Goal: Task Accomplishment & Management: Use online tool/utility

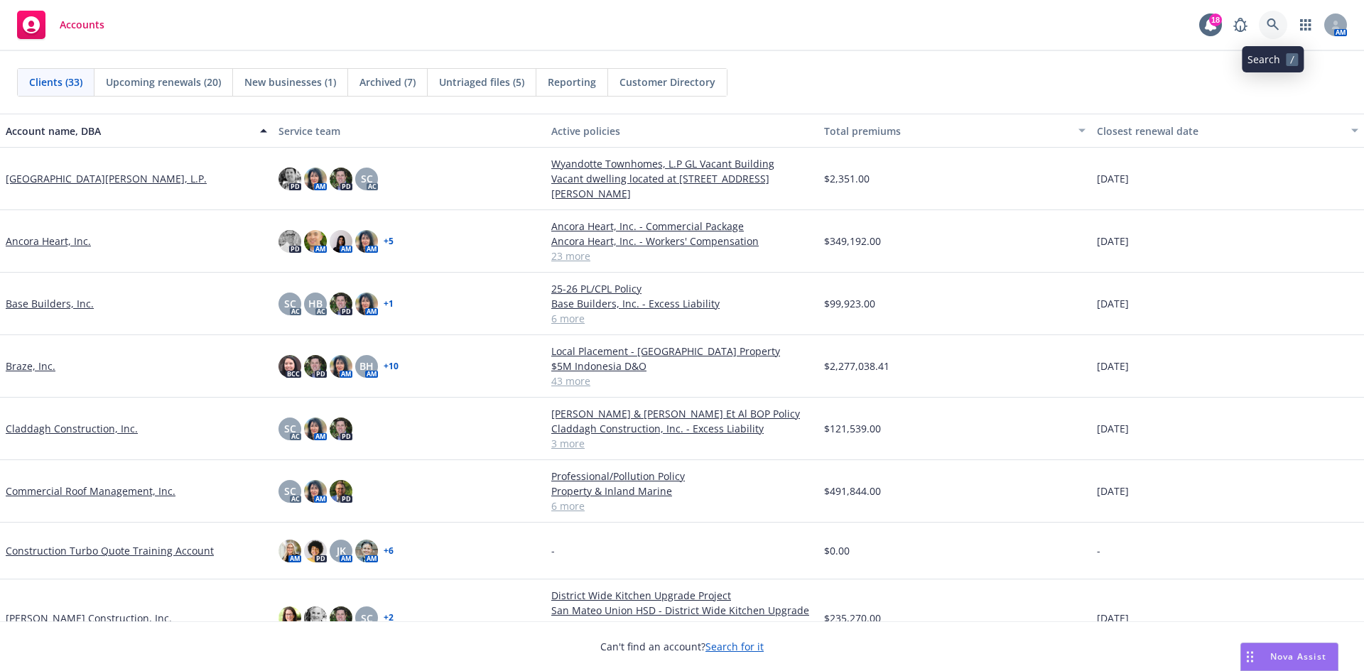
click at [1282, 29] on link at bounding box center [1273, 25] width 28 height 28
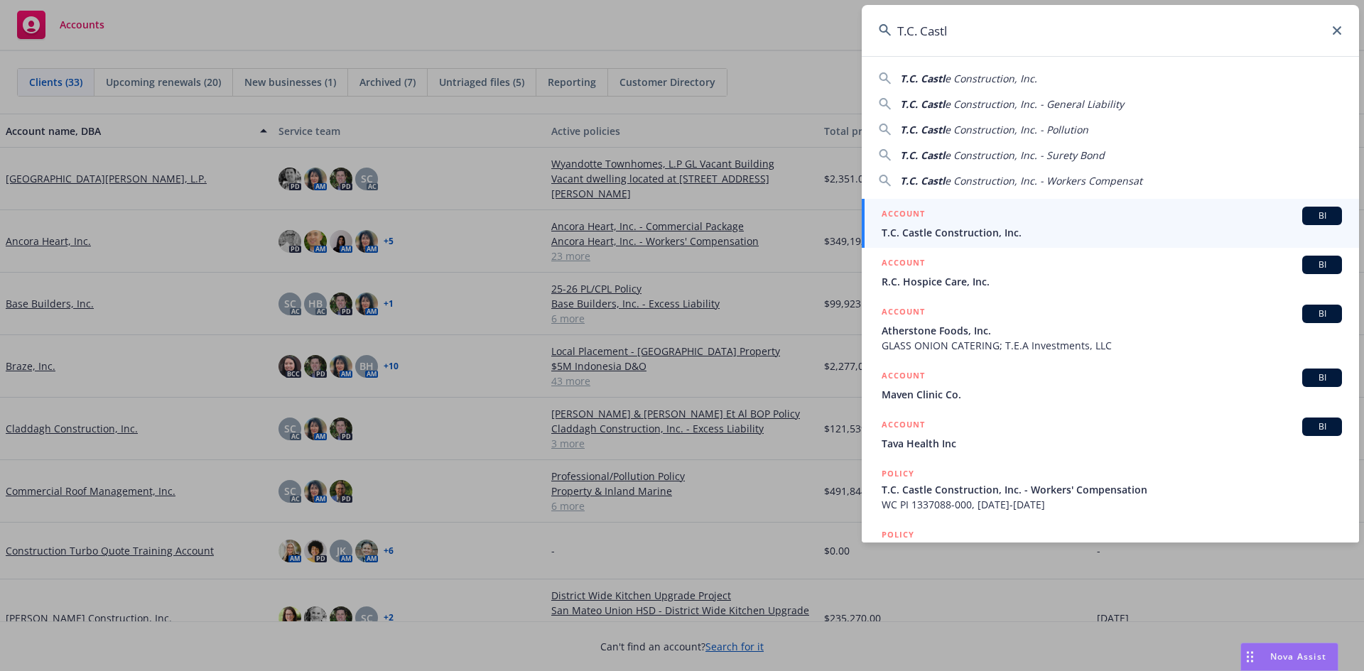
type input "T.C. Castle"
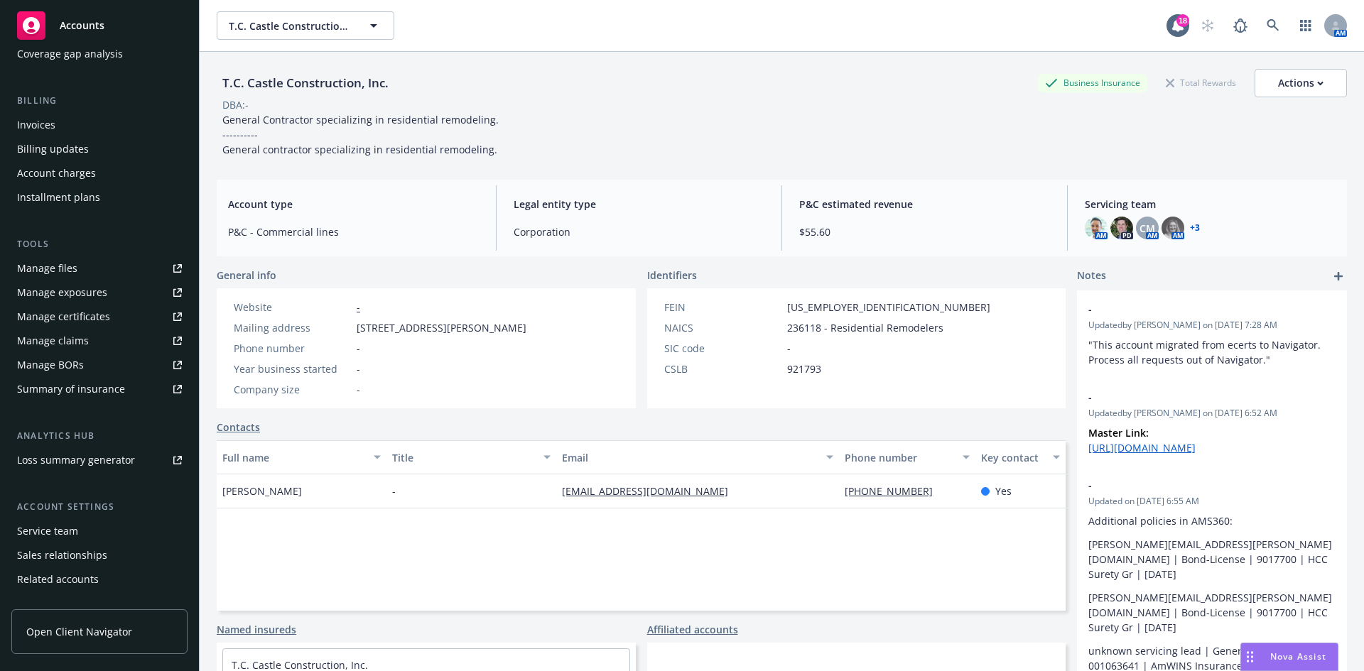
scroll to position [254, 0]
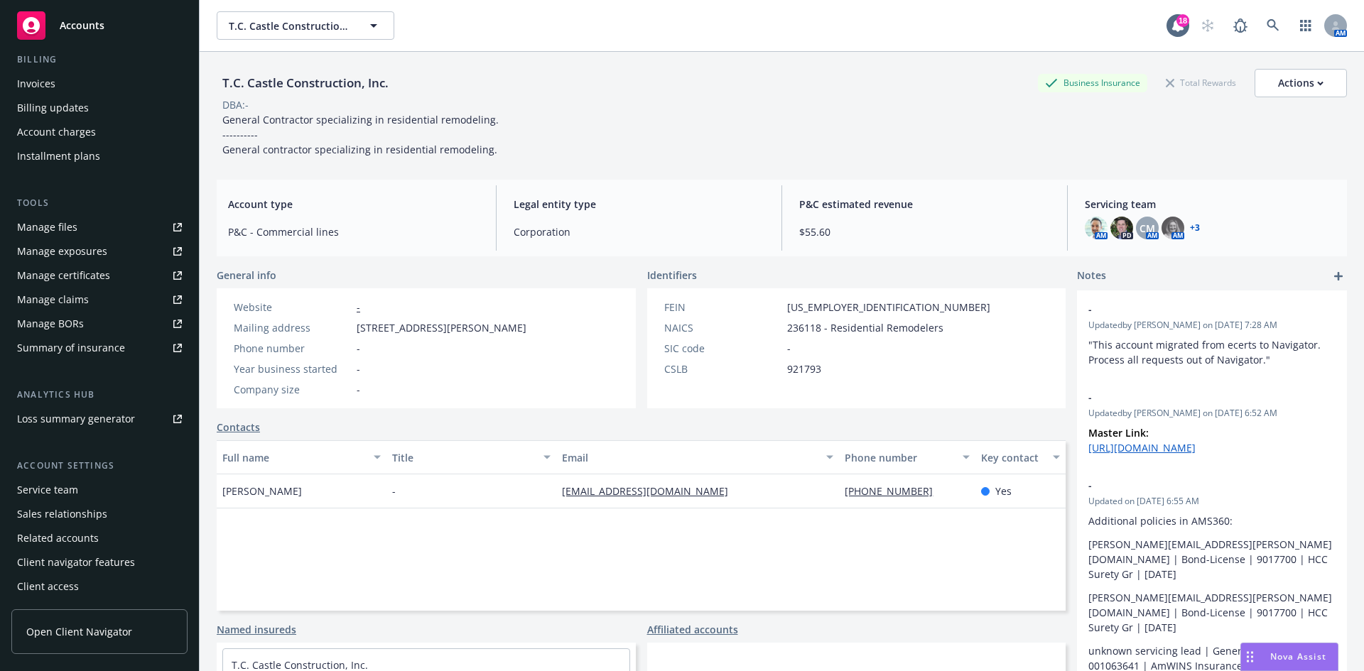
click at [40, 489] on div "Service team" at bounding box center [47, 490] width 61 height 23
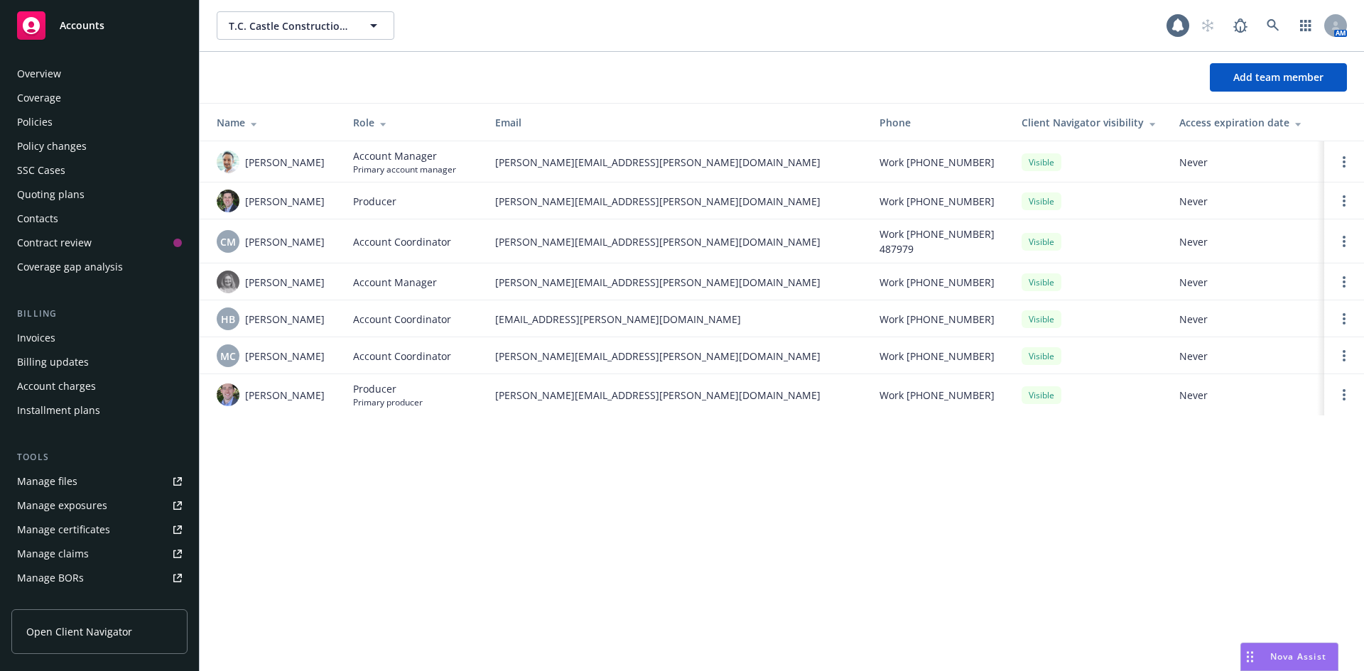
scroll to position [254, 0]
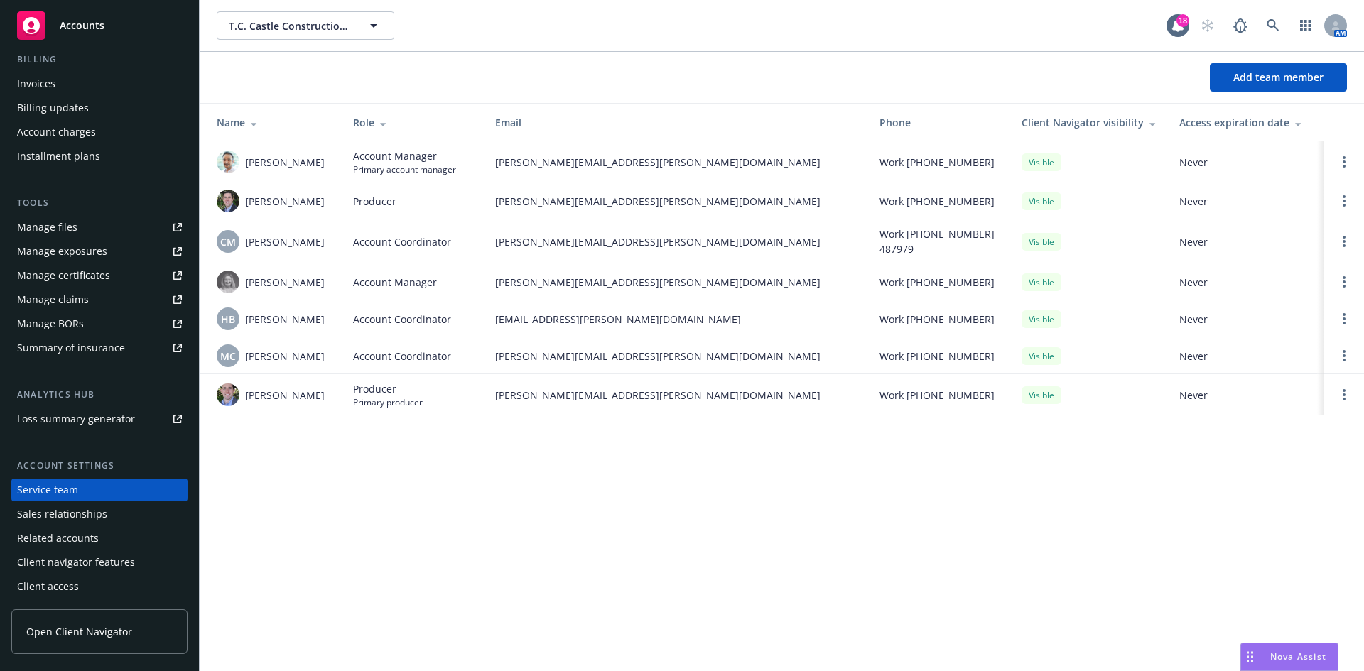
click at [135, 20] on div "Accounts" at bounding box center [99, 25] width 165 height 28
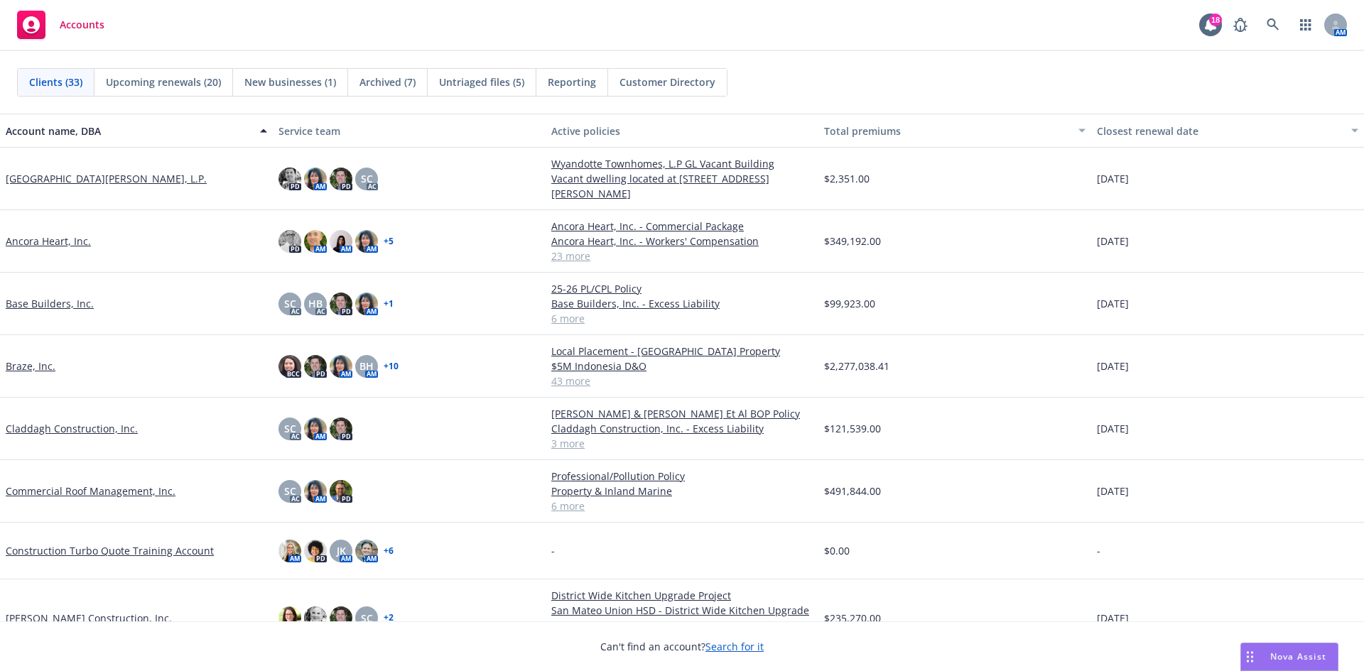
scroll to position [71, 0]
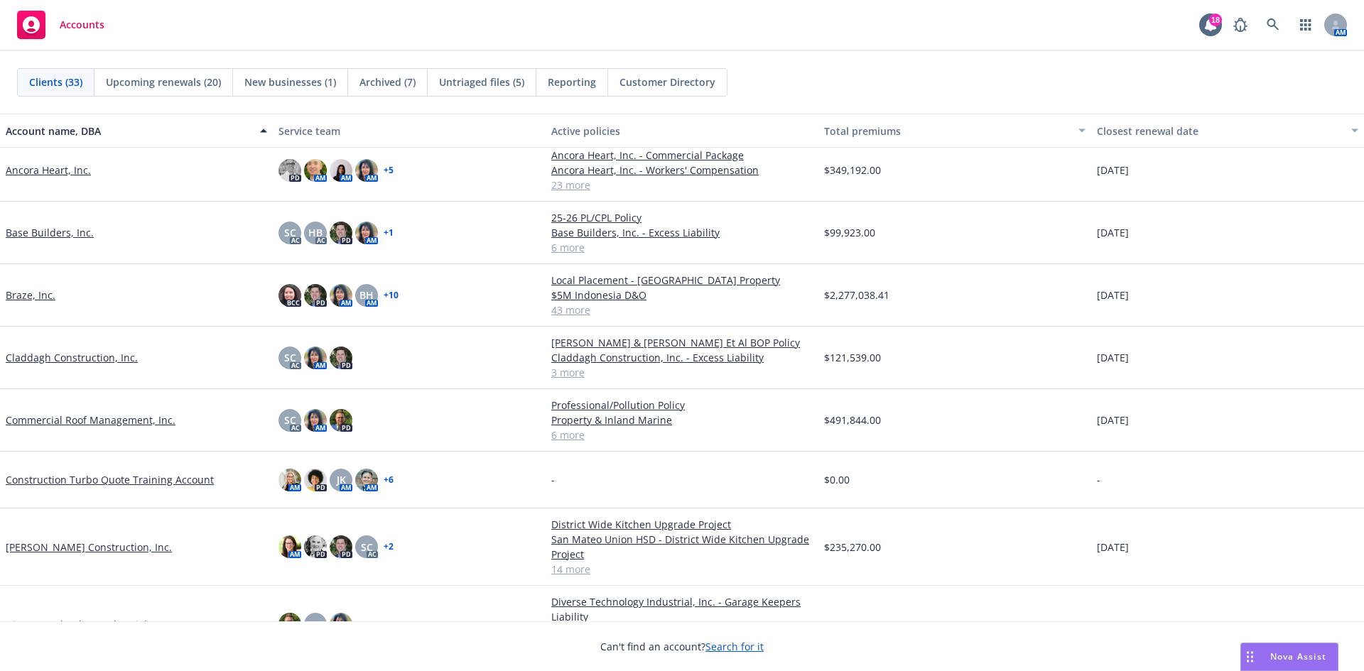
click at [55, 232] on link "Base Builders, Inc." at bounding box center [50, 232] width 88 height 15
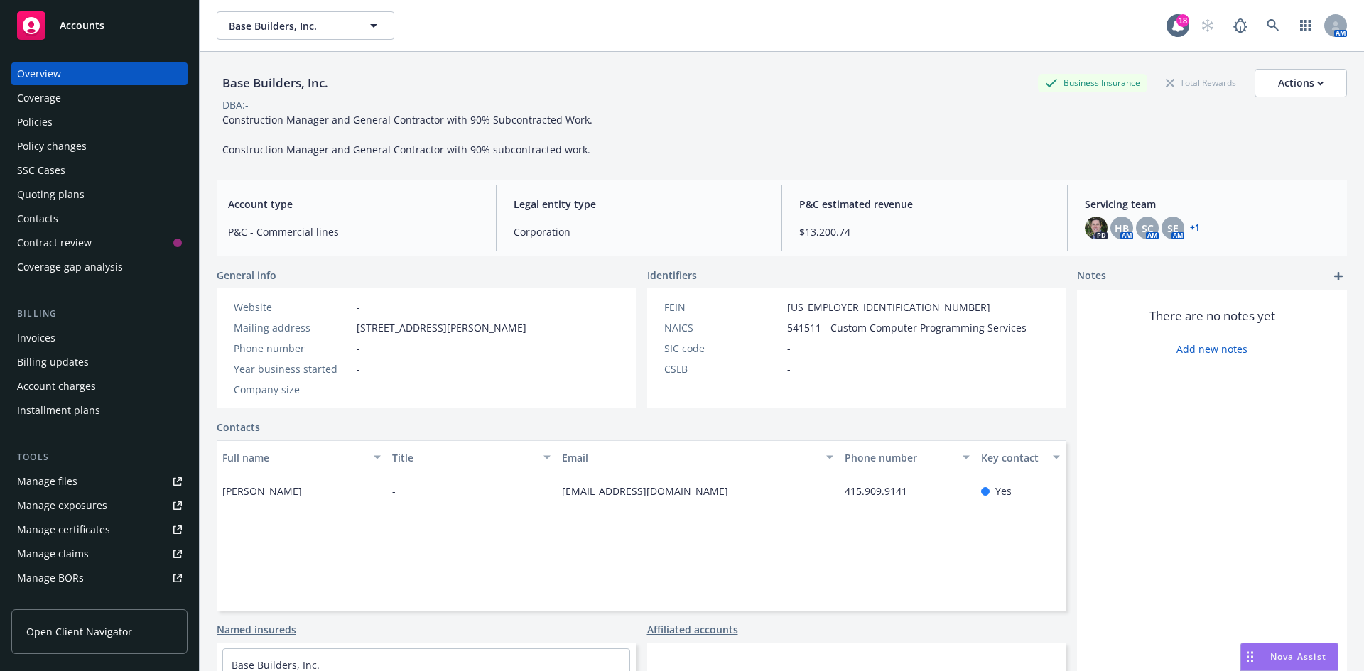
click at [78, 193] on div "Quoting plans" at bounding box center [50, 194] width 67 height 23
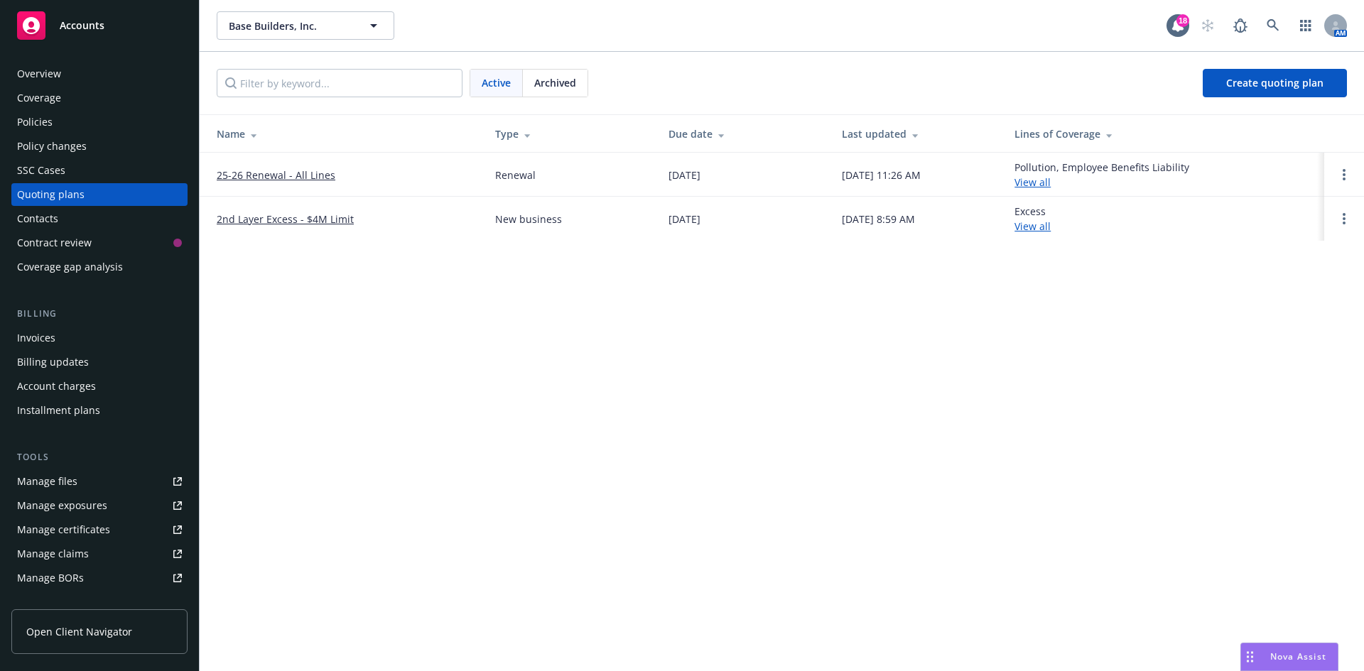
click at [278, 171] on link "25-26 Renewal - All Lines" at bounding box center [276, 175] width 119 height 15
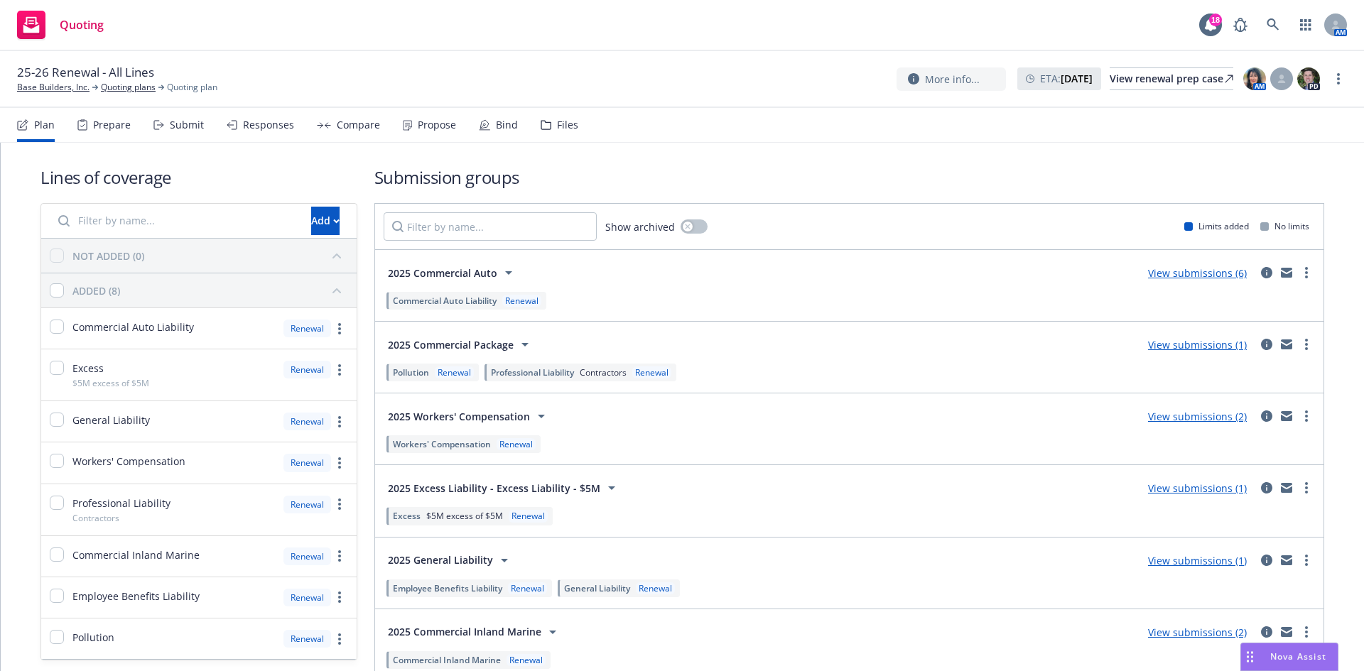
click at [479, 129] on icon at bounding box center [484, 124] width 11 height 11
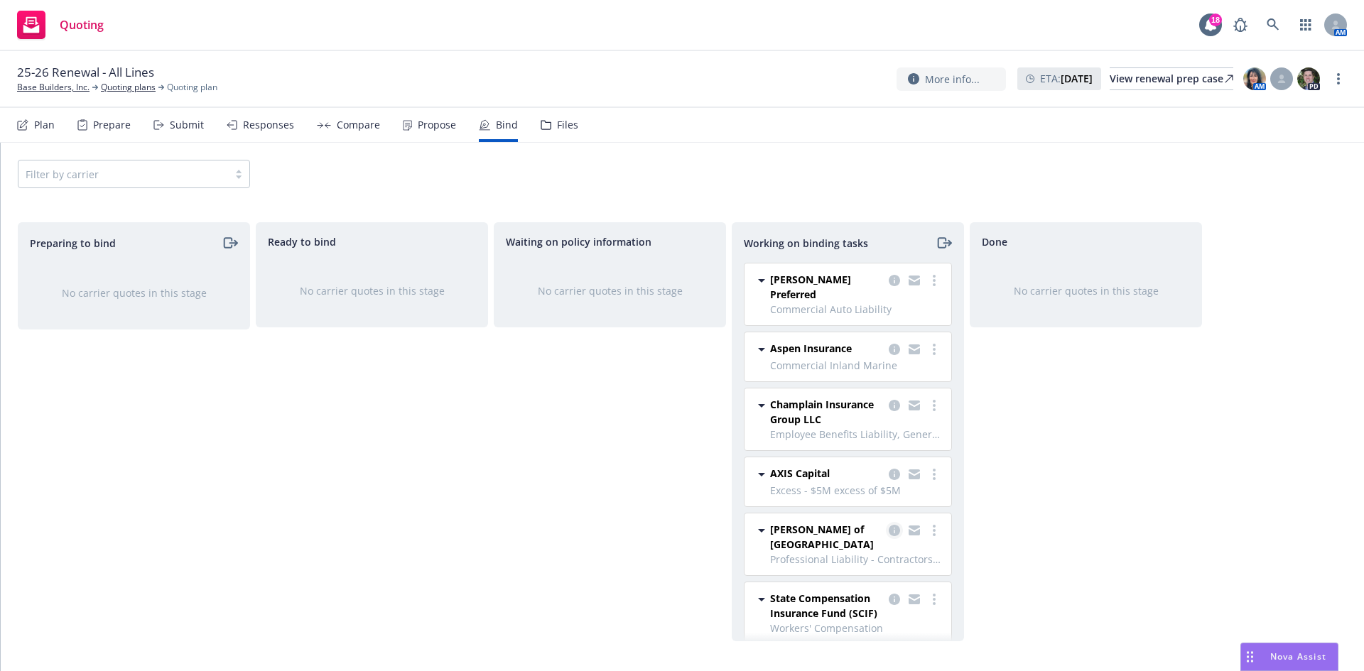
click at [898, 525] on icon "copy logging email" at bounding box center [894, 530] width 11 height 11
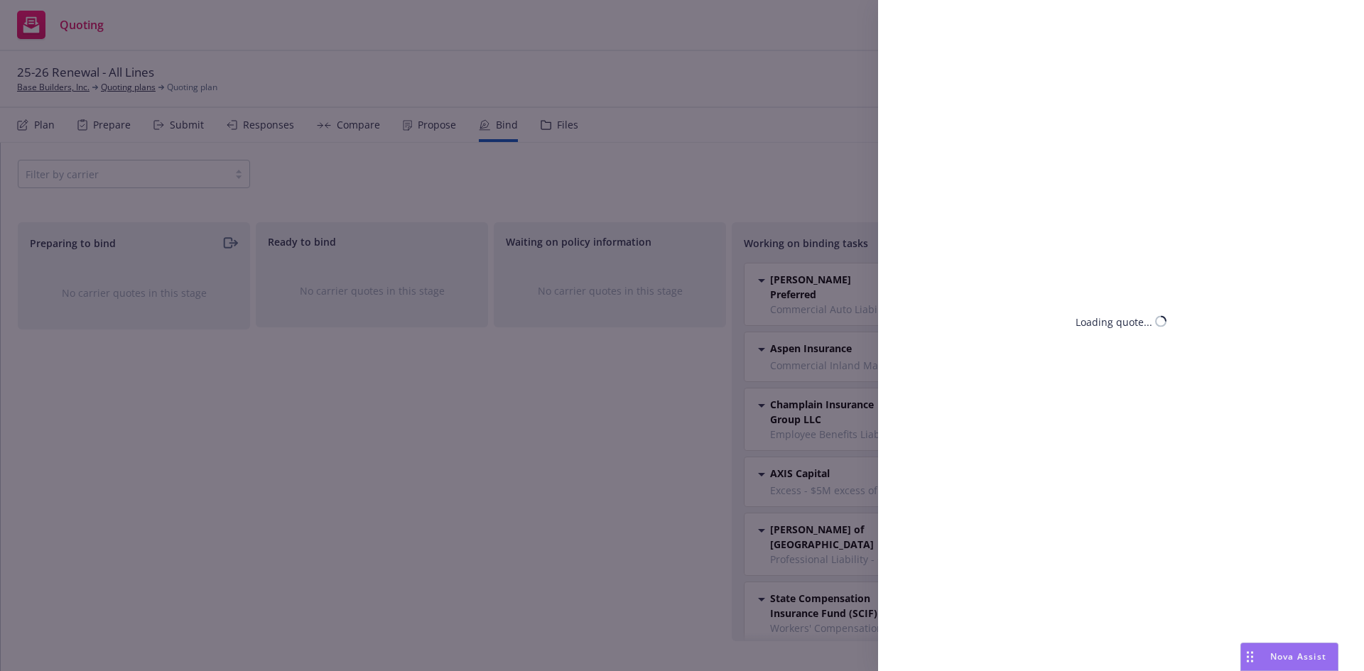
select select "CA"
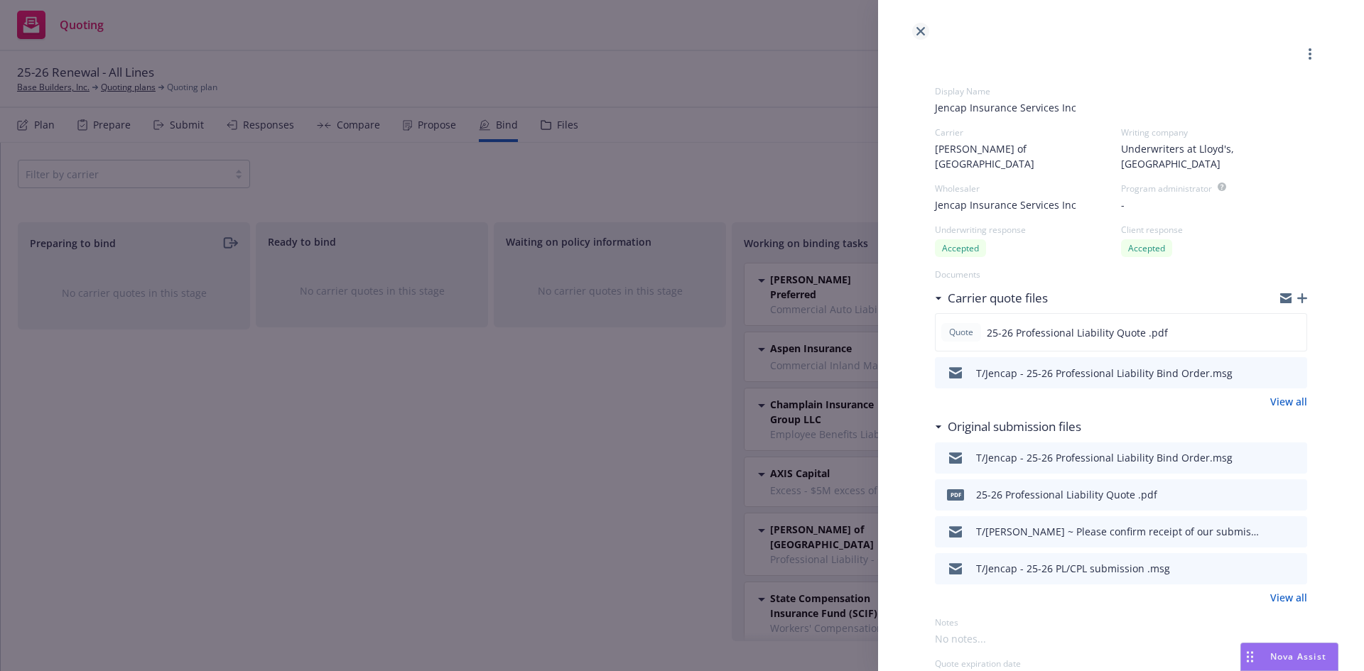
click at [919, 34] on icon "close" at bounding box center [920, 31] width 9 height 9
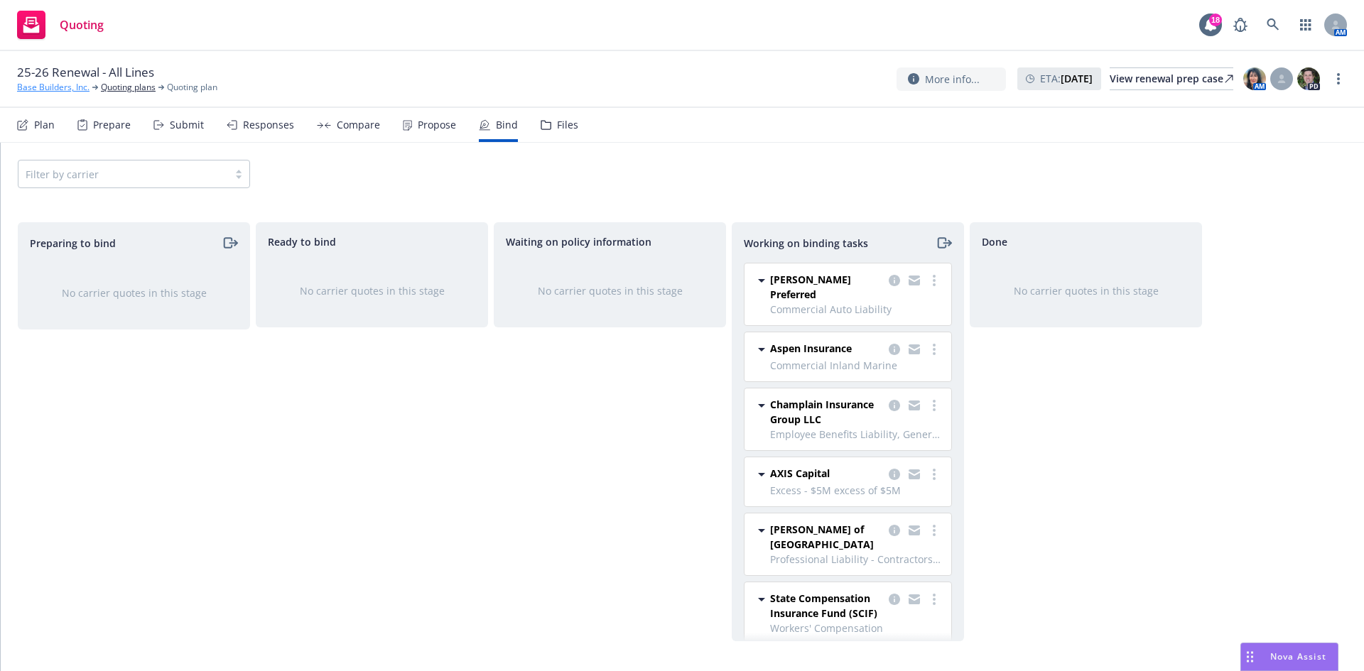
click at [38, 86] on link "Base Builders, Inc." at bounding box center [53, 87] width 72 height 13
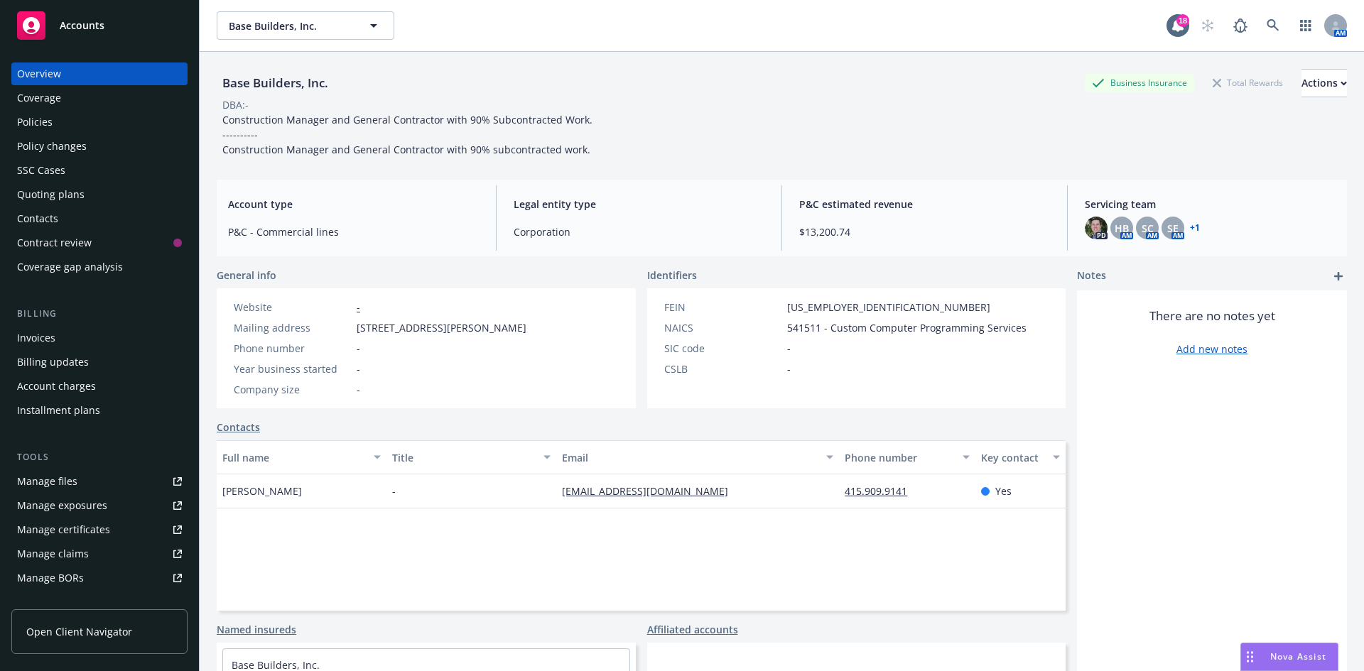
click at [28, 126] on div "Policies" at bounding box center [35, 122] width 36 height 23
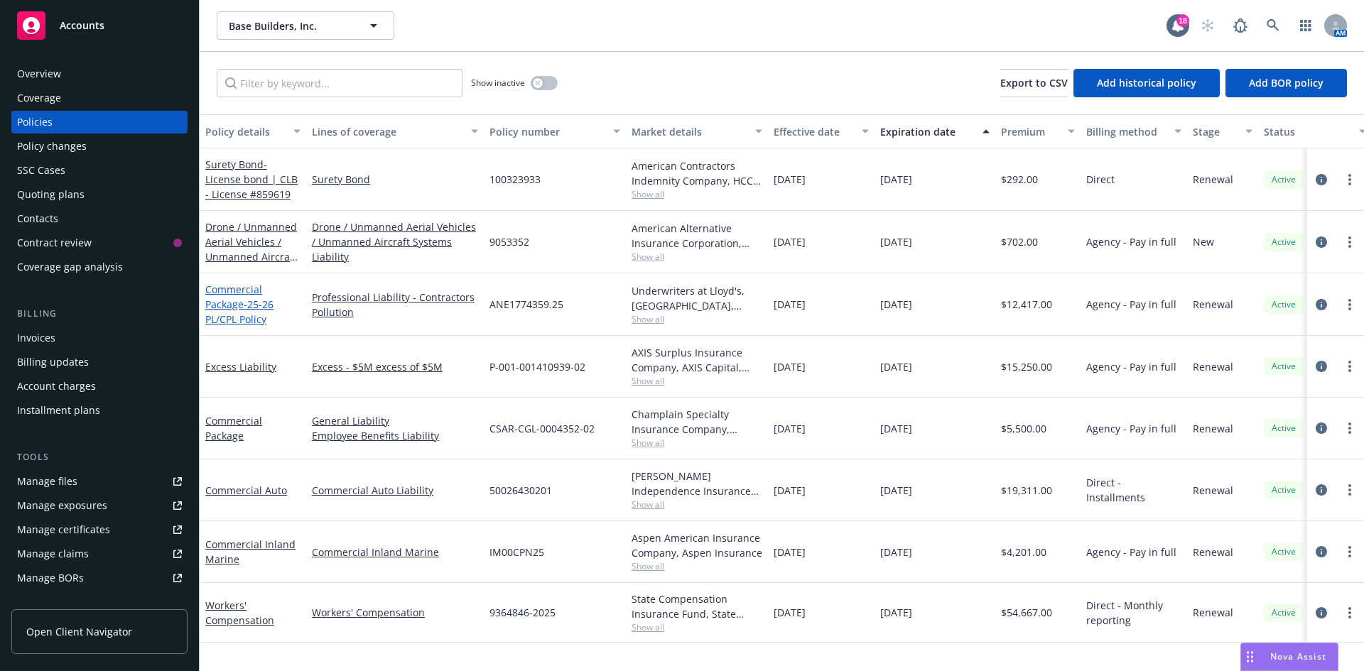
click at [231, 298] on link "Commercial Package - 25-26 PL/CPL Policy" at bounding box center [239, 304] width 68 height 43
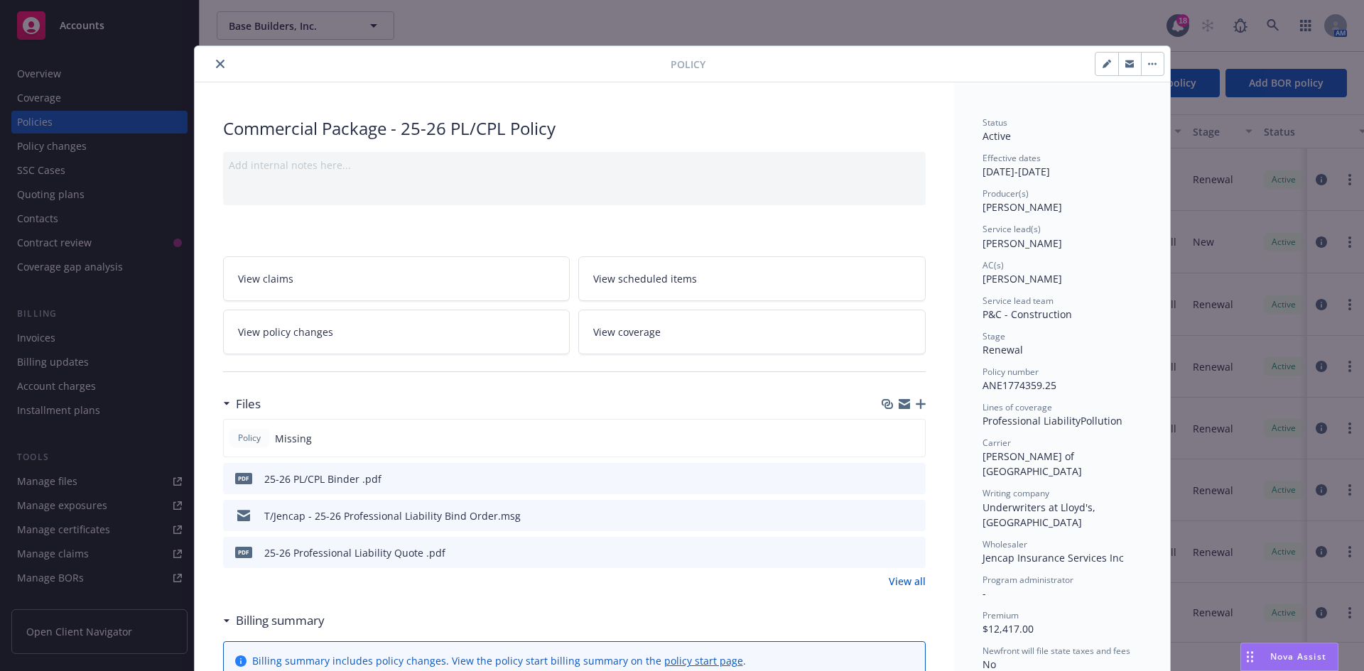
click at [212, 58] on button "close" at bounding box center [220, 63] width 17 height 17
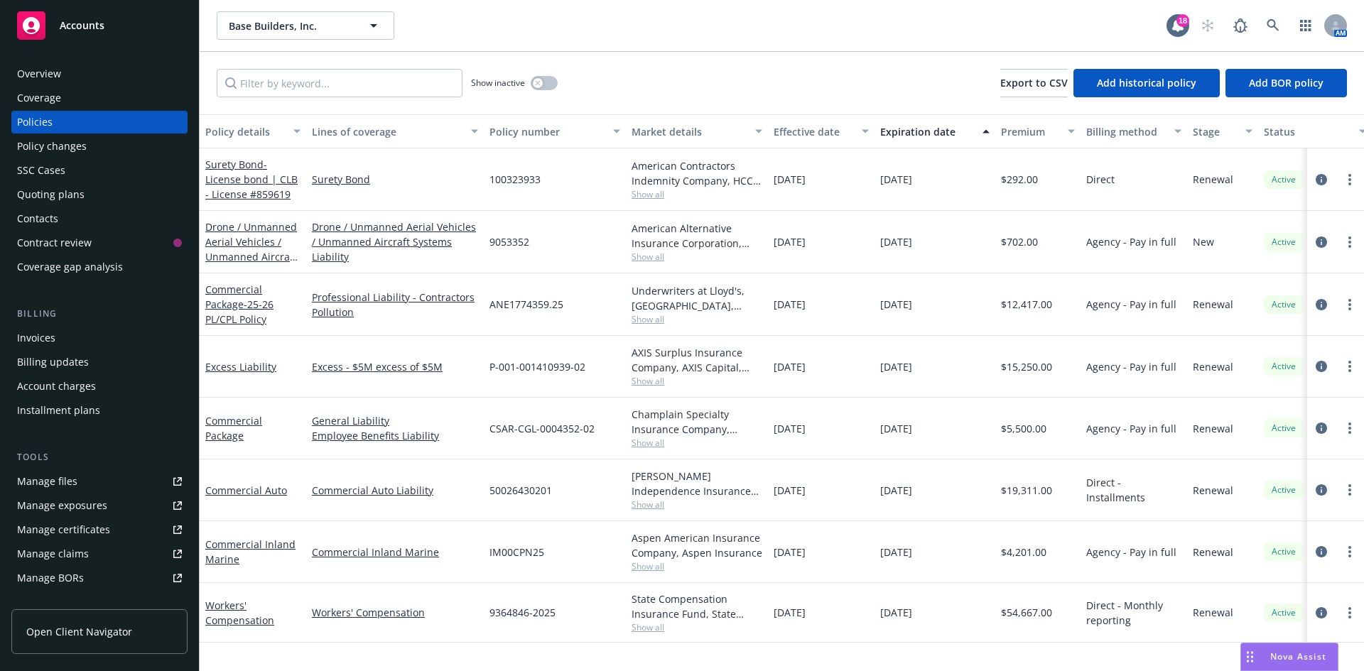
click at [102, 364] on div "Billing updates" at bounding box center [99, 362] width 165 height 23
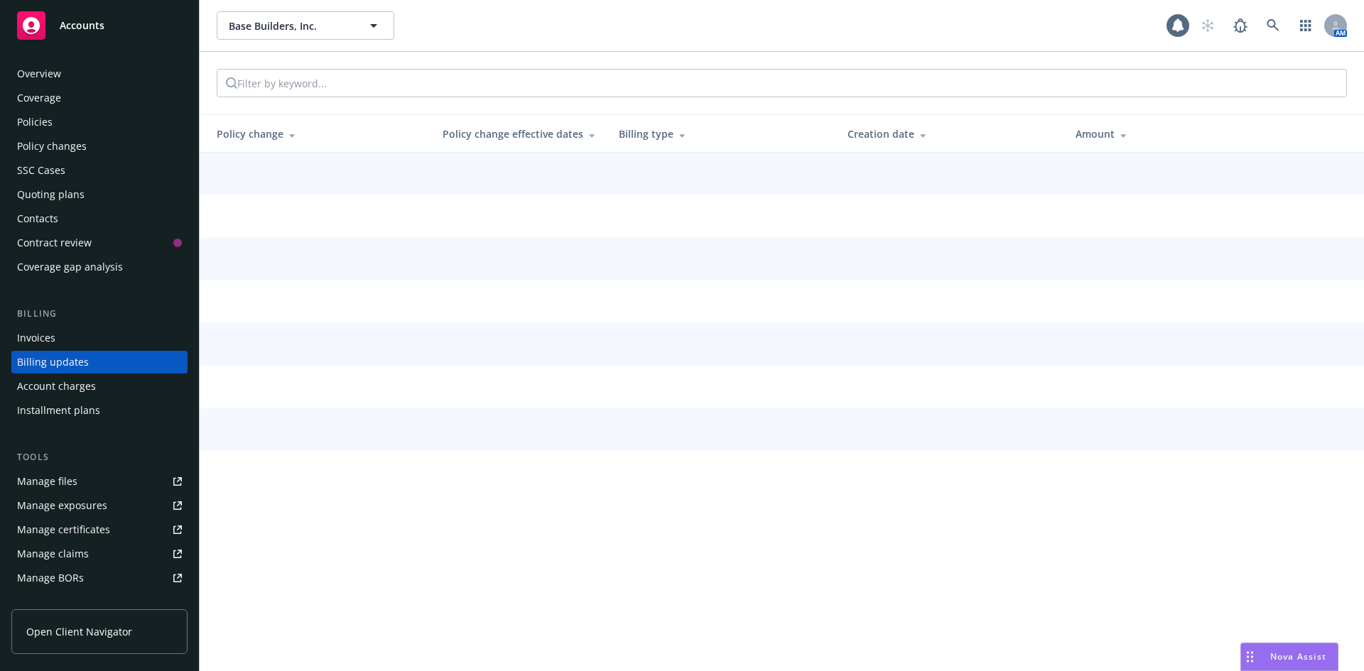
scroll to position [4, 0]
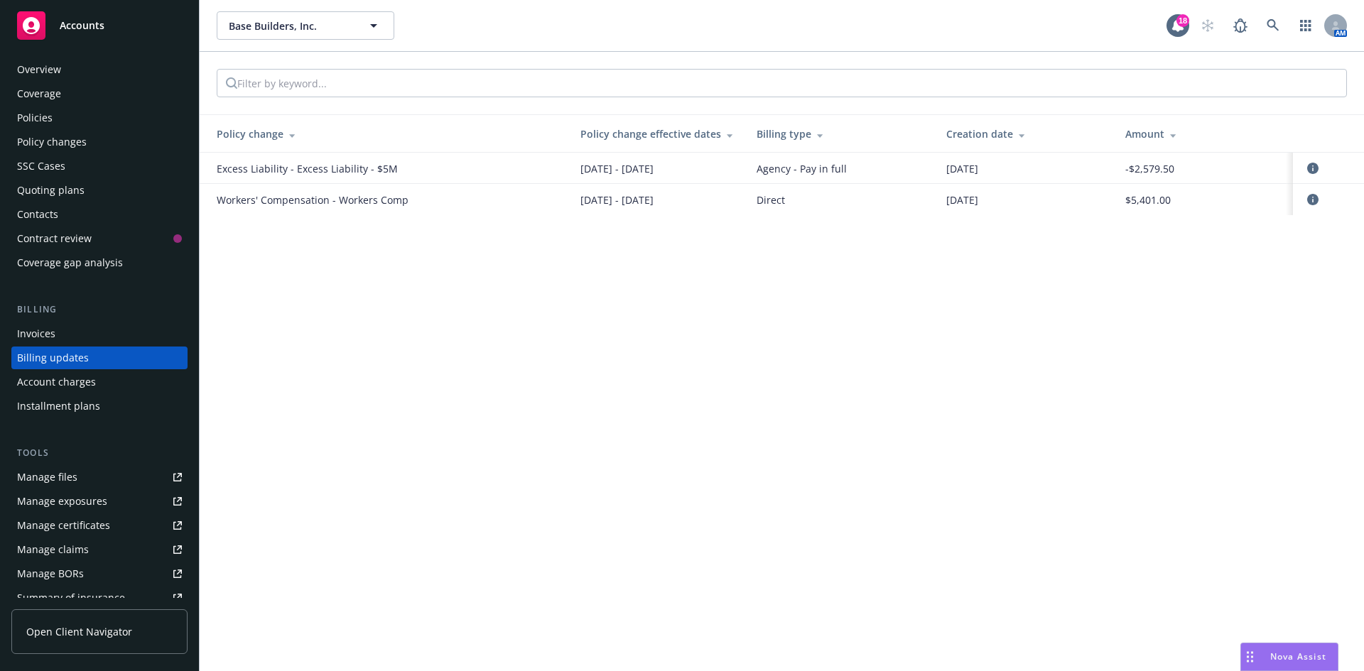
click at [40, 332] on div "Invoices" at bounding box center [36, 334] width 38 height 23
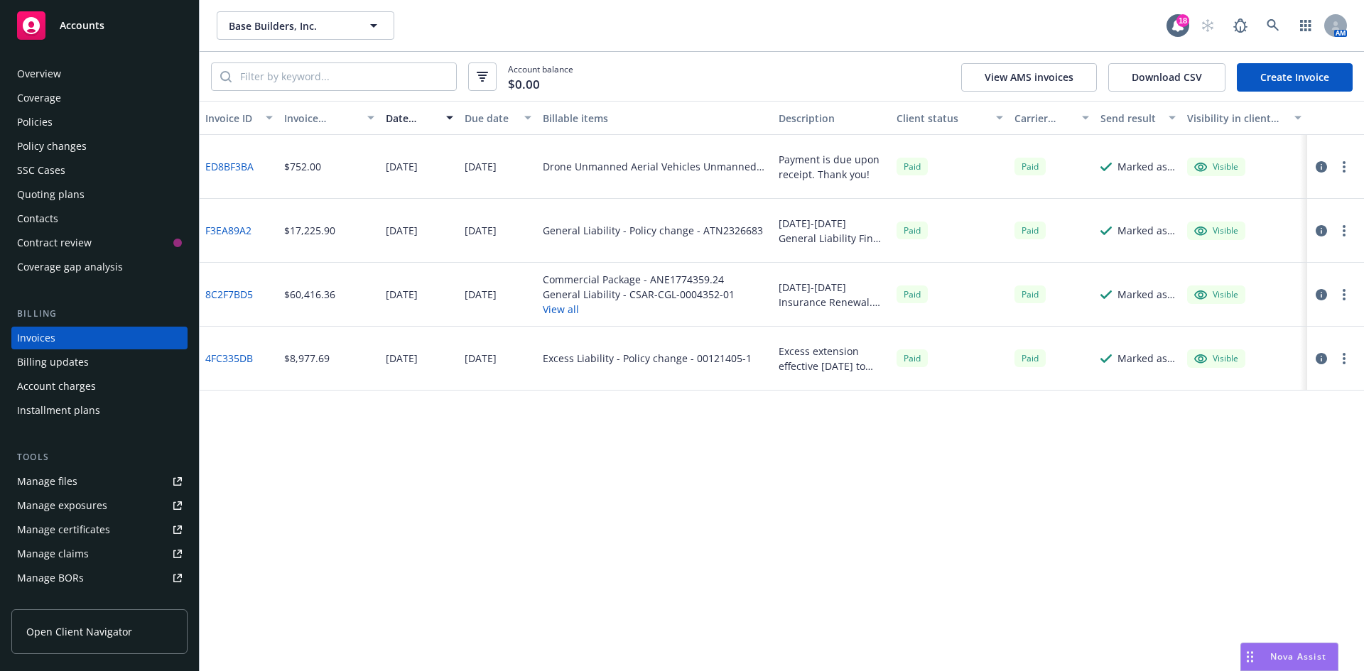
click at [90, 119] on div "Policies" at bounding box center [99, 122] width 165 height 23
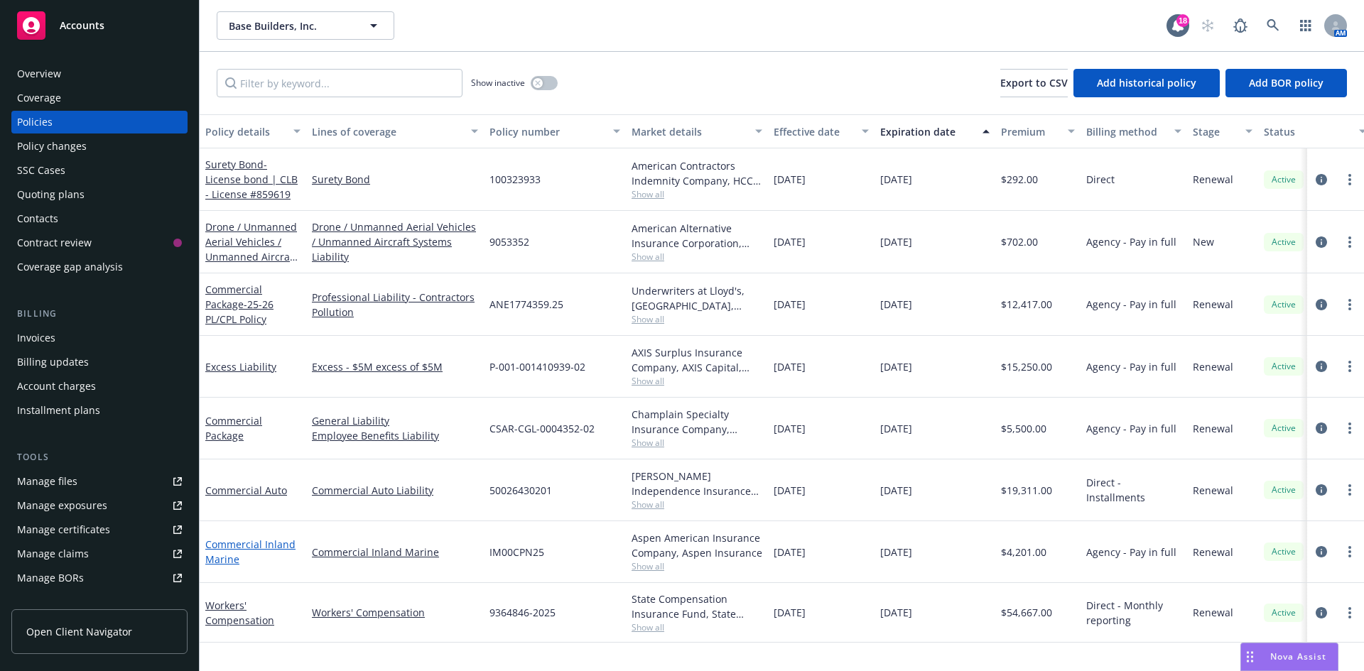
click at [252, 540] on link "Commercial Inland Marine" at bounding box center [250, 552] width 90 height 28
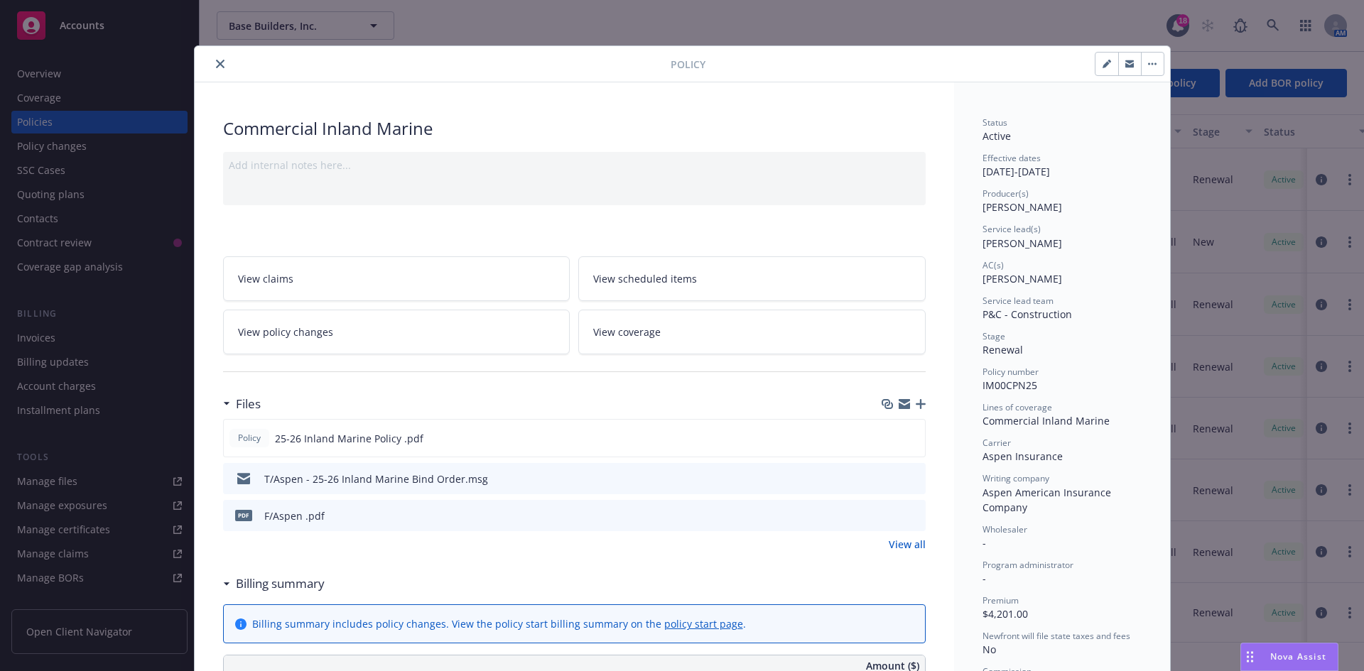
click at [217, 58] on button "close" at bounding box center [220, 63] width 17 height 17
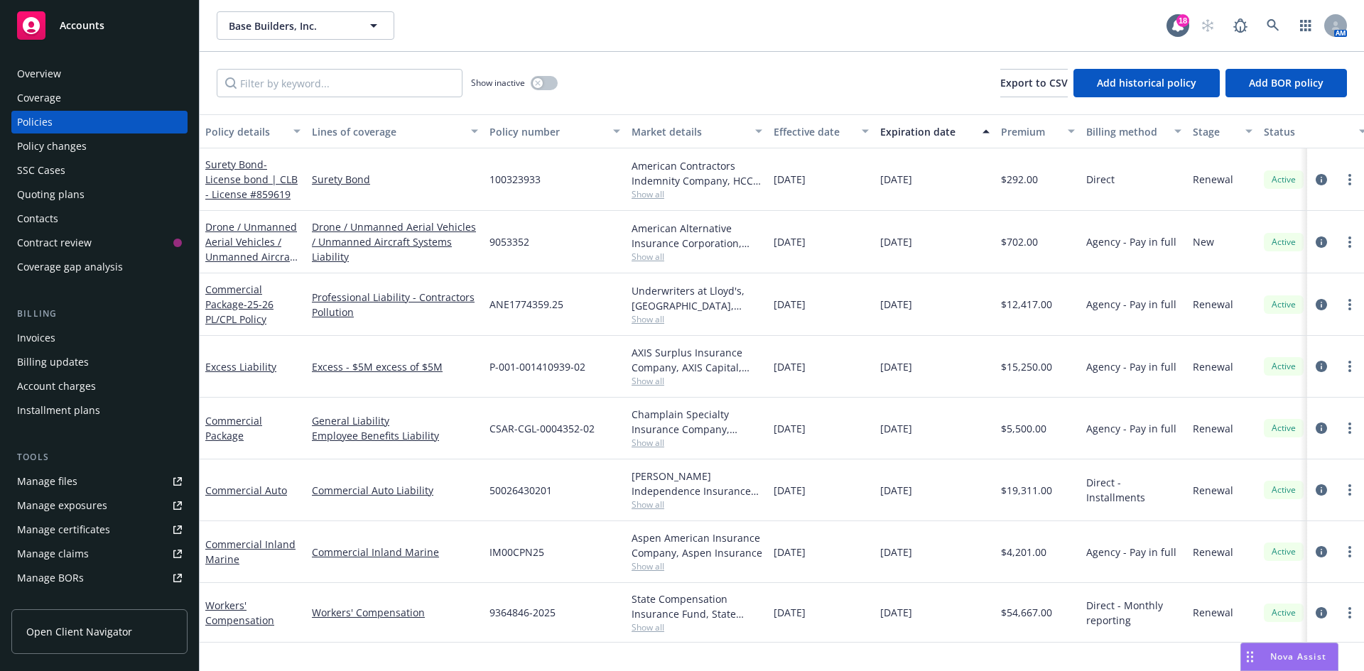
click at [49, 336] on div "Invoices" at bounding box center [36, 338] width 38 height 23
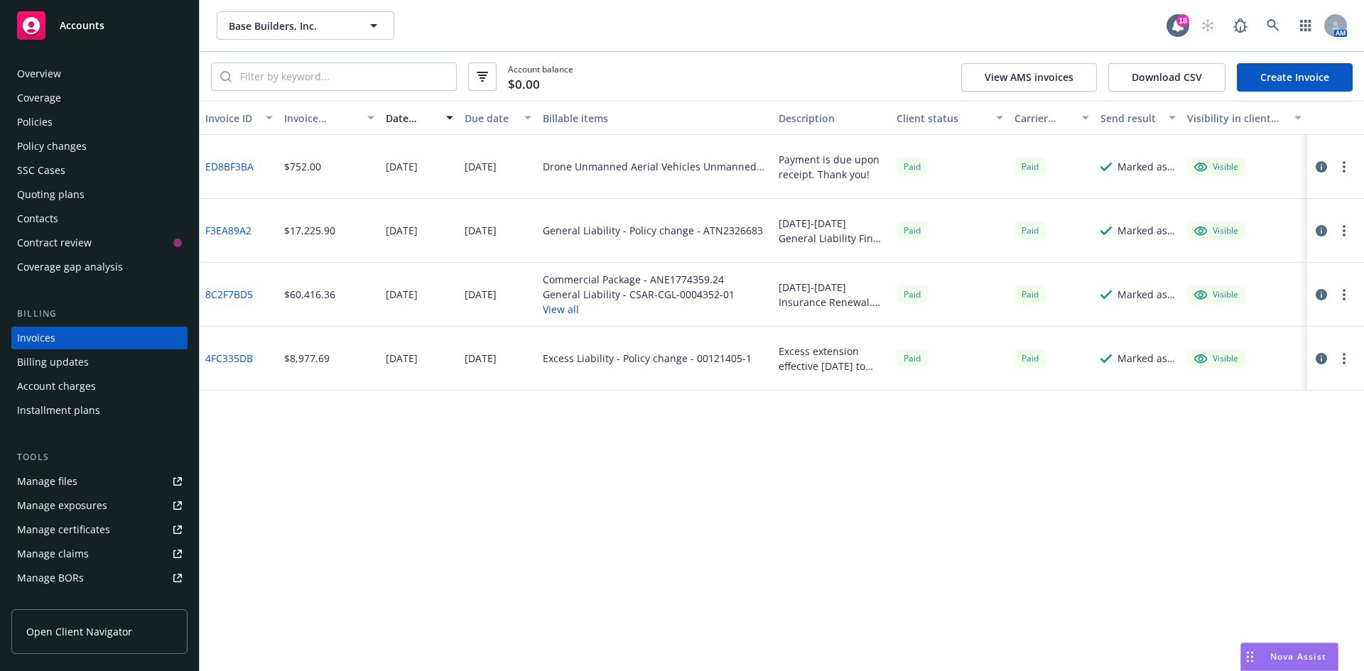
click at [1259, 80] on link "Create Invoice" at bounding box center [1295, 77] width 116 height 28
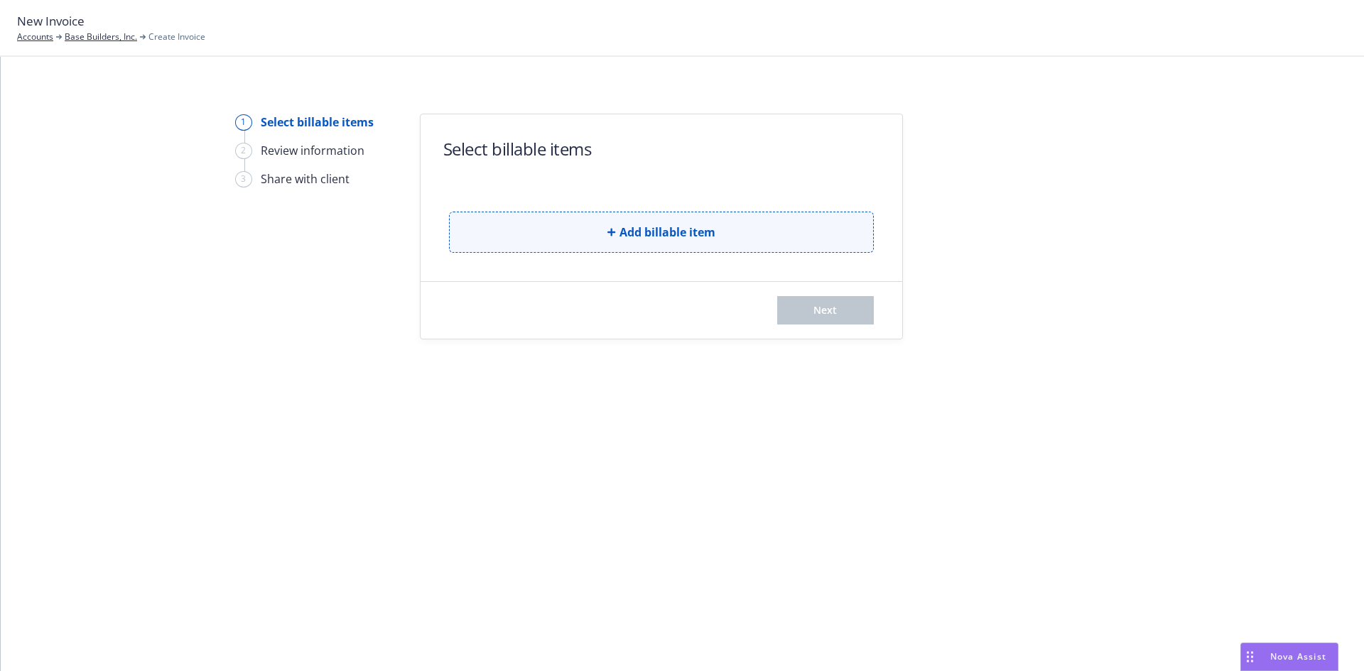
click at [590, 222] on button "Add billable item" at bounding box center [661, 232] width 425 height 41
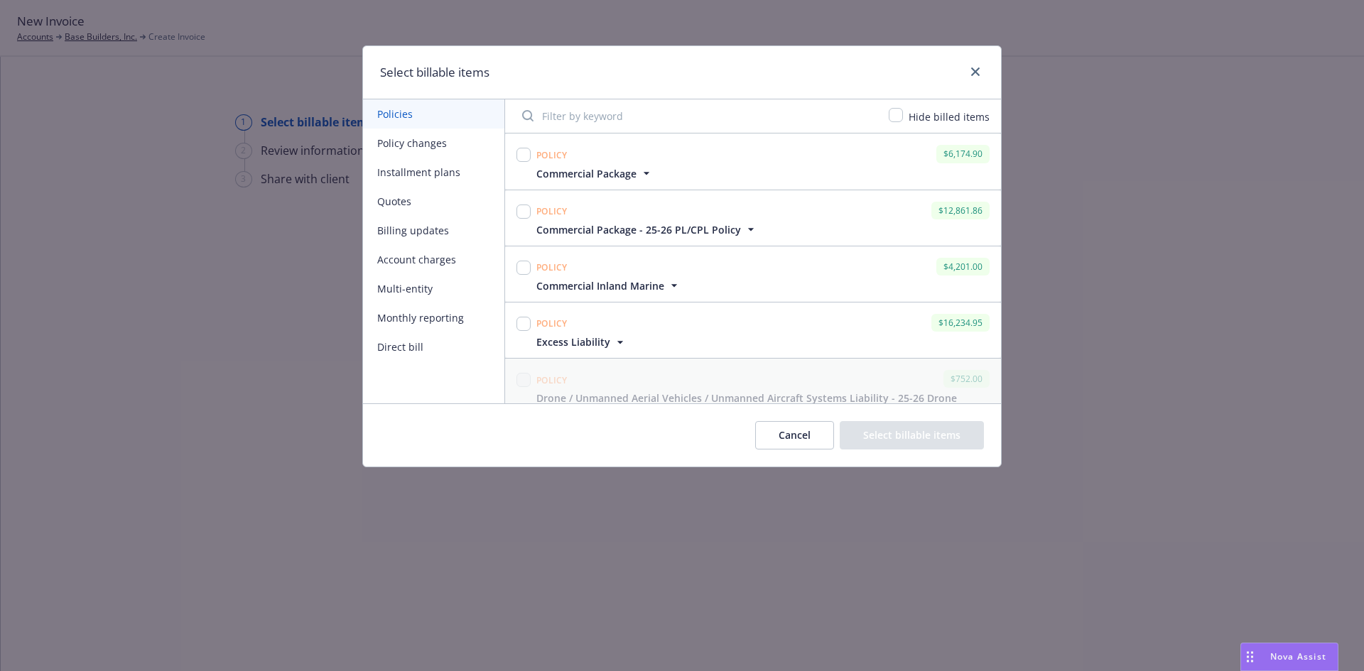
click at [637, 172] on span "Commercial Package" at bounding box center [594, 173] width 117 height 15
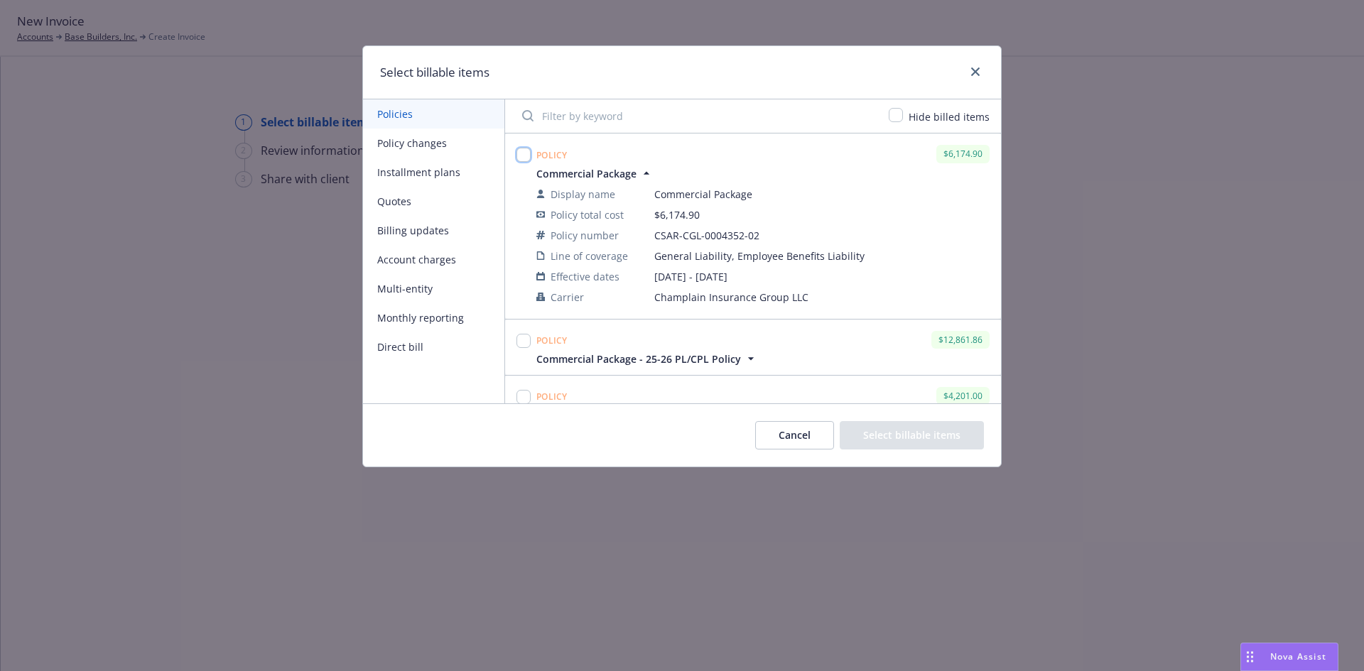
click at [529, 158] on input "checkbox" at bounding box center [524, 155] width 14 height 14
checkbox input "true"
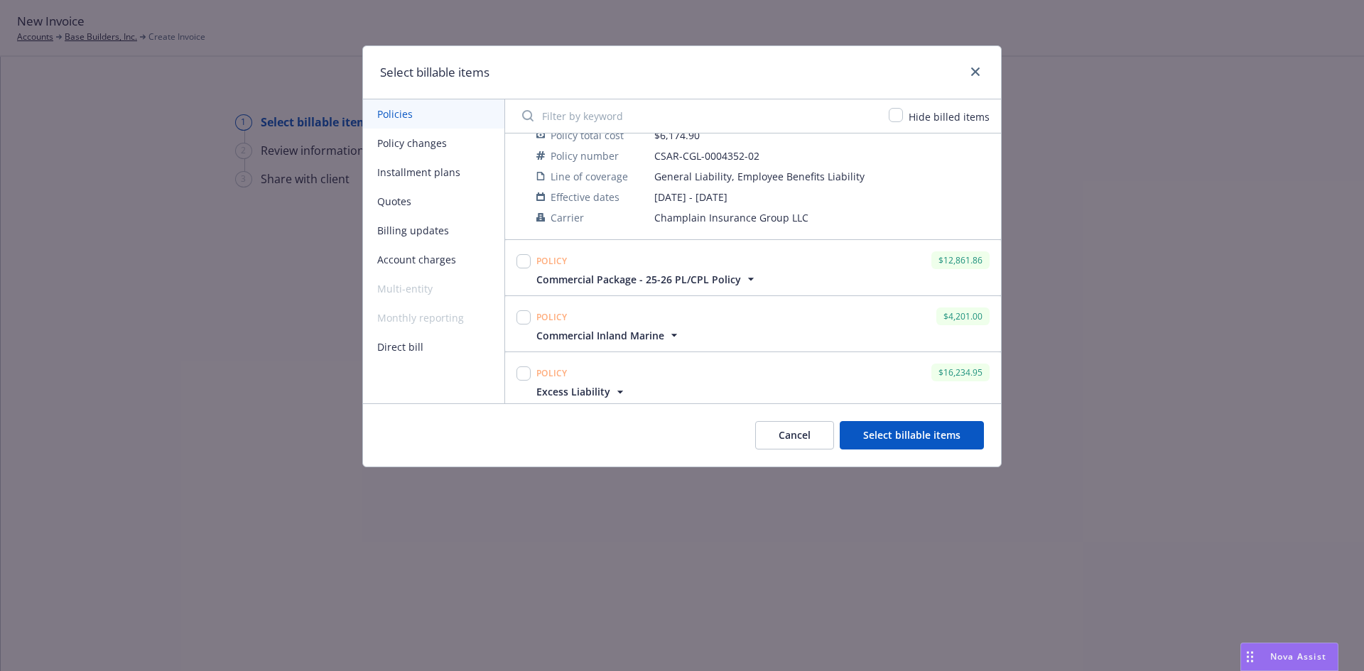
scroll to position [142, 0]
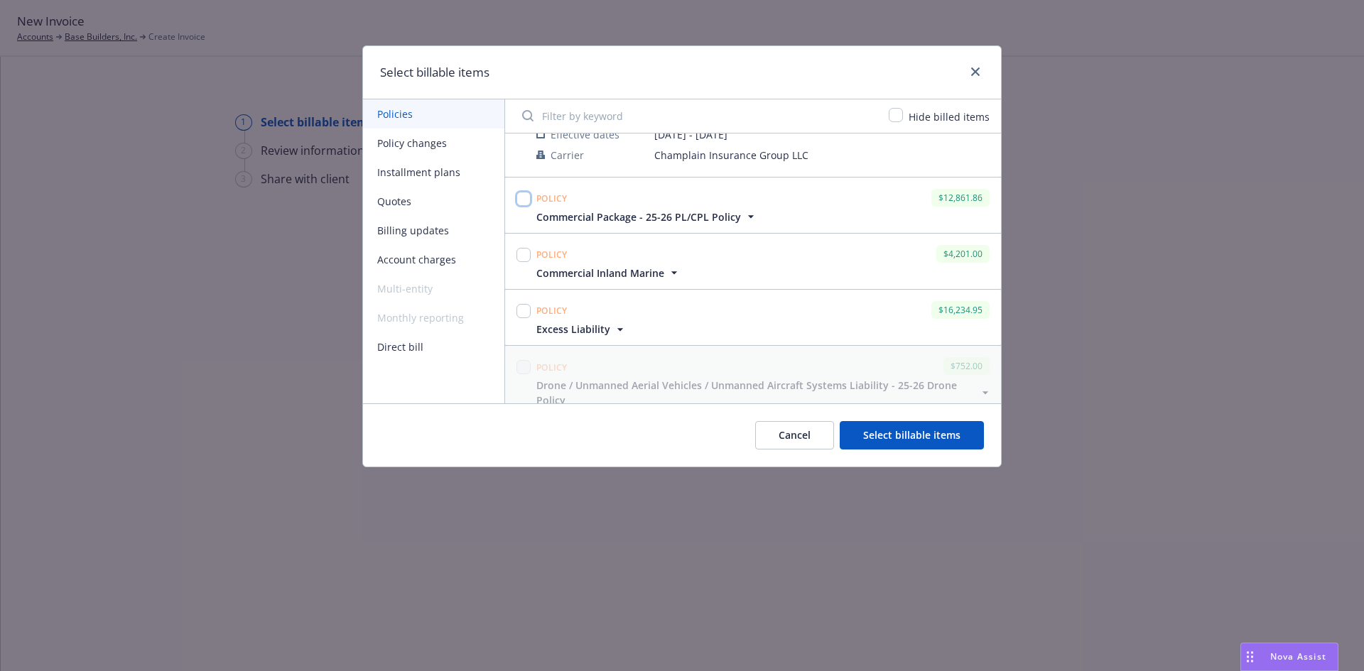
click at [519, 201] on input "checkbox" at bounding box center [524, 199] width 14 height 14
checkbox input "true"
click at [529, 256] on input "checkbox" at bounding box center [524, 255] width 14 height 14
checkbox input "true"
click at [523, 313] on input "checkbox" at bounding box center [524, 311] width 14 height 14
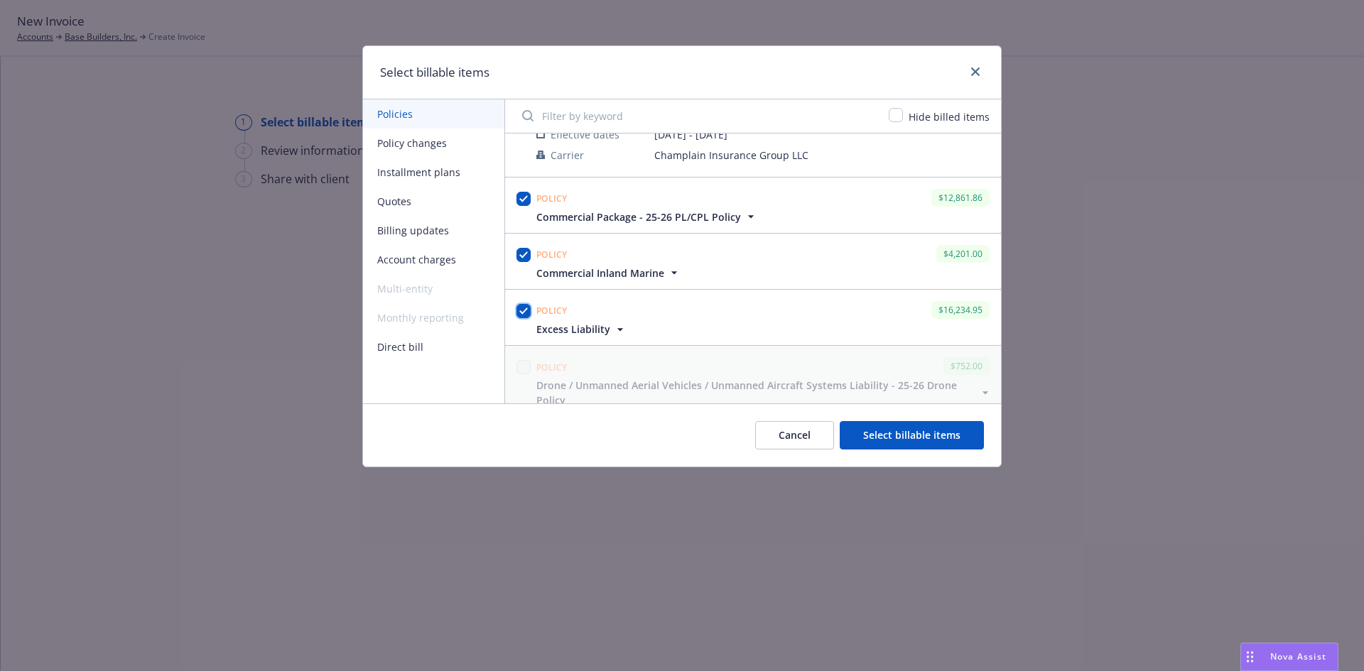
checkbox input "true"
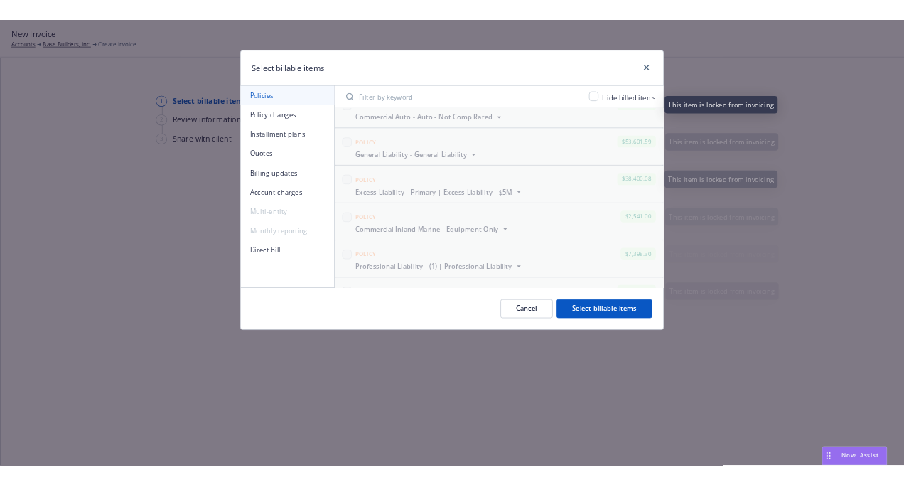
scroll to position [853, 0]
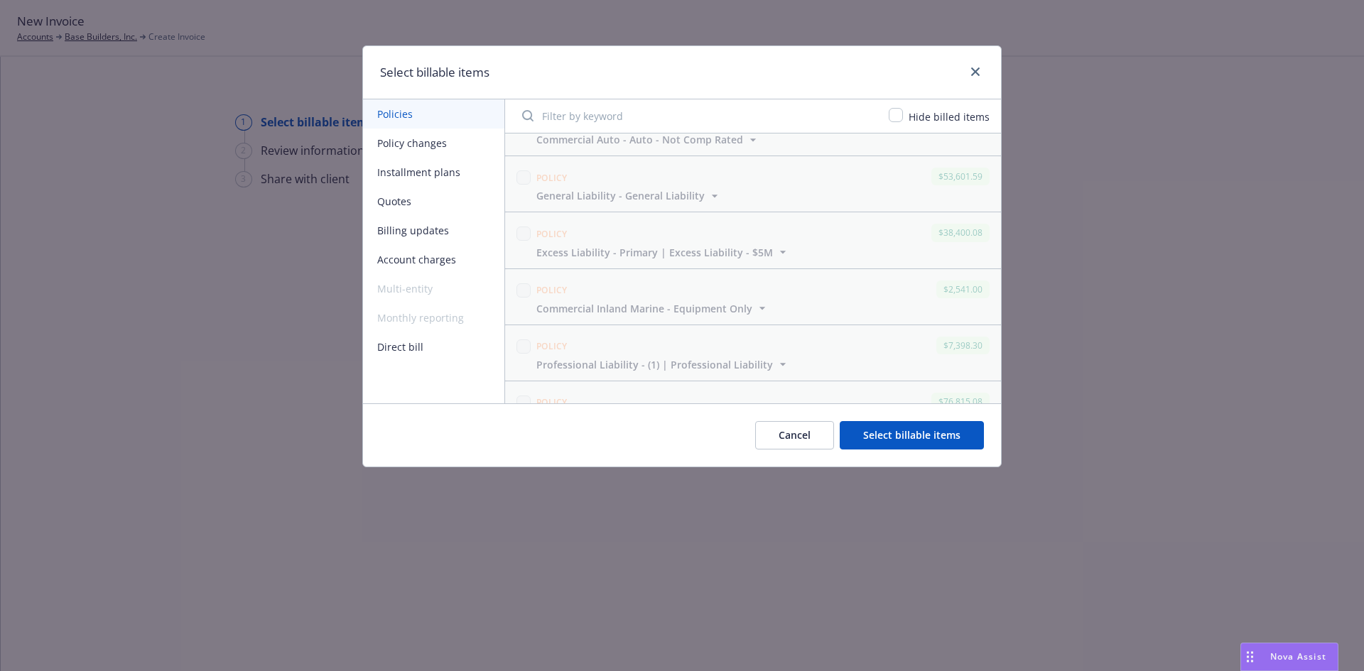
click at [908, 431] on button "Select billable items" at bounding box center [912, 435] width 144 height 28
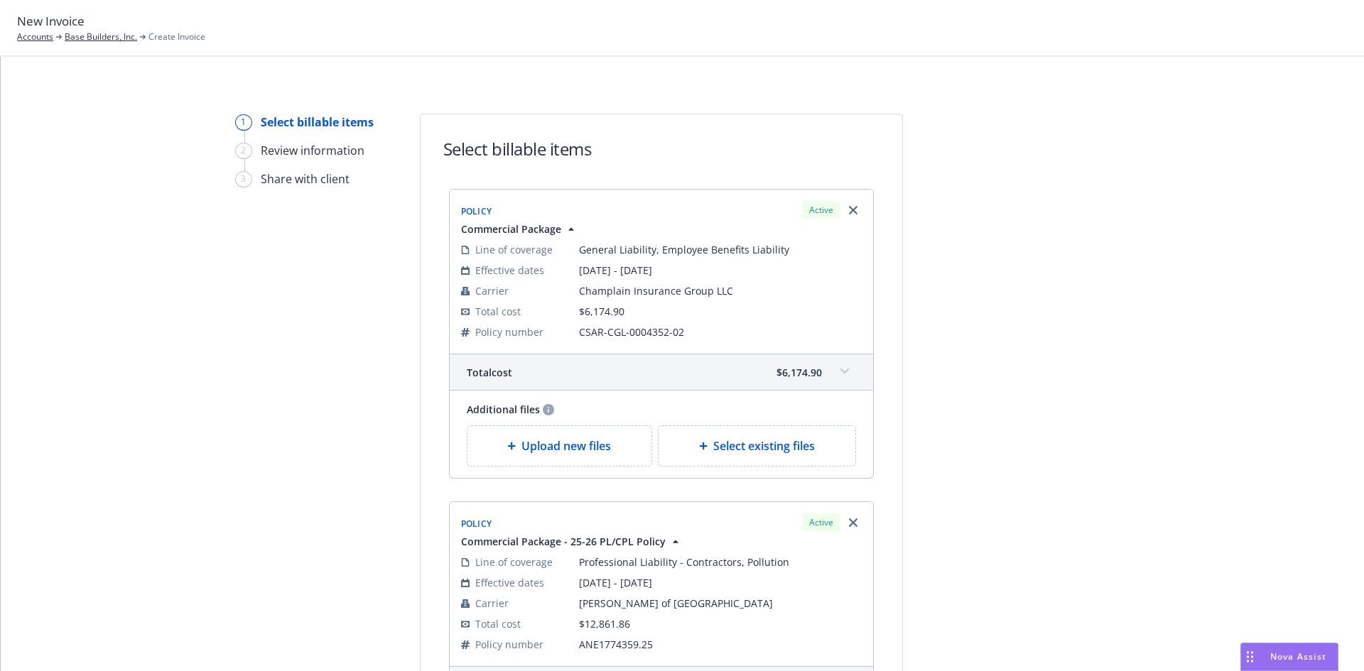
click at [555, 449] on span "Upload new files" at bounding box center [566, 446] width 90 height 17
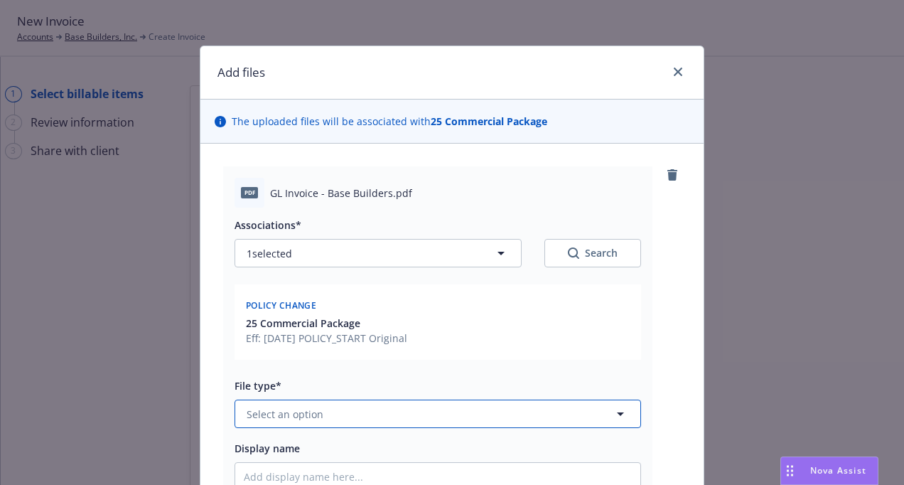
click at [323, 409] on button "Select an option" at bounding box center [437, 413] width 406 height 28
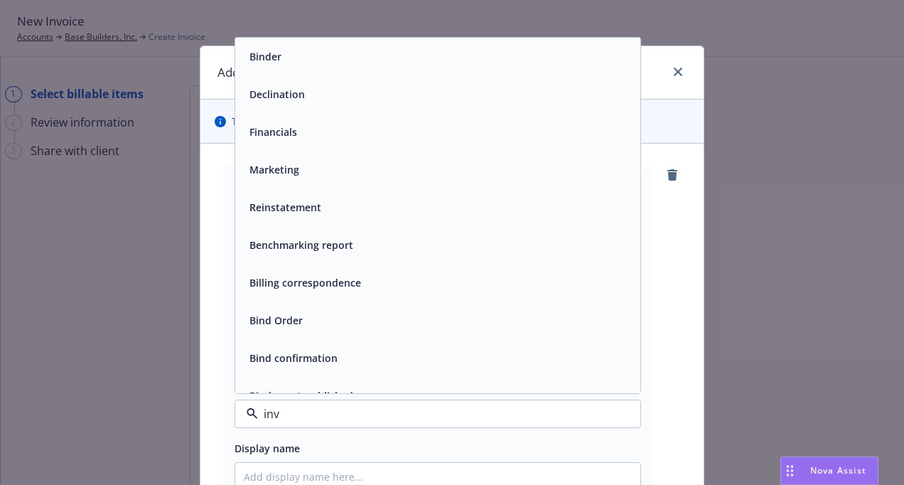
type input "invo"
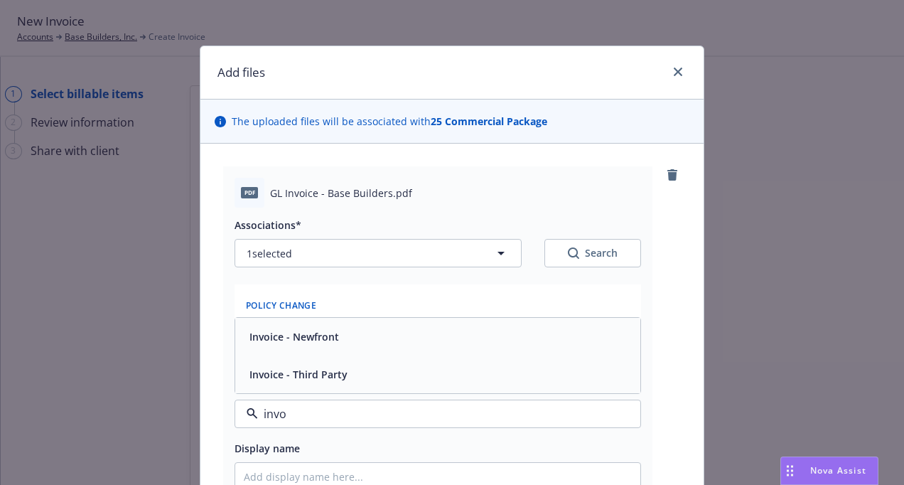
click at [315, 381] on span "Invoice - Third Party" at bounding box center [298, 374] width 98 height 15
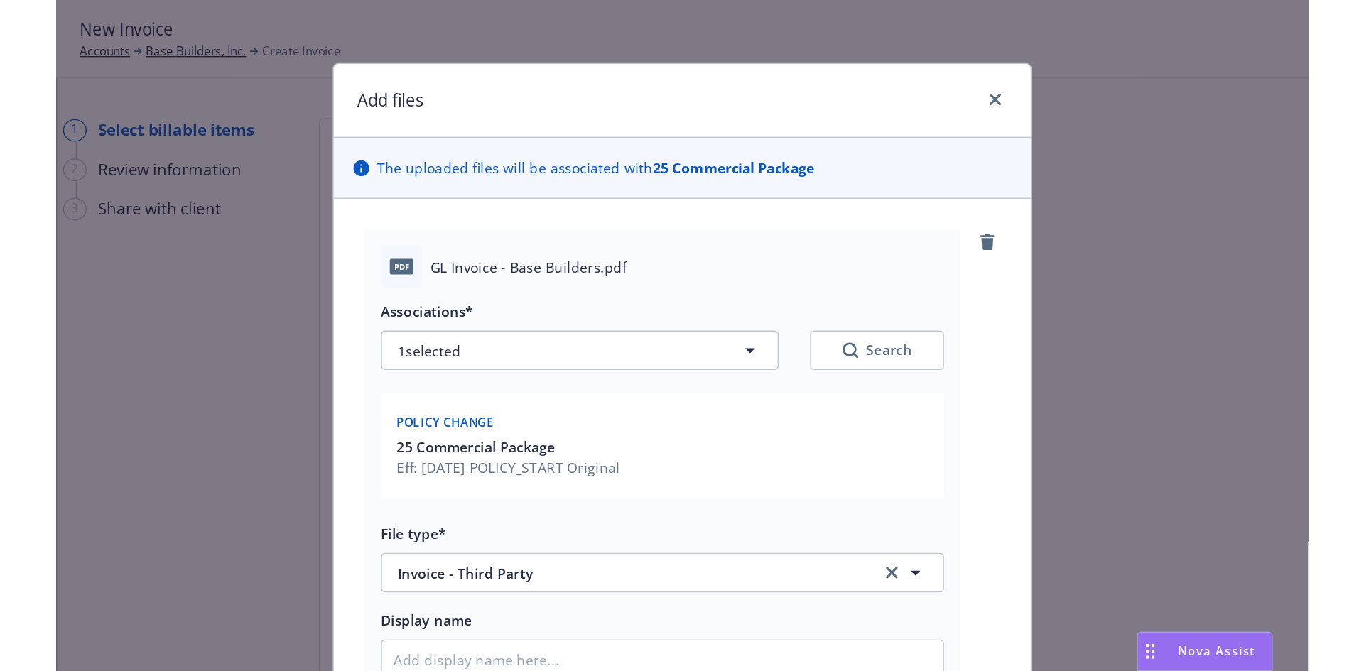
scroll to position [71, 0]
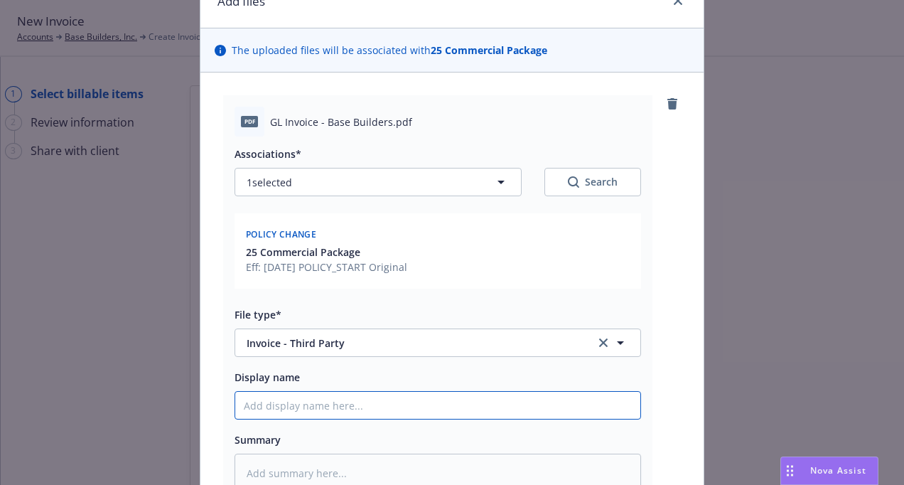
click at [298, 399] on input "Display name" at bounding box center [437, 404] width 405 height 27
type textarea "x"
type input "2"
type textarea "x"
type input "25"
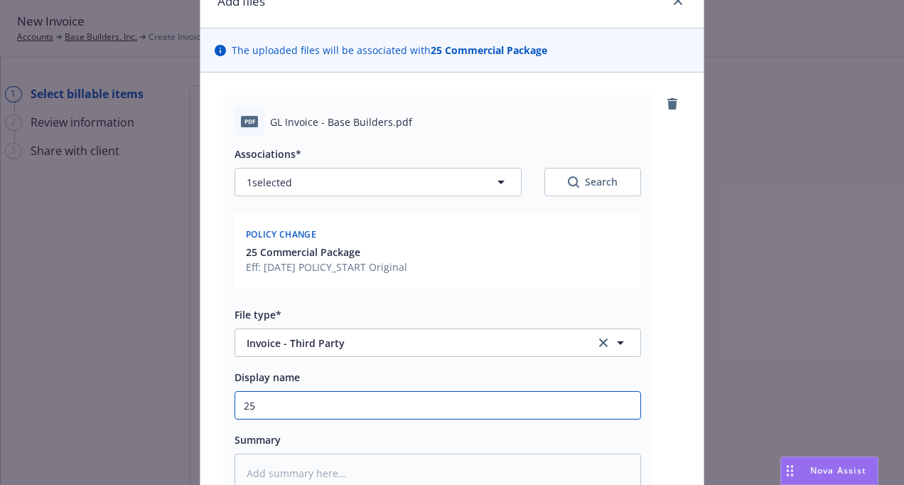
type textarea "x"
type input "25-"
type textarea "x"
type input "25-2"
type textarea "x"
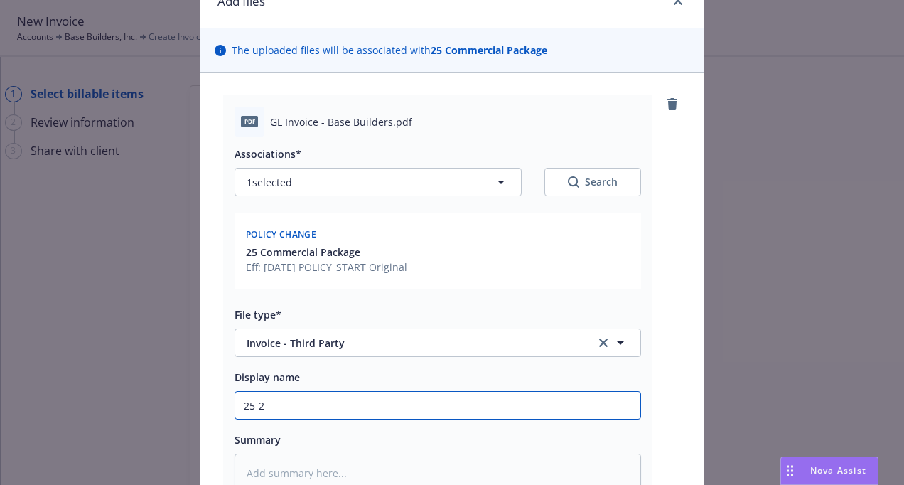
type input "25-26"
type textarea "x"
type input "25-26"
type textarea "x"
type input "25-26 G"
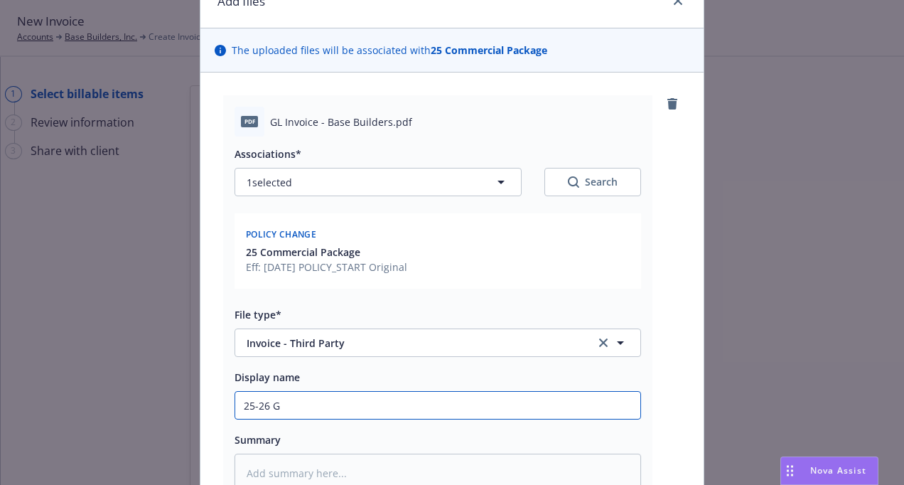
type textarea "x"
type input "25-26 GL"
type textarea "x"
type input "25-26 GL"
type textarea "x"
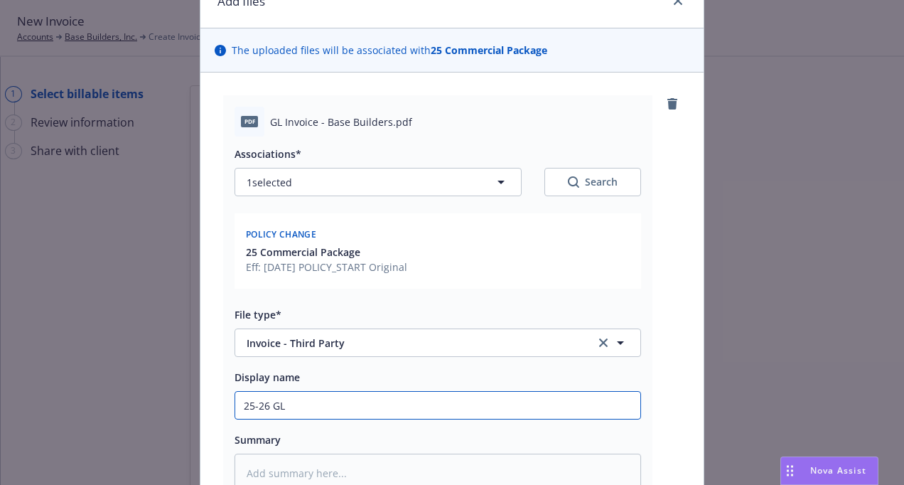
type input "25-26 GL I"
type textarea "x"
type input "25-26 GL In"
type textarea "x"
type input "25-26 GL Inv"
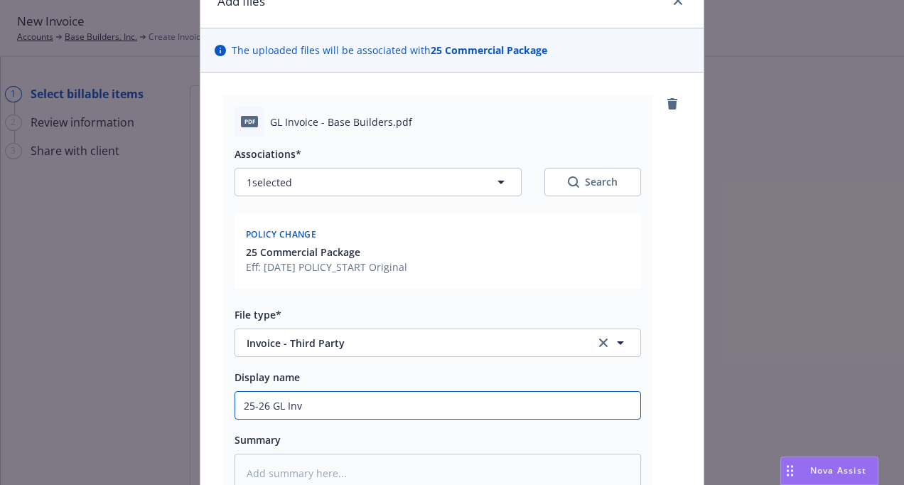
type textarea "x"
type input "25-26 GL Invi"
type textarea "x"
type input "25-26 GL Invic"
type textarea "x"
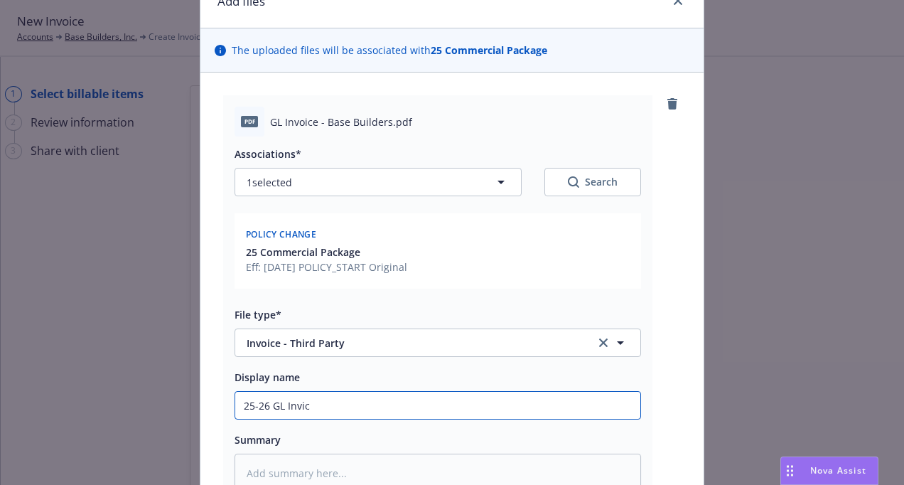
type input "25-26 GL Invi"
type textarea "x"
type input "25-26 GL Inv"
type textarea "x"
type input "25-26 GL Invo"
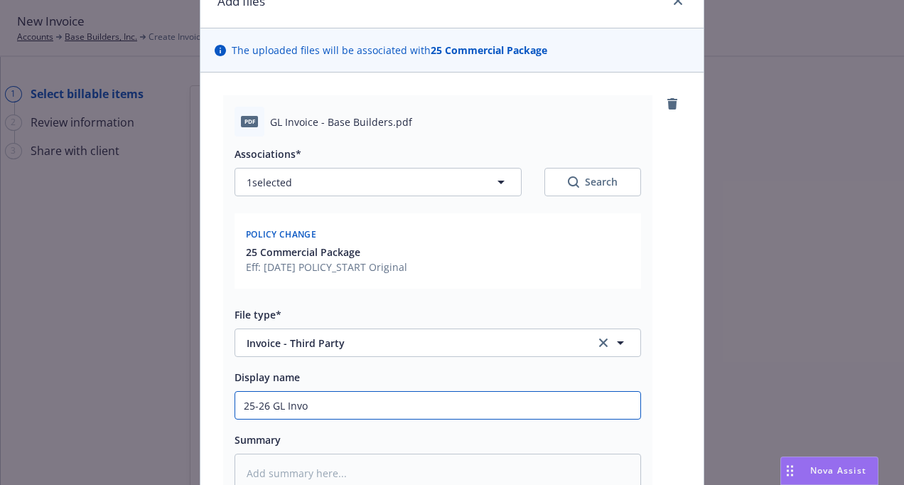
type textarea "x"
type input "25-26 GL Invoi"
type textarea "x"
type input "25-26 GL Invoic"
type textarea "x"
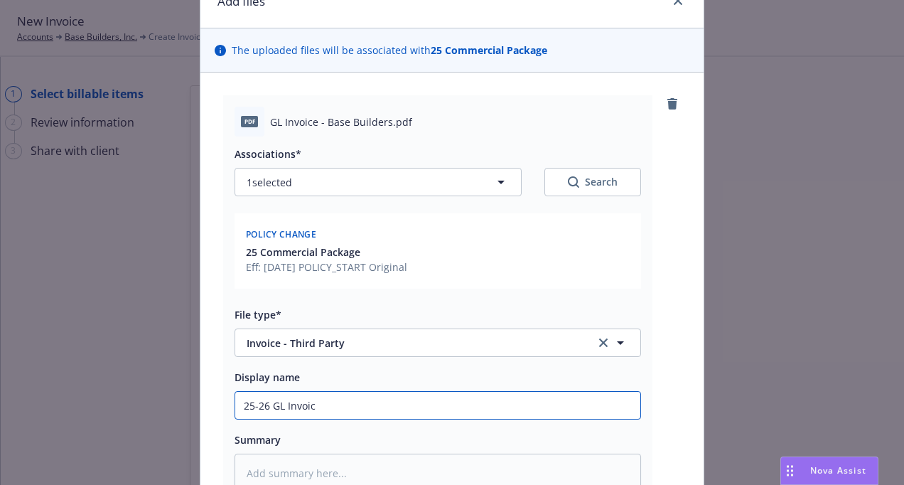
type input "25-26 GL Invoice"
type textarea "x"
type input "25-26 GL Invoice"
type textarea "x"
type input "25-26 GL Invoice -"
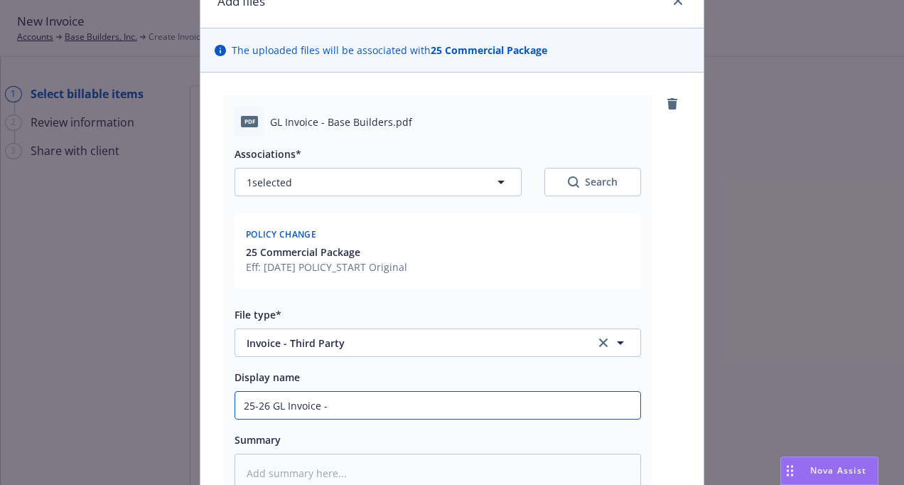
type textarea "x"
type input "25-26 GL Invoice -"
type textarea "x"
type input "25-26 GL Invoice - A"
type textarea "x"
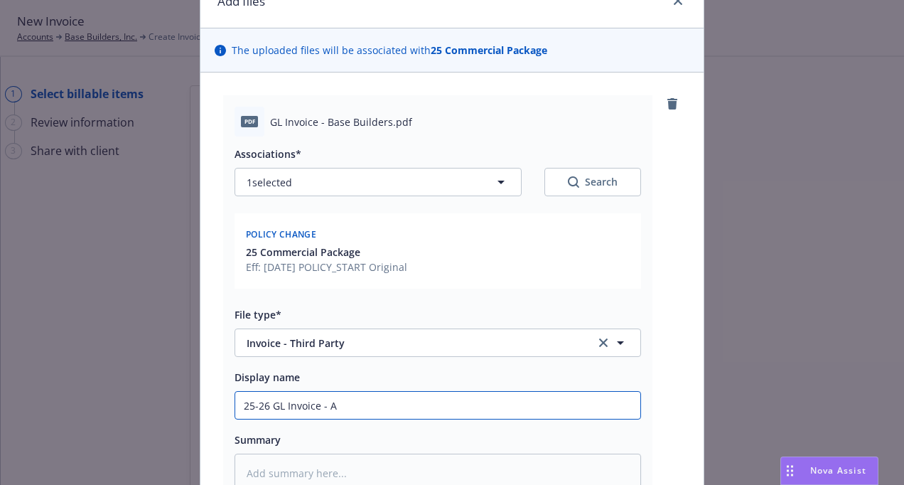
type input "25-26 GL Invoice - Am"
type textarea "x"
type input "25-26 GL Invoice - Amw"
type textarea "x"
type input "25-26 GL Invoice - Amwi"
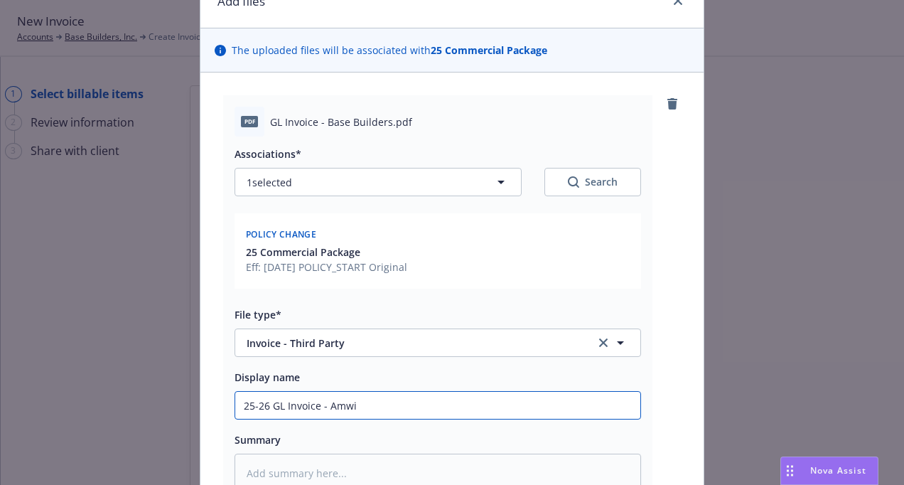
type textarea "x"
type input "25-26 GL Invoice - Amwin"
type textarea "x"
type input "25-26 GL Invoice - Amwins"
type textarea "x"
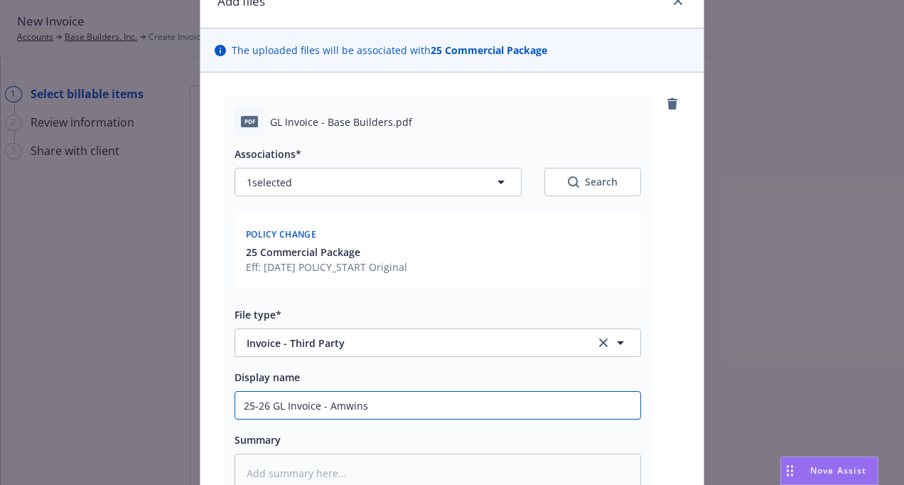
type input "25-26 GL Invoice - Amwins"
type textarea "x"
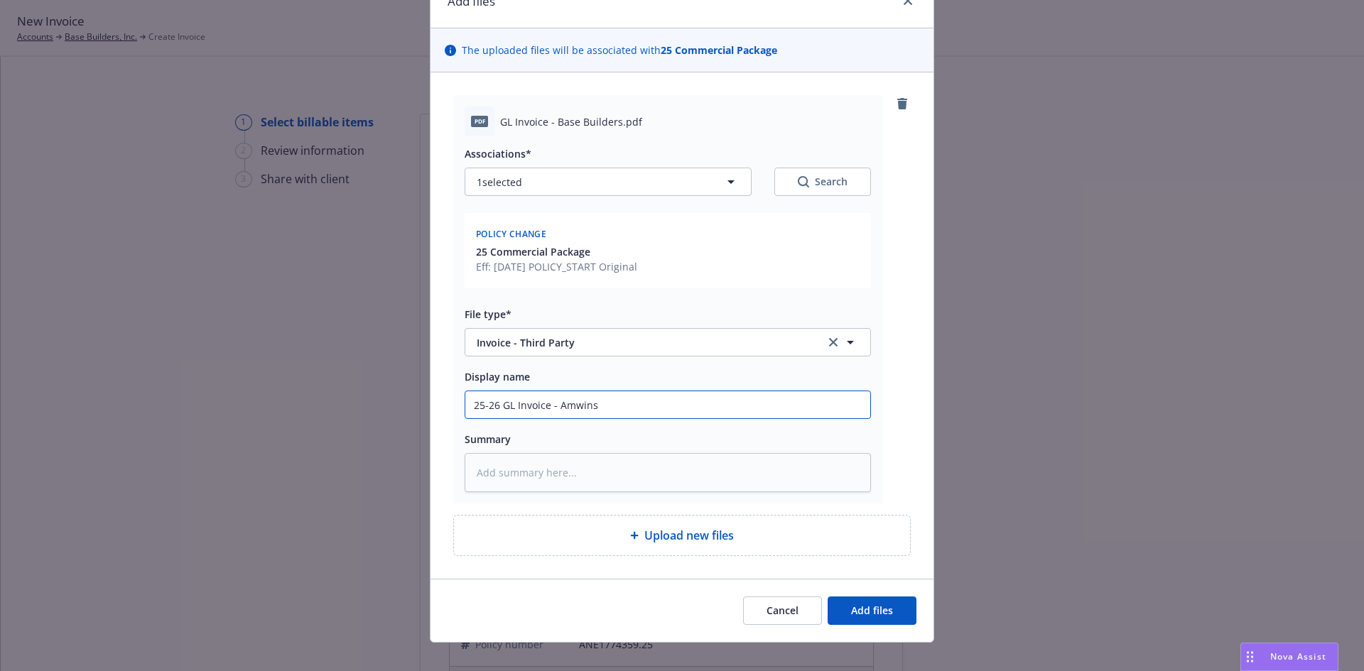
type input "25-26 GL Invoice - Amwins"
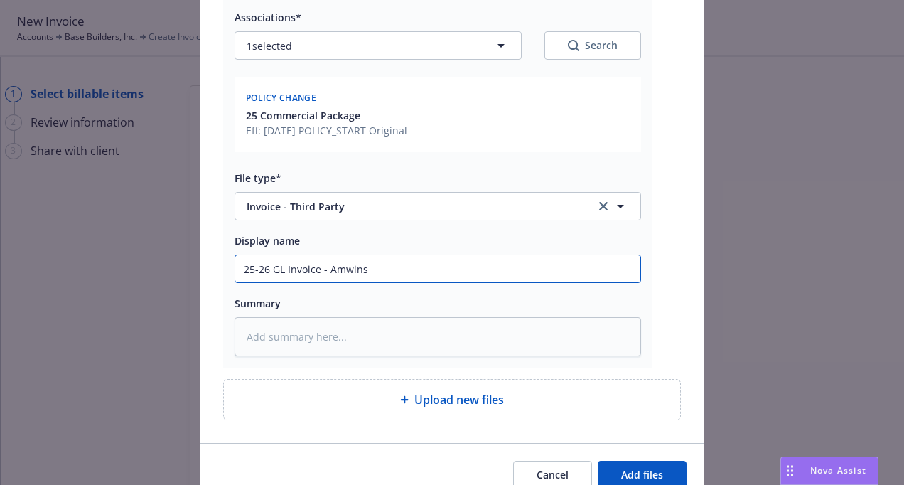
scroll to position [275, 0]
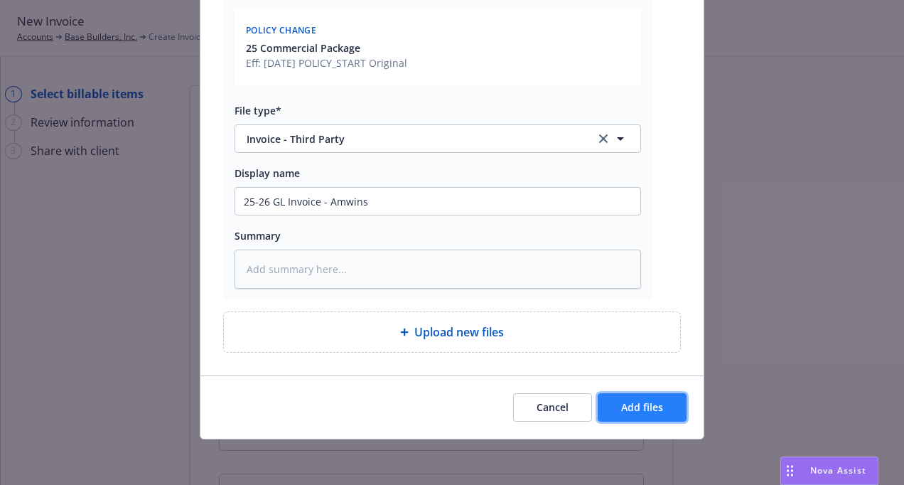
click at [638, 402] on span "Add files" at bounding box center [642, 406] width 42 height 13
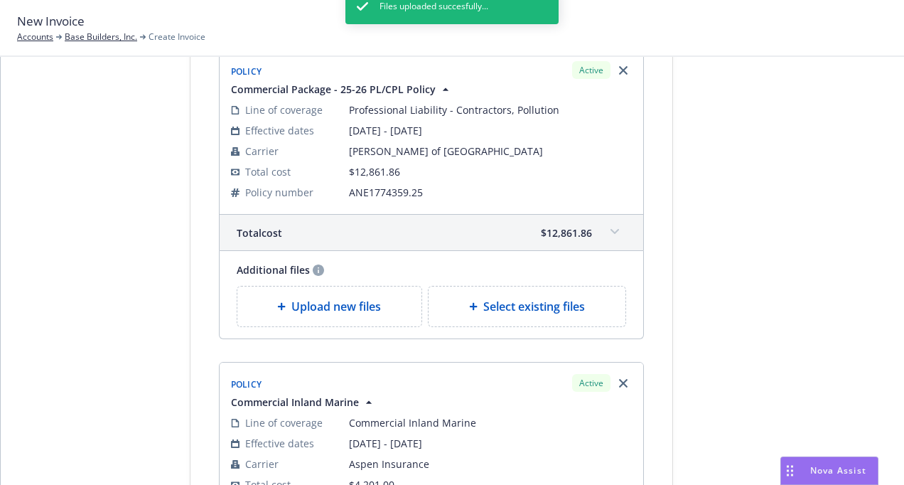
scroll to position [497, 0]
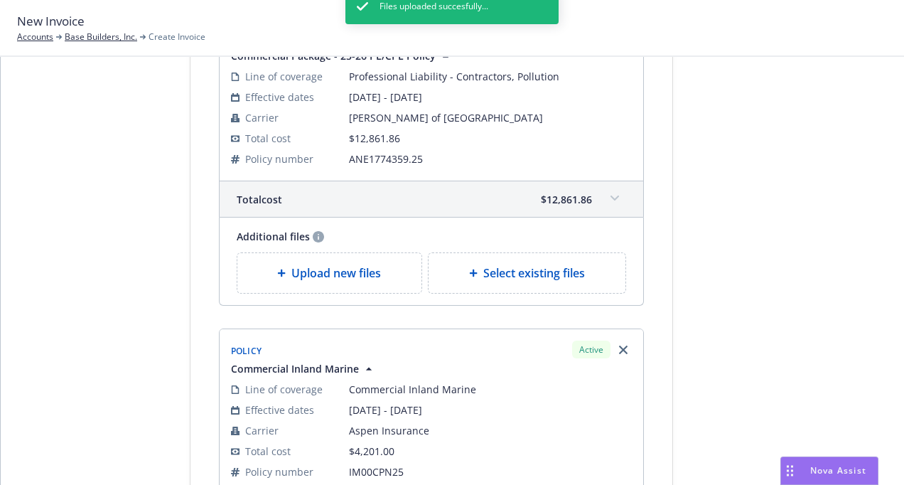
click at [345, 278] on div "Files uploaded succesfully..." at bounding box center [451, 231] width 213 height 485
click at [332, 277] on span "Upload new files" at bounding box center [336, 272] width 90 height 17
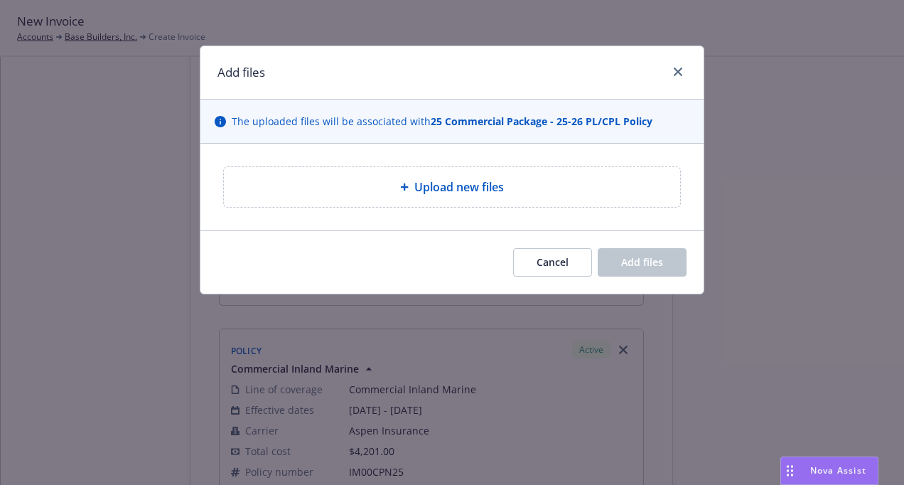
type textarea "x"
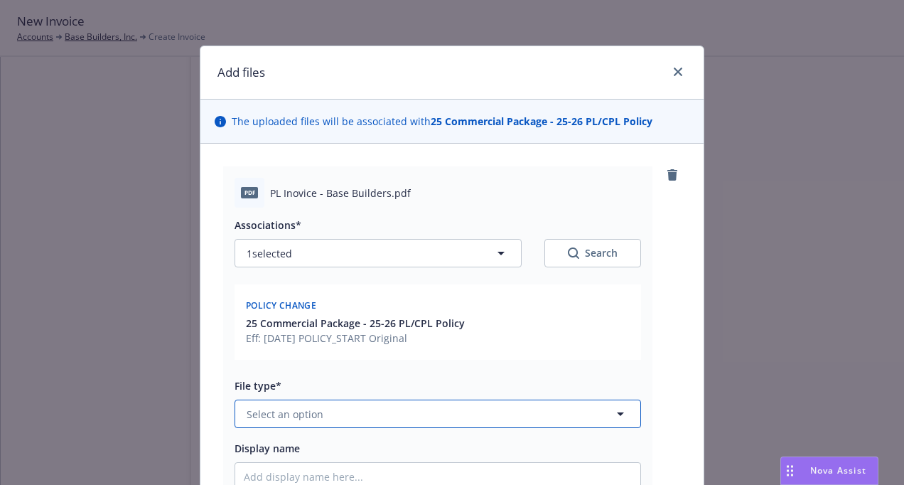
click at [290, 408] on span "Select an option" at bounding box center [285, 413] width 77 height 15
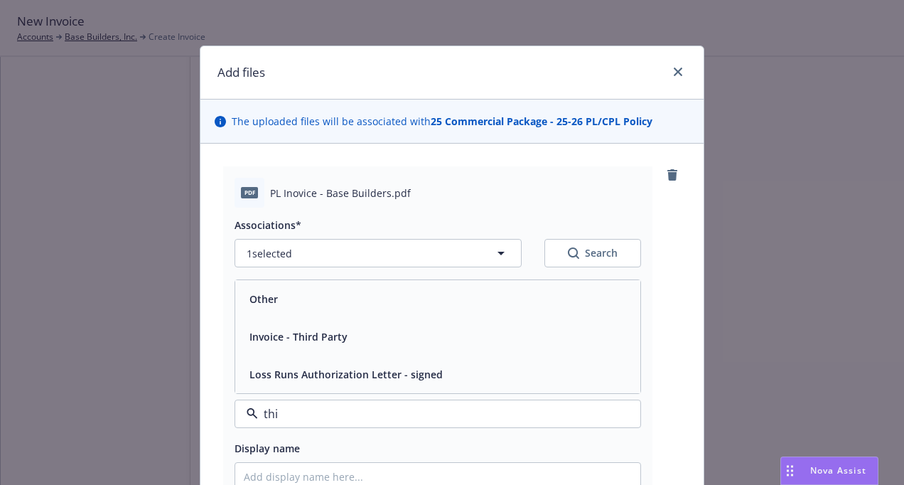
type input "thir"
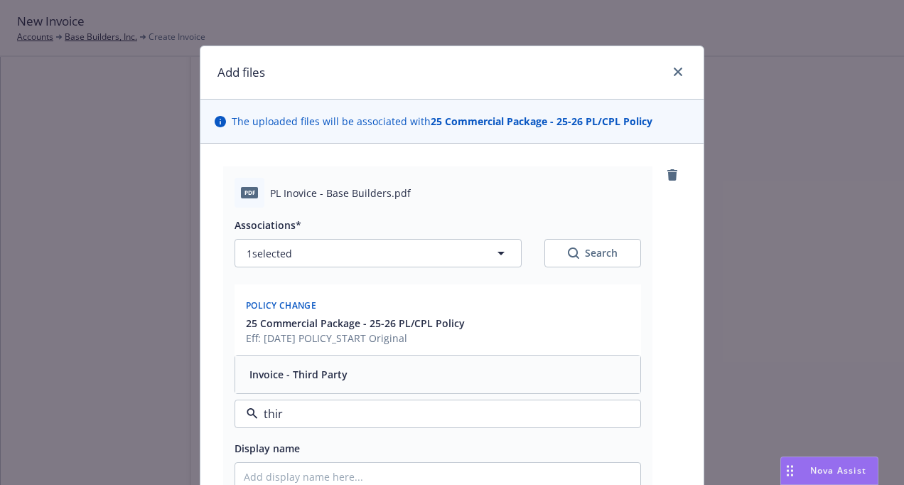
click at [330, 368] on span "Invoice - Third Party" at bounding box center [298, 374] width 98 height 15
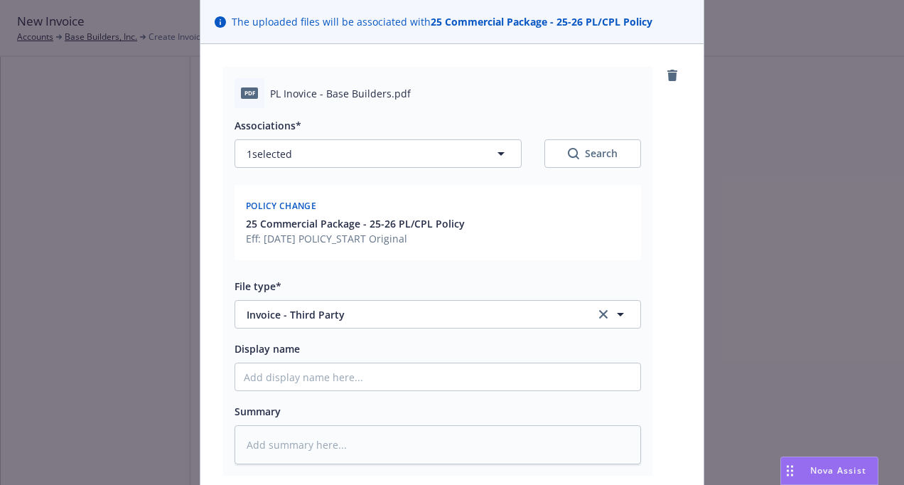
scroll to position [142, 0]
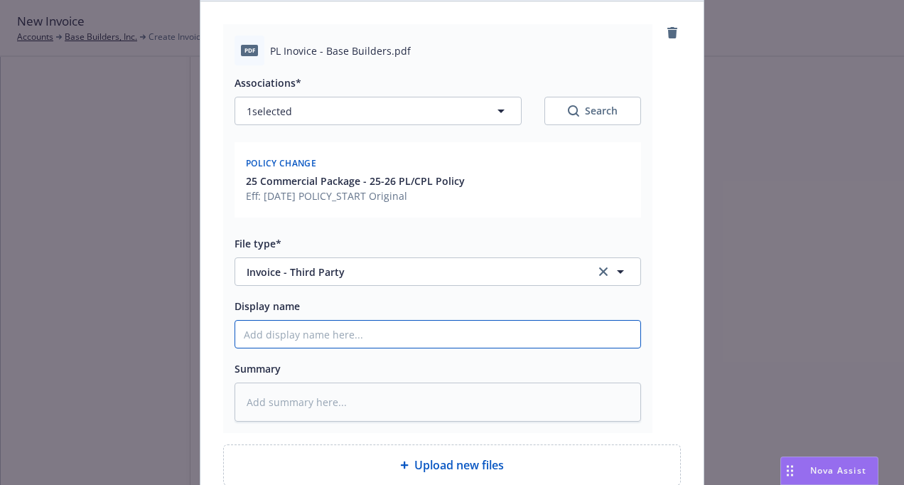
click at [308, 328] on input "Display name" at bounding box center [437, 333] width 405 height 27
click at [316, 332] on input "Display name" at bounding box center [437, 333] width 405 height 27
type textarea "x"
type input "2"
type textarea "x"
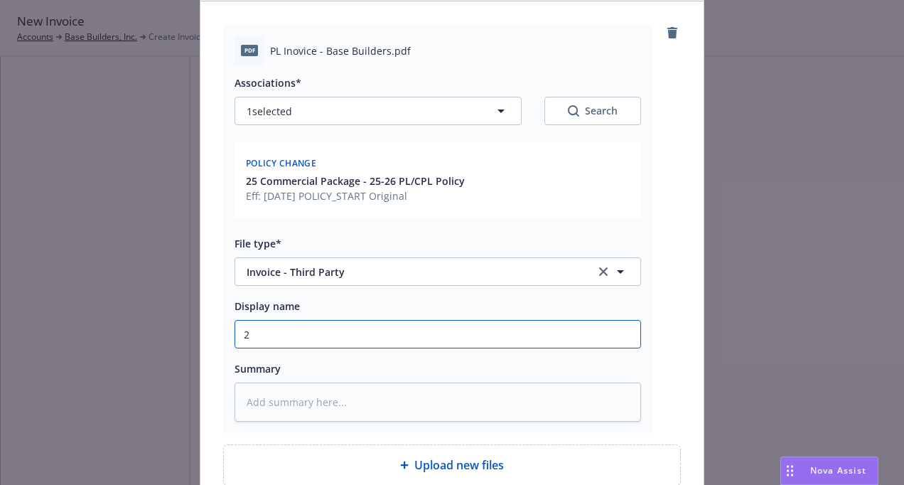
type input "25"
type textarea "x"
type input "25-"
type textarea "x"
type input "25-2"
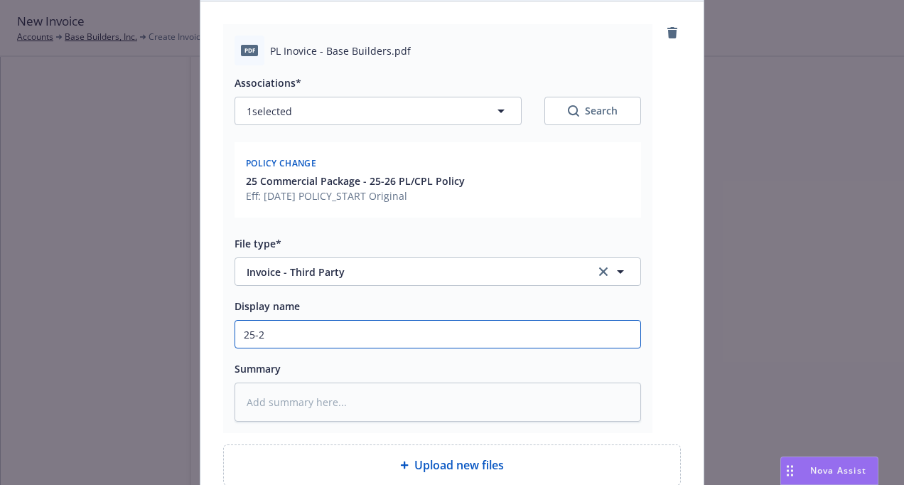
type textarea "x"
type input "25-26"
type textarea "x"
type input "25-26"
type textarea "x"
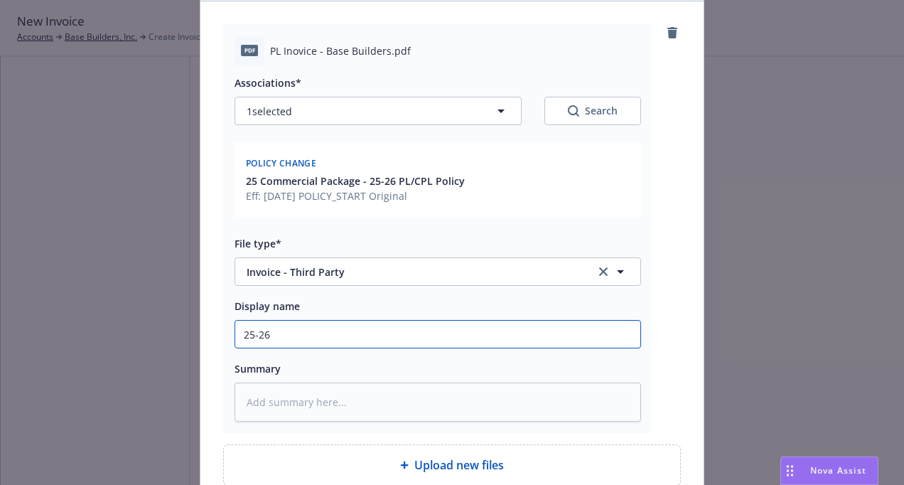
type input "25-26 P"
type textarea "x"
type input "25-26 Pf"
type textarea "x"
type input "25-26 P"
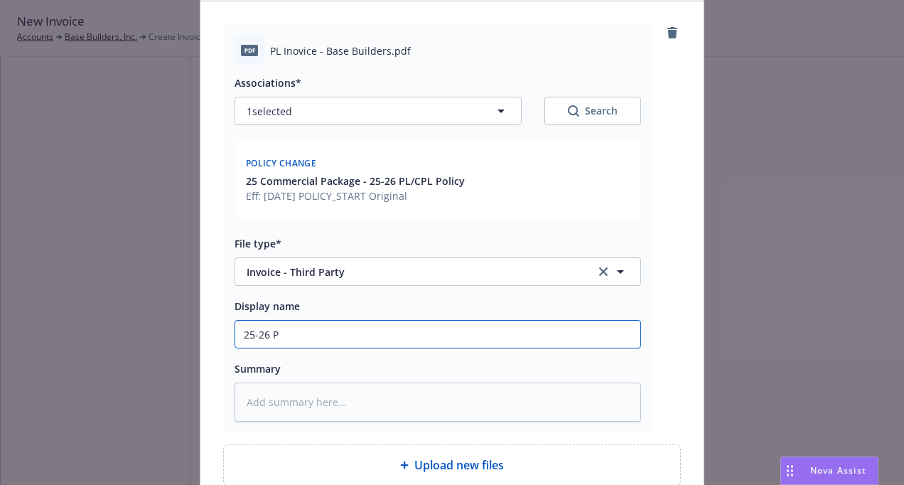
type textarea "x"
type input "25-26 Pr"
type textarea "x"
type input "25-26 Pro"
type textarea "x"
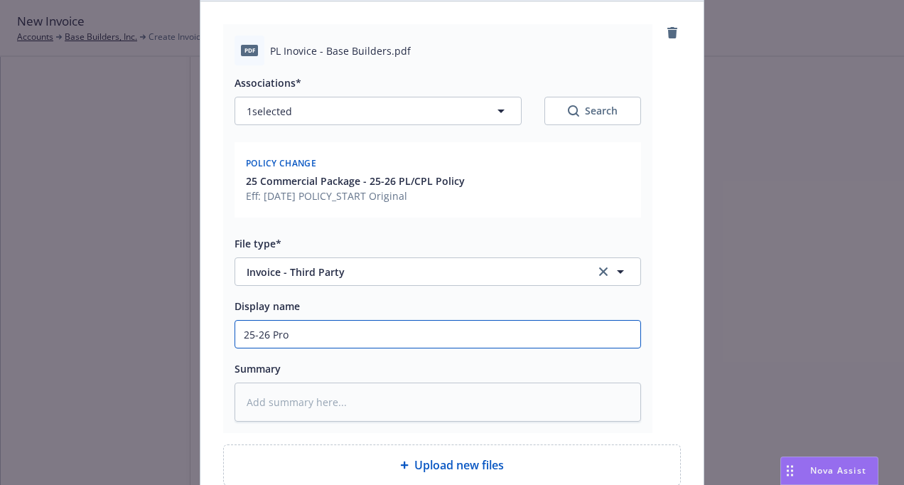
type input "25-26 Prof"
type textarea "x"
type input "25-26 Profe"
type textarea "x"
type input "25-26 Profes"
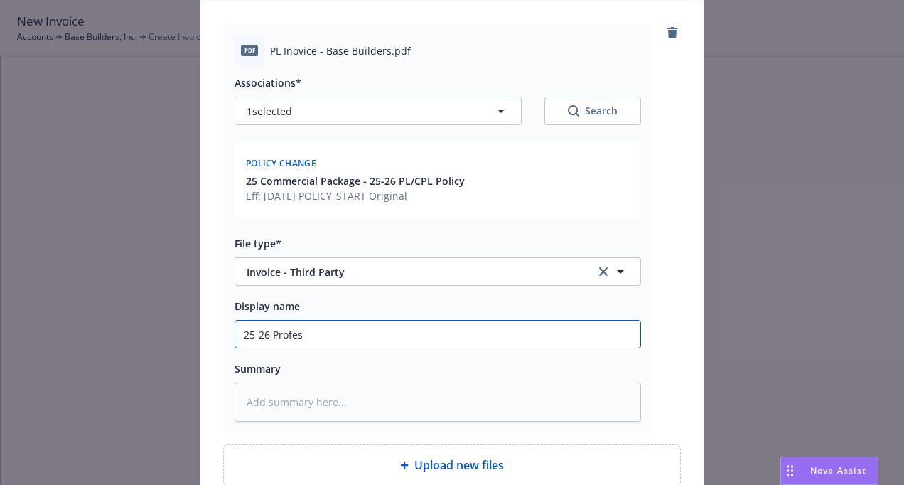
type textarea "x"
type input "25-26 Profess"
type textarea "x"
type input "25-26 Professi"
type textarea "x"
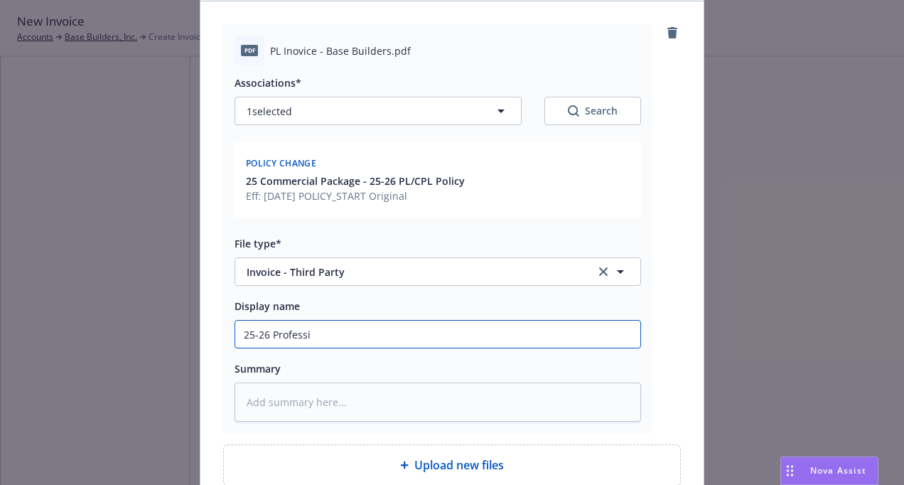
type input "25-26 Professio"
type textarea "x"
type input "25-26 Profession"
type textarea "x"
type input "25-26 Professiona"
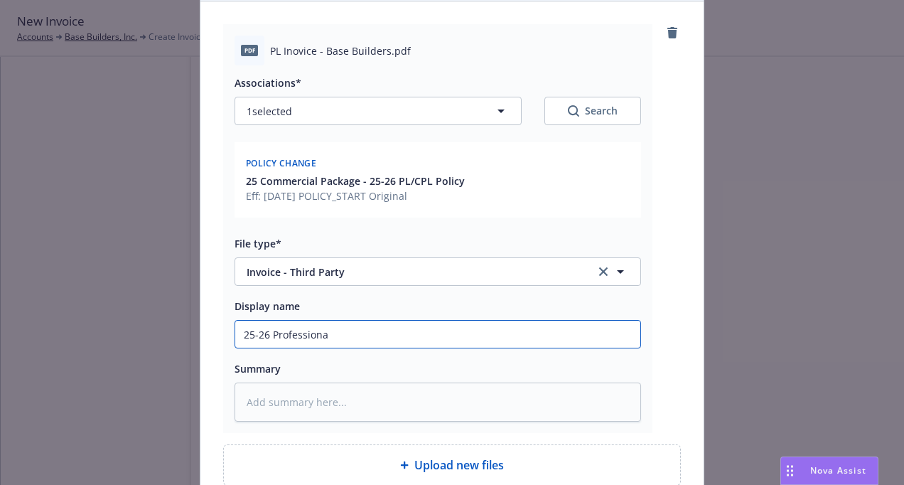
type textarea "x"
type input "25-26 Professional"
type textarea "x"
type input "25-26 Professional/"
type textarea "x"
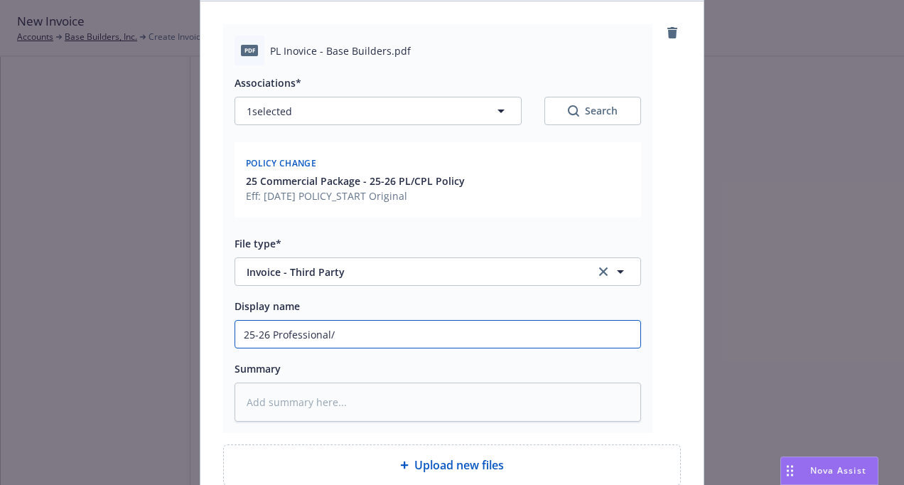
type input "25-26 Professional/P"
type textarea "x"
type input "25-26 Professional/Po"
type textarea "x"
type input "25-26 Professional/Pol"
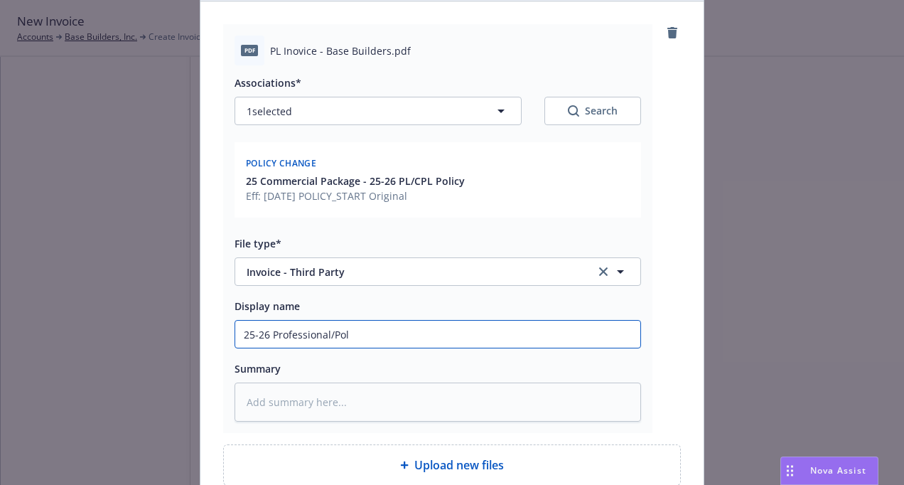
type textarea "x"
type input "25-26 Professional/Poll"
type textarea "x"
type input "25-26 Professional/Pollu"
type textarea "x"
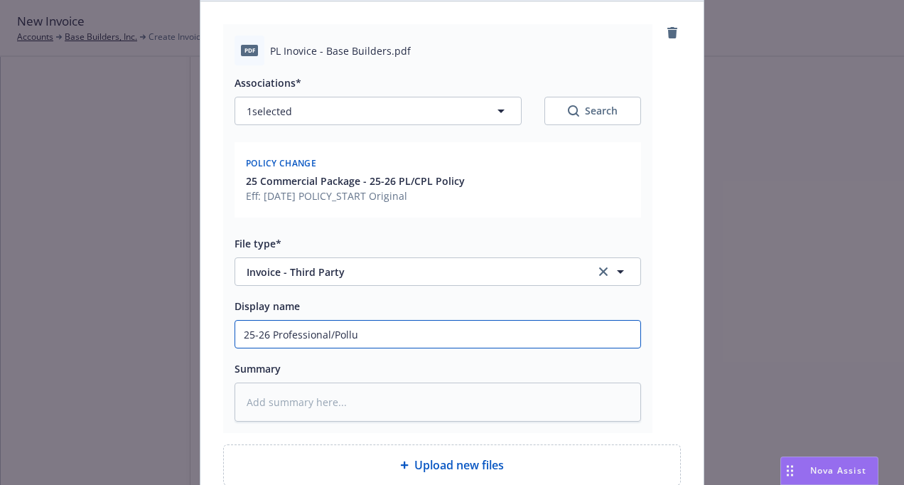
type input "25-26 Professional/Pollut"
type textarea "x"
type input "25-26 Professional/Polluti"
type textarea "x"
type input "25-26 Professional/Pollutio"
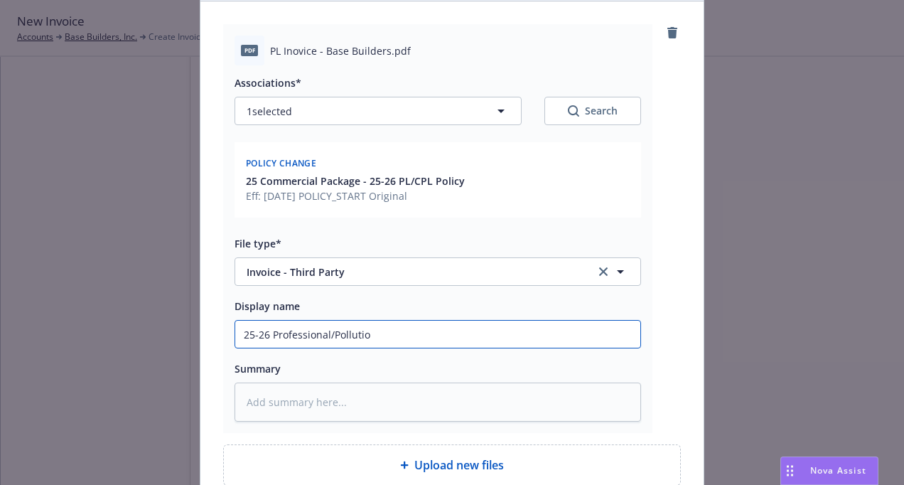
type textarea "x"
type input "25-26 Professional/Pollution"
type textarea "x"
type input "25-26 Professional/Pollution"
type textarea "x"
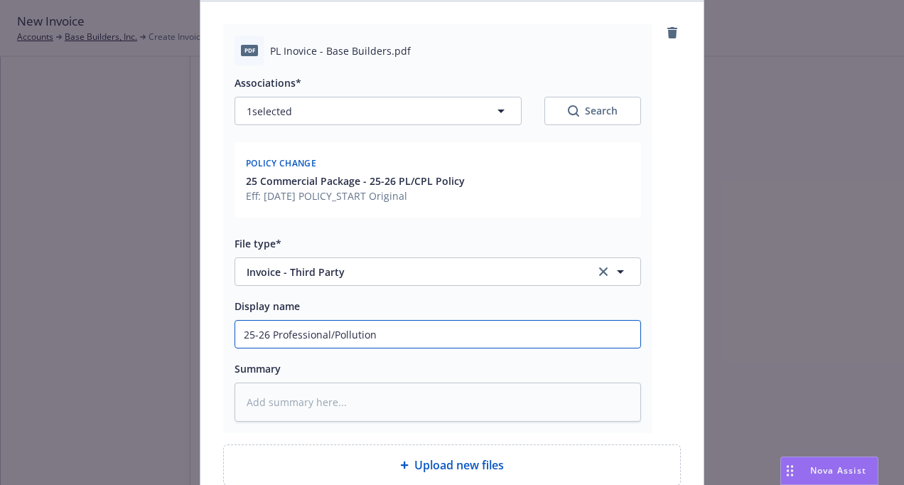
type input "25-26 Professional/Pollution I"
type textarea "x"
type input "25-26 Professional/Pollution In"
type textarea "x"
type input "25-26 Professional/Pollution Inv"
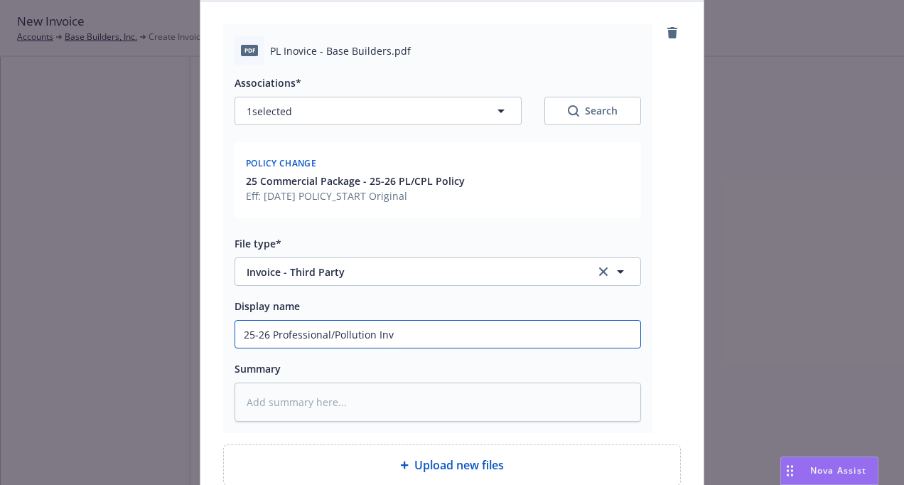
type textarea "x"
type input "25-26 Professional/Pollution Invo"
type textarea "x"
type input "25-26 Professional/Pollution Invoi"
type textarea "x"
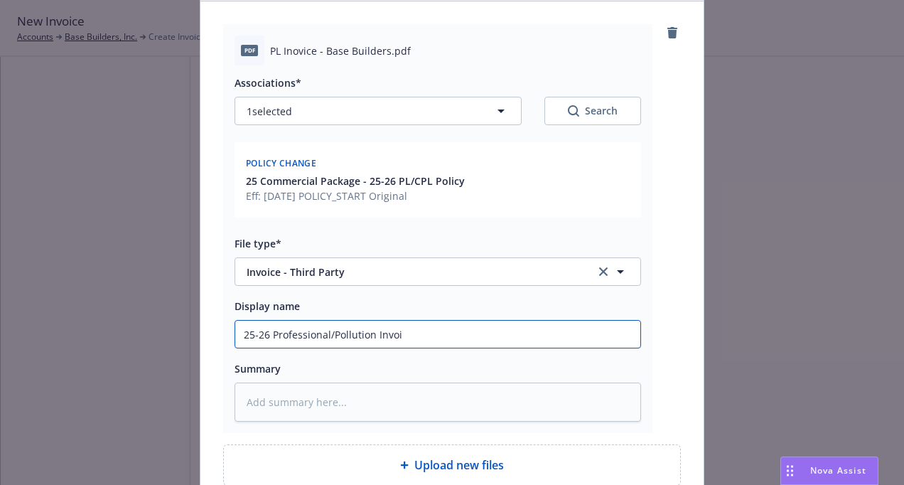
type input "25-26 Professional/Pollution Invoic"
type textarea "x"
type input "25-26 Professional/Pollution Invoice"
type textarea "x"
type input "25-26 Professional/Pollution Invoice"
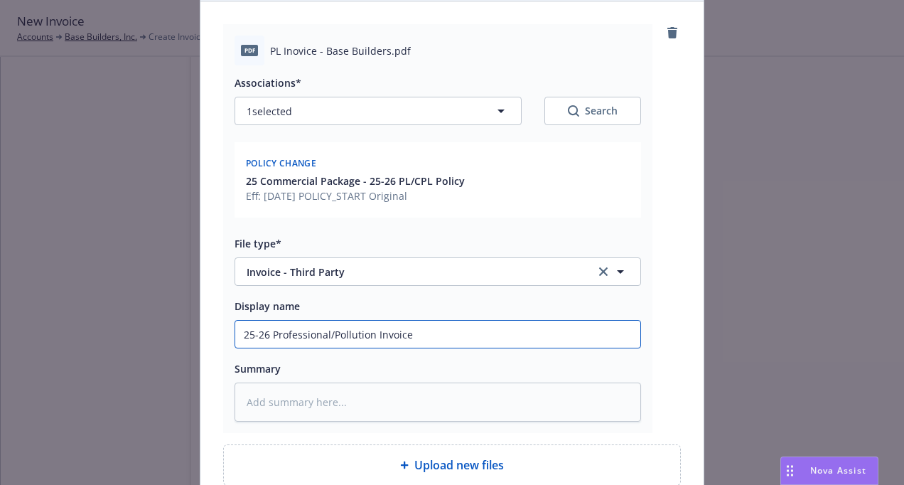
type textarea "x"
type input "25-26 Professional/Pollution Invoice -"
type textarea "x"
type input "25-26 Professional/Pollution Invoice -"
type textarea "x"
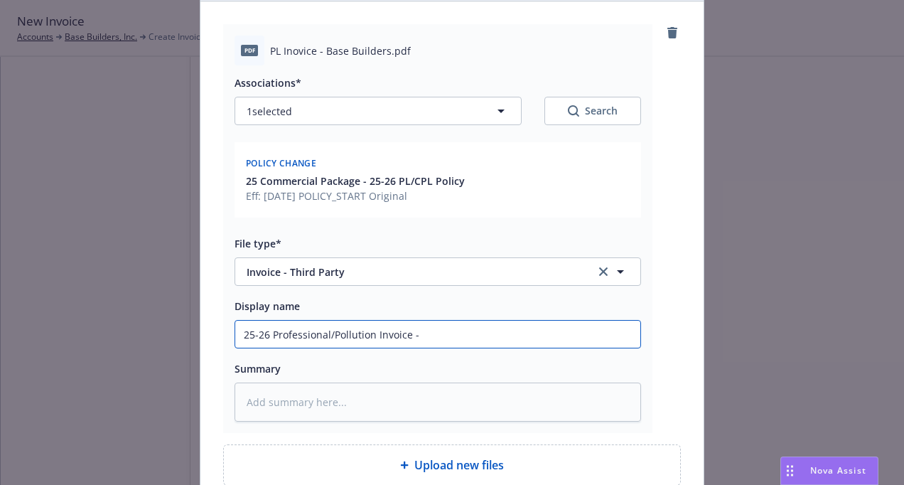
type input "25-26 Professional/Pollution Invoice - J"
type textarea "x"
type input "25-26 Professional/Pollution Invoice - Je"
type textarea "x"
type input "25-26 Professional/Pollution Invoice - Jen"
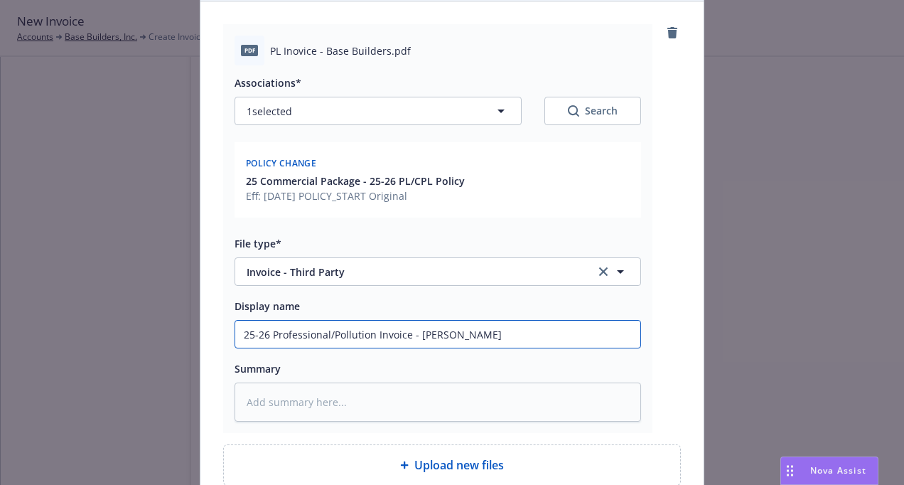
type textarea "x"
type input "25-26 Professional/Pollution Invoice - Jen"
type textarea "x"
type input "25-26 Professional/Pollution Invoice - Jen"
type textarea "x"
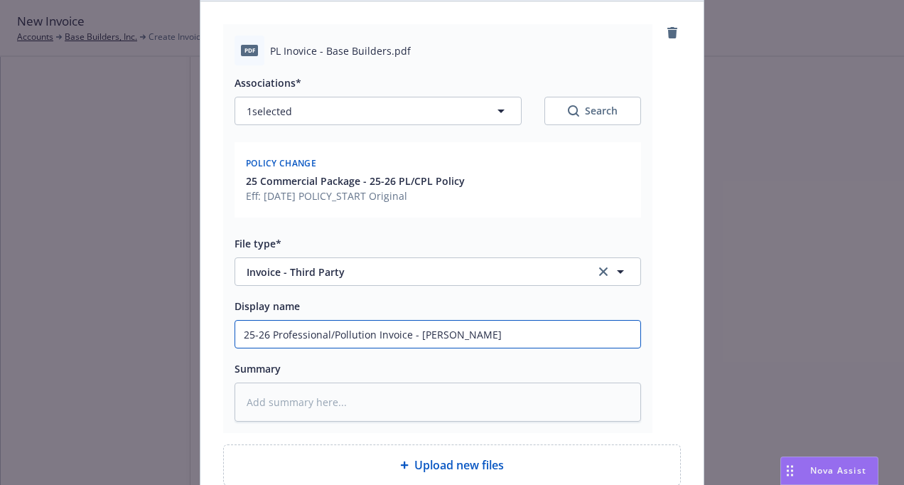
type input "25-26 Professional/Pollution Invoice - Jenc"
type textarea "x"
type input "25-26 Professional/Pollution Invoice - Jencap"
type textarea "x"
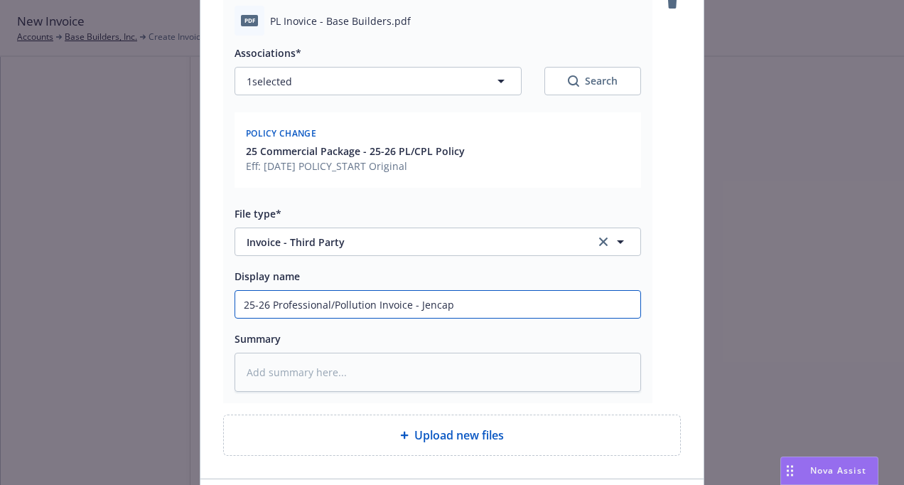
scroll to position [0, 0]
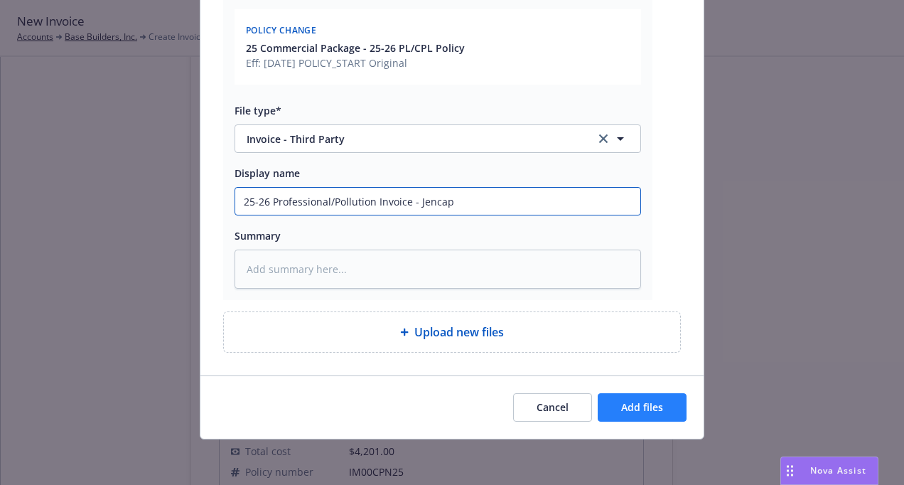
type input "25-26 Professional/Pollution Invoice - Jencap"
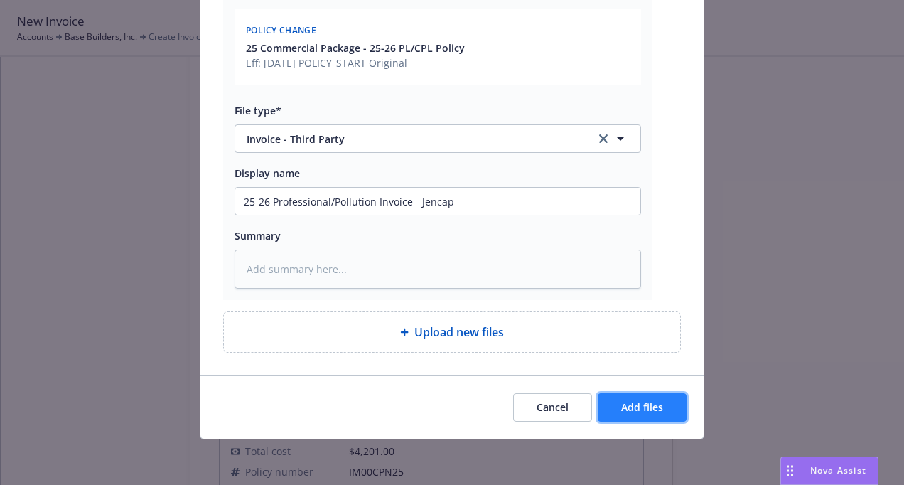
click at [627, 404] on span "Add files" at bounding box center [642, 406] width 42 height 13
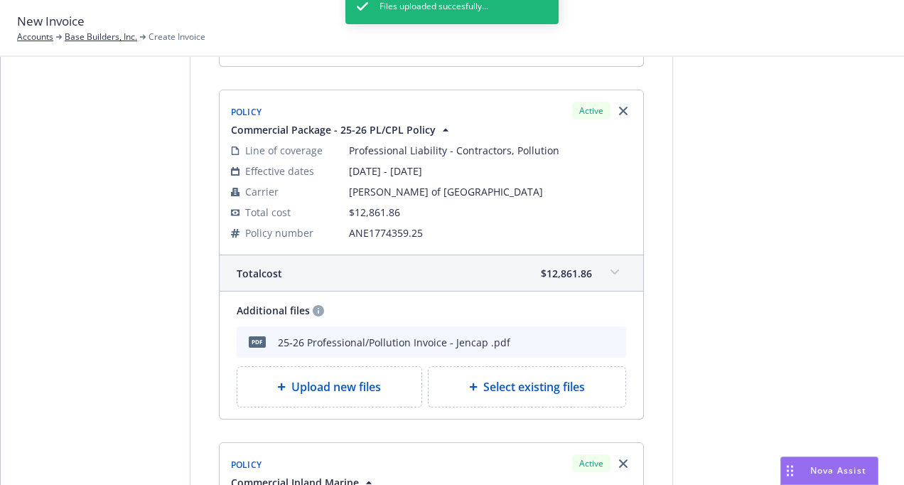
scroll to position [426, 0]
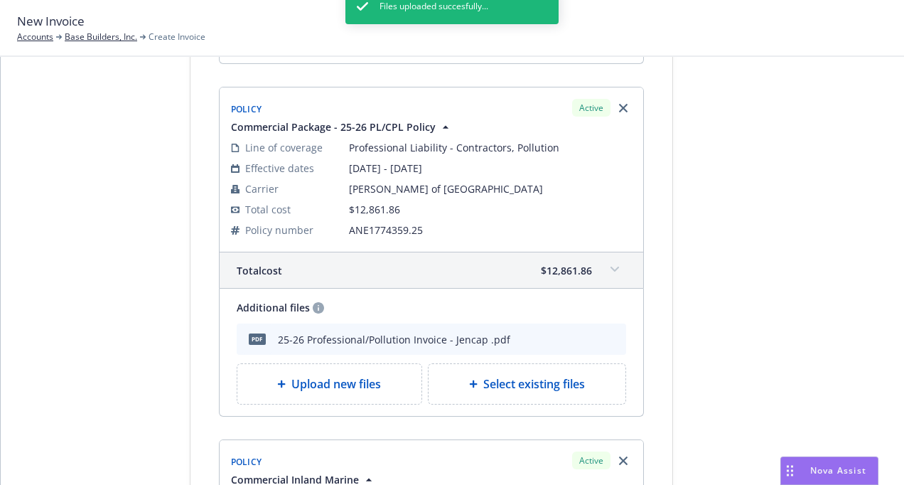
click at [603, 266] on span at bounding box center [614, 269] width 23 height 23
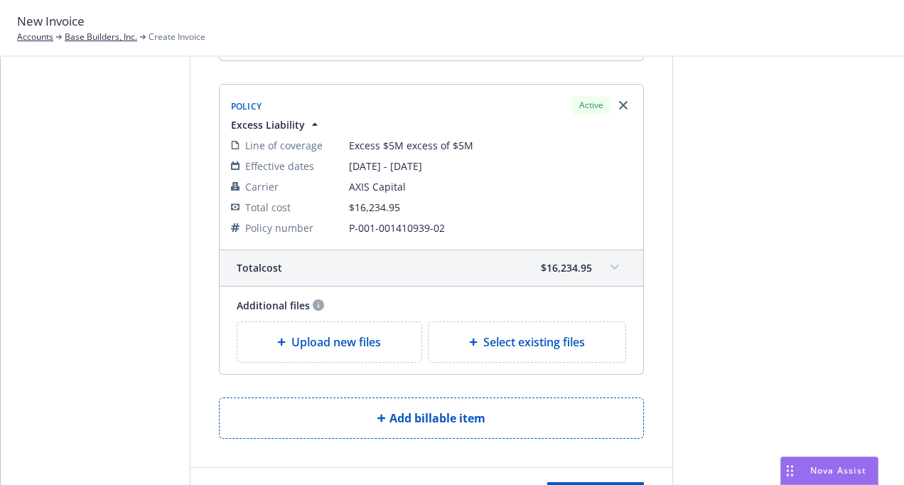
scroll to position [1137, 0]
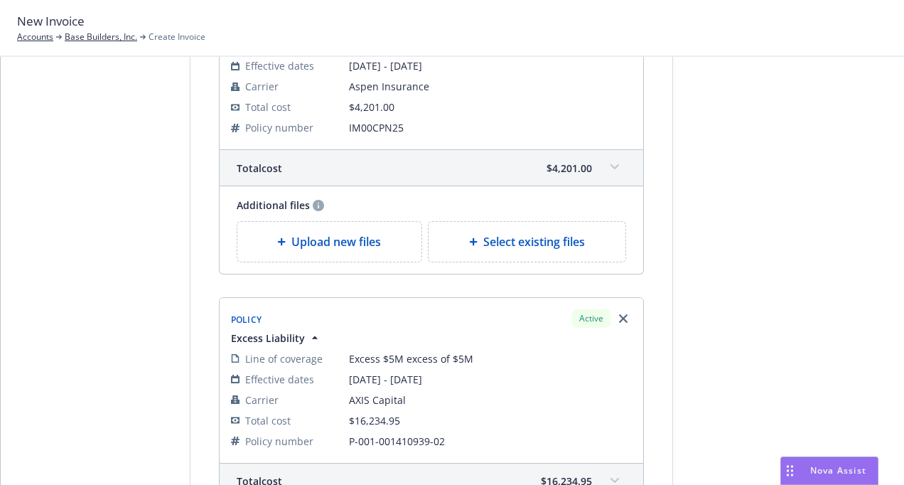
click at [292, 247] on span "Upload new files" at bounding box center [336, 241] width 90 height 17
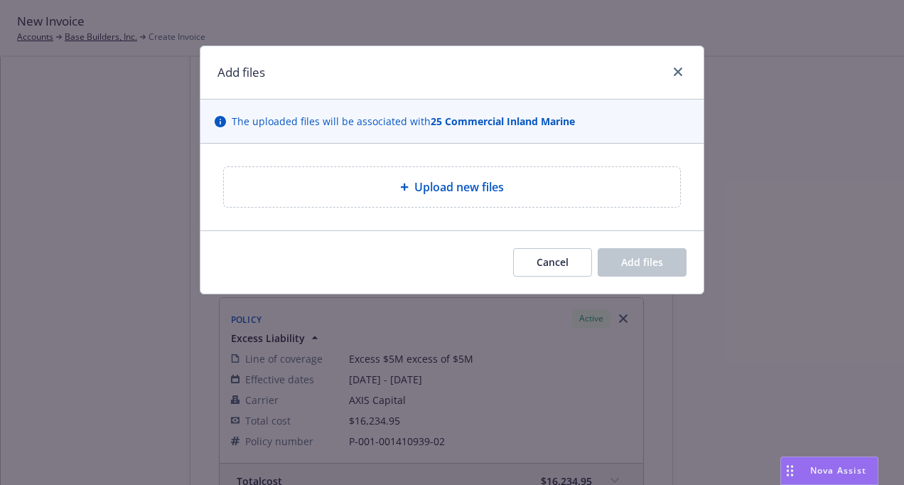
type textarea "x"
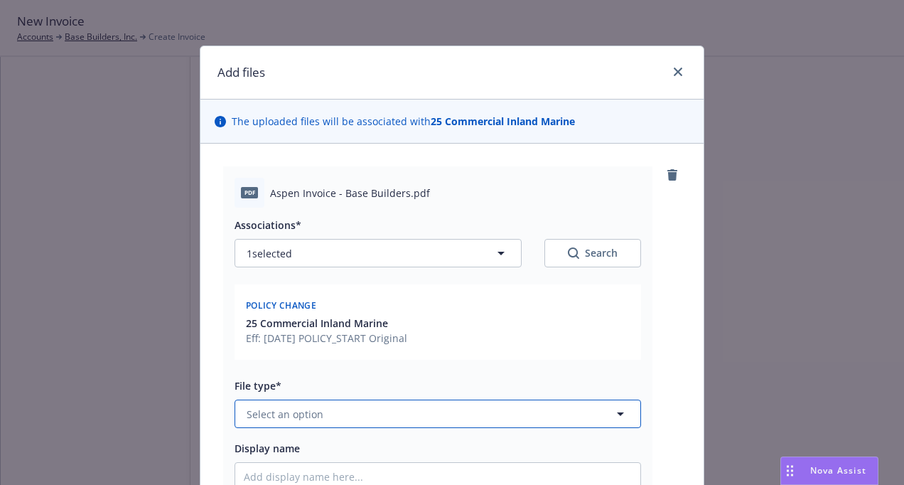
click at [352, 413] on button "Select an option" at bounding box center [437, 413] width 406 height 28
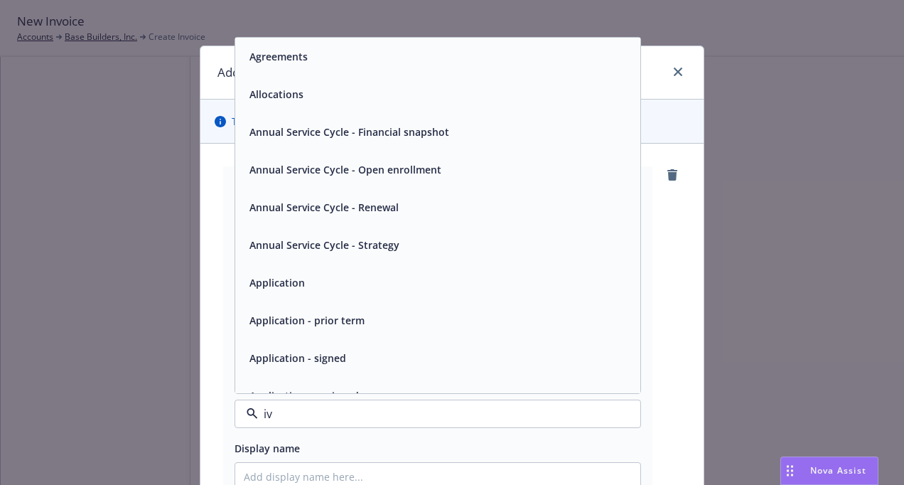
type input "ivn"
type textarea "x"
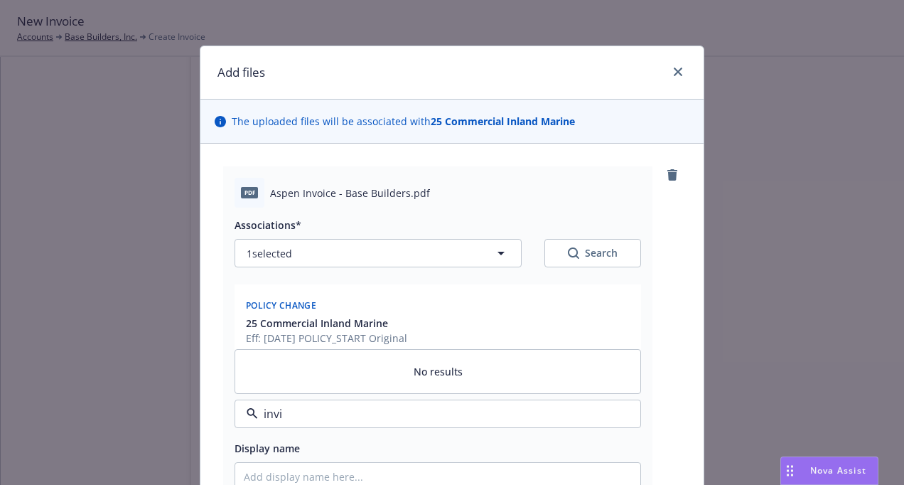
type input "inv"
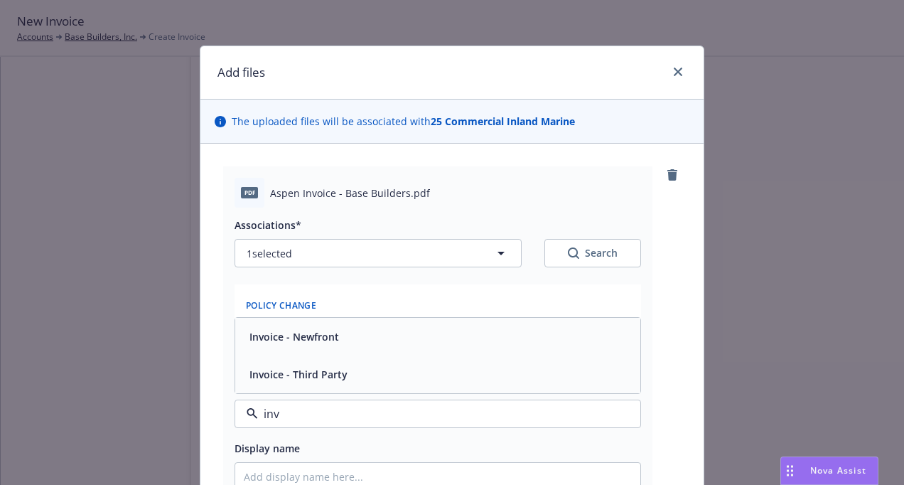
click at [310, 377] on span "Invoice - Third Party" at bounding box center [298, 374] width 98 height 15
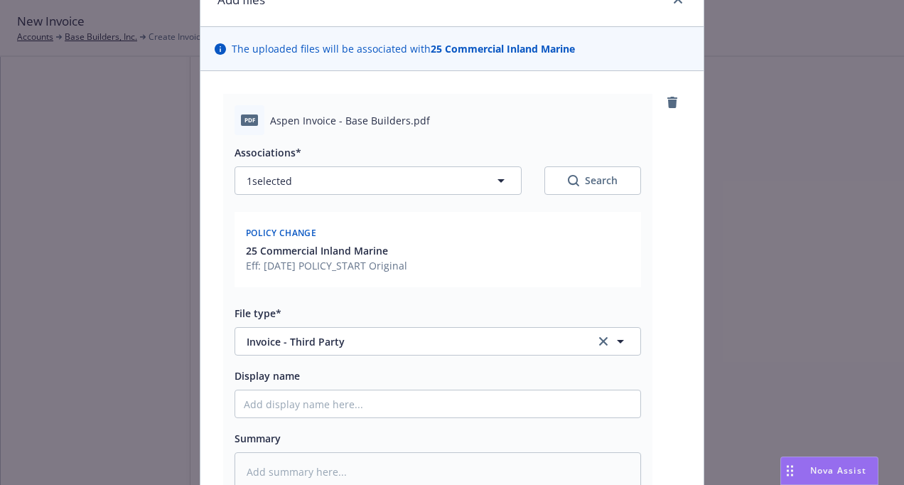
scroll to position [142, 0]
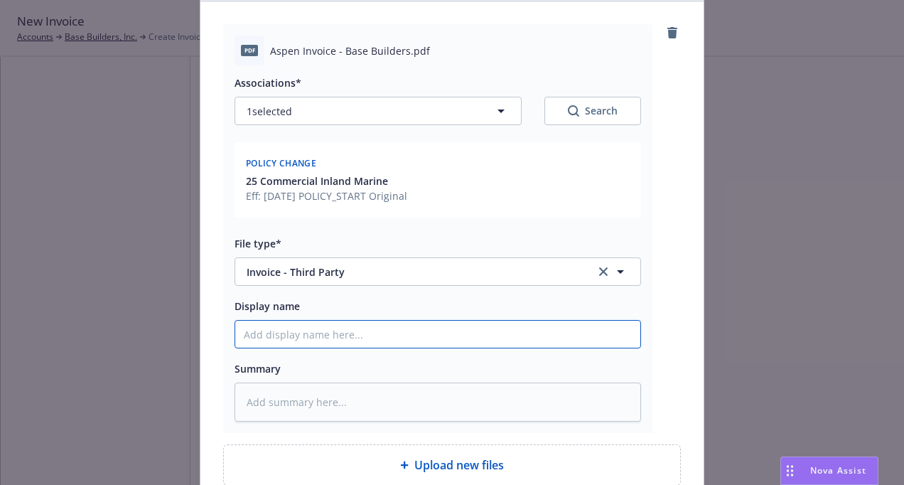
click at [296, 337] on input "Display name" at bounding box center [437, 333] width 405 height 27
type textarea "x"
type input "2"
type textarea "x"
type input "25"
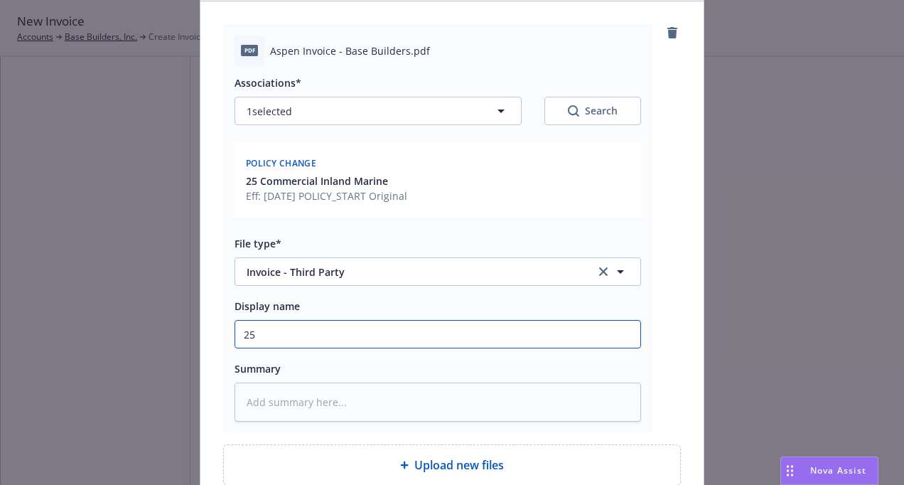
type textarea "x"
type input "25-"
type textarea "x"
type input "25-2"
type textarea "x"
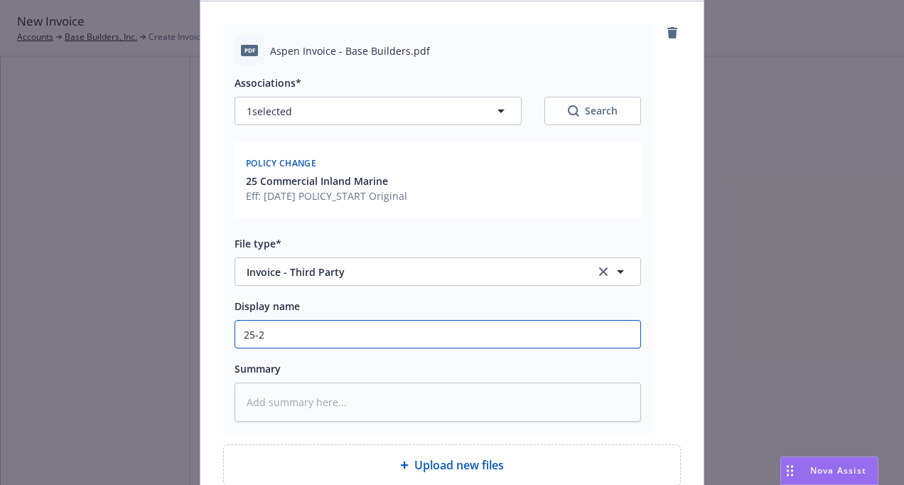
type input "25-26"
type textarea "x"
type input "25-26"
type textarea "x"
type input "25-26 I"
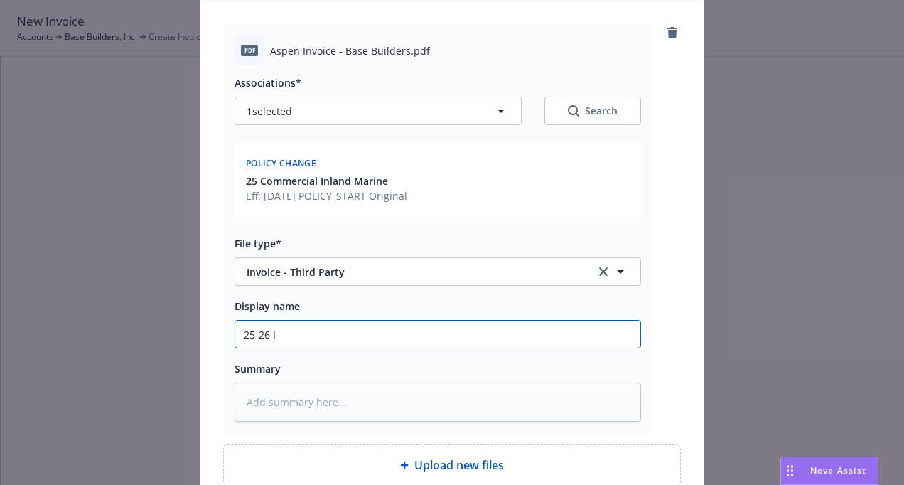
type textarea "x"
type input "25-26 In"
type textarea "x"
type input "25-26 Inl"
type textarea "x"
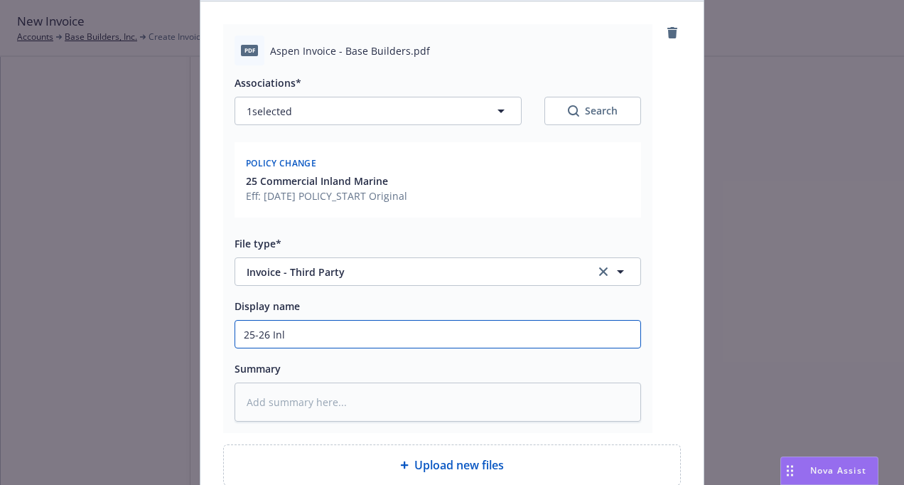
type input "25-26 Inla"
type textarea "x"
type input "25-26 Inlan"
type textarea "x"
type input "25-26 Inland"
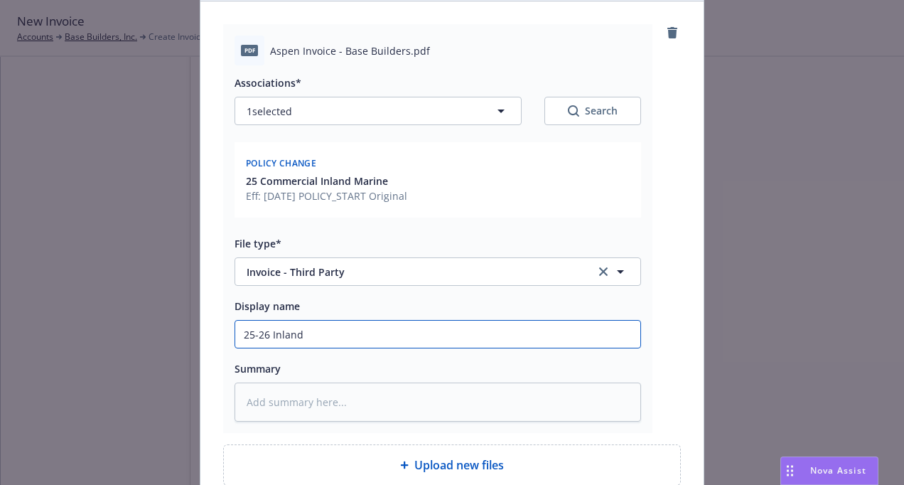
type textarea "x"
type input "25-26 Inland M"
type textarea "x"
type input "25-26 Inland Ma"
type textarea "x"
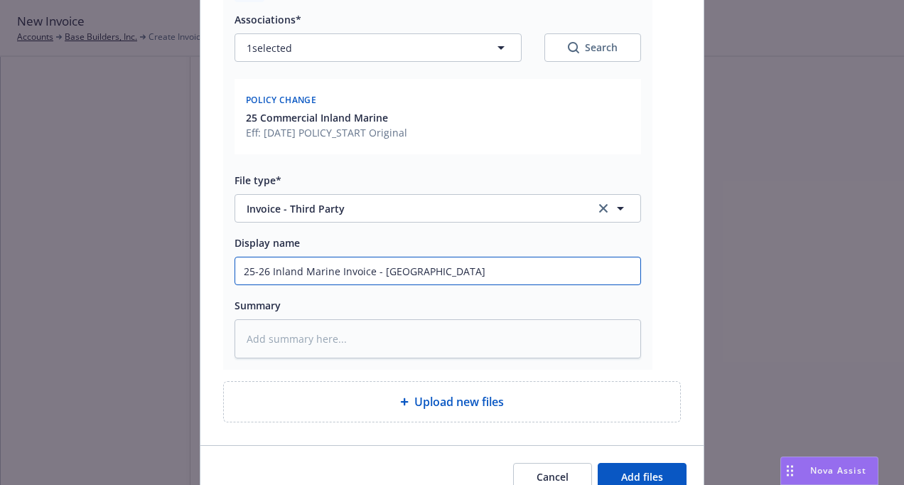
scroll to position [275, 0]
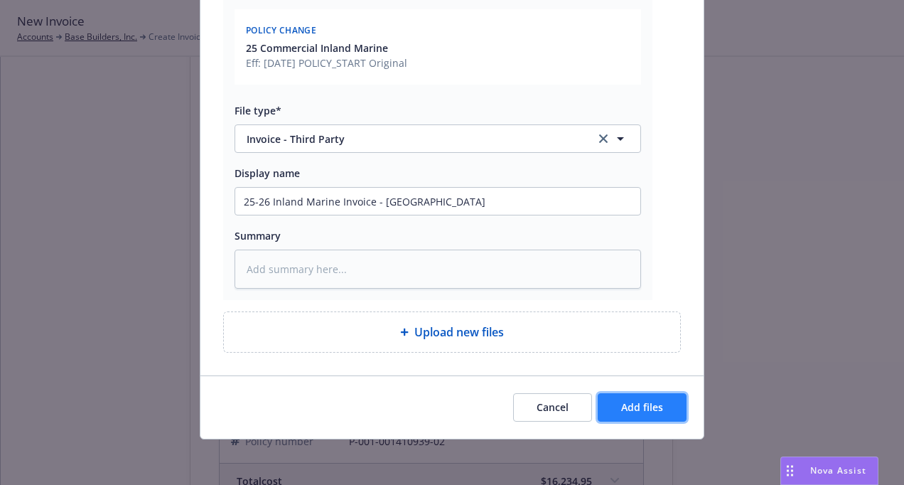
click at [615, 404] on button "Add files" at bounding box center [641, 407] width 89 height 28
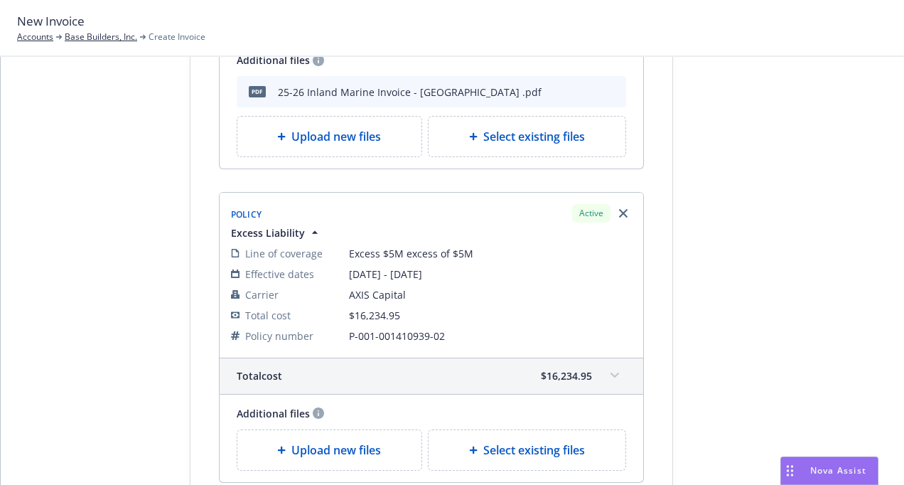
scroll to position [1421, 0]
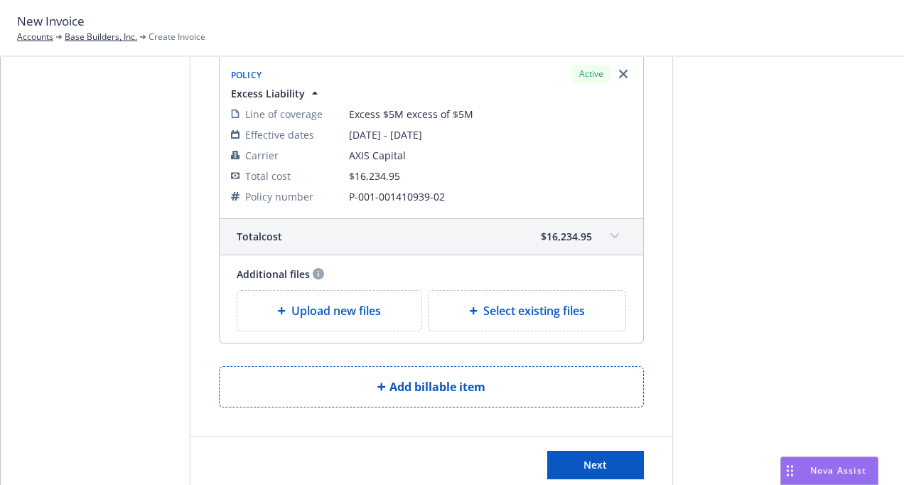
click at [350, 306] on span "Upload new files" at bounding box center [336, 310] width 90 height 17
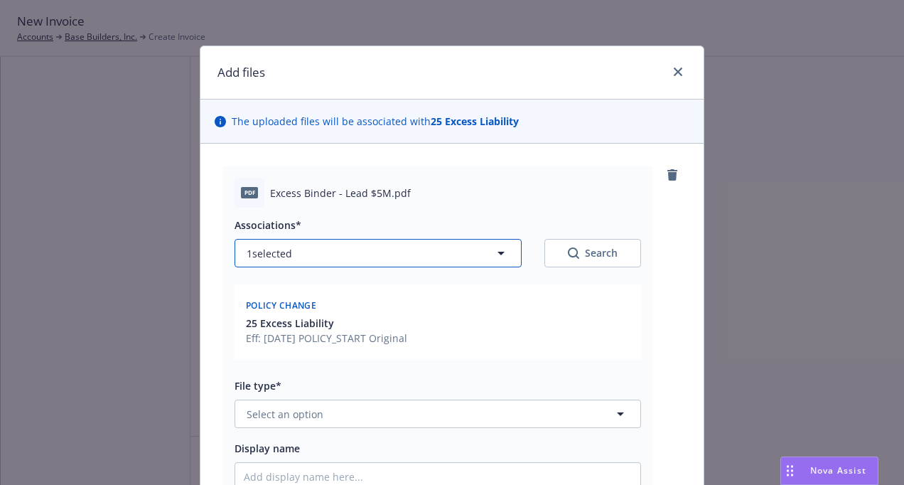
click at [347, 243] on button "1 selected" at bounding box center [377, 253] width 287 height 28
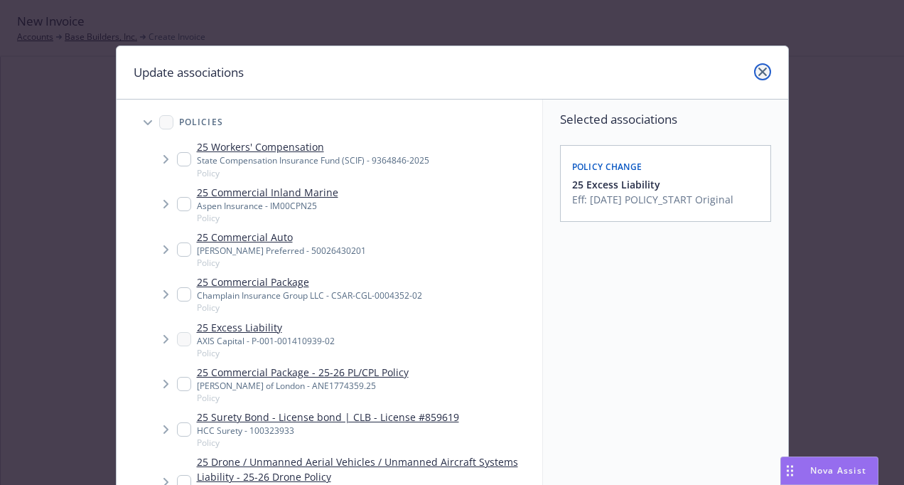
click at [757, 76] on link "close" at bounding box center [762, 71] width 17 height 17
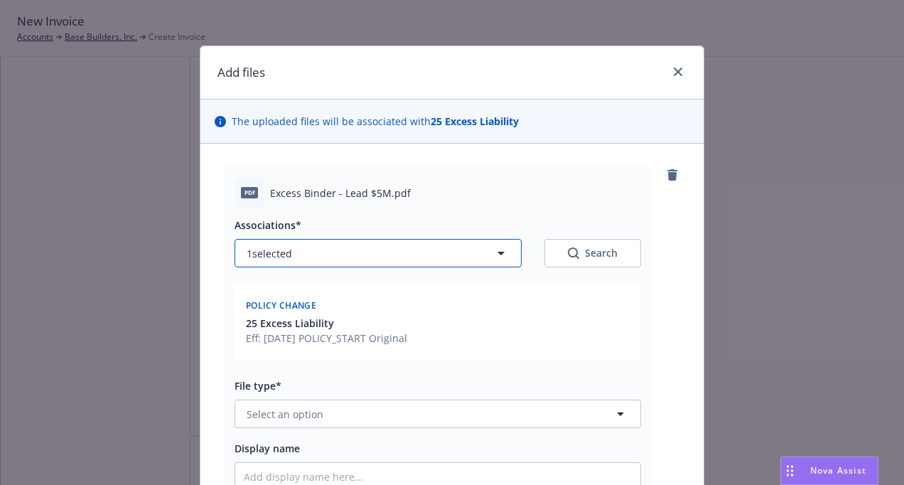
click at [382, 264] on button "1 selected" at bounding box center [377, 253] width 287 height 28
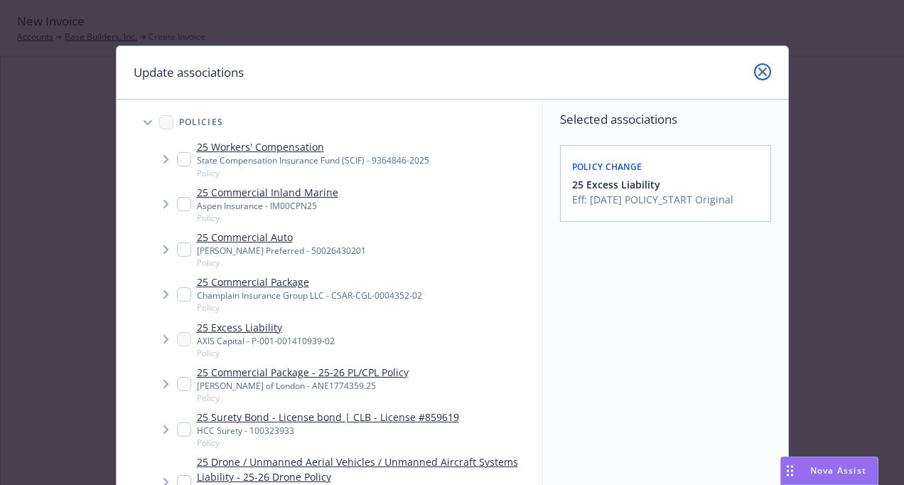
click at [762, 75] on link "close" at bounding box center [762, 71] width 17 height 17
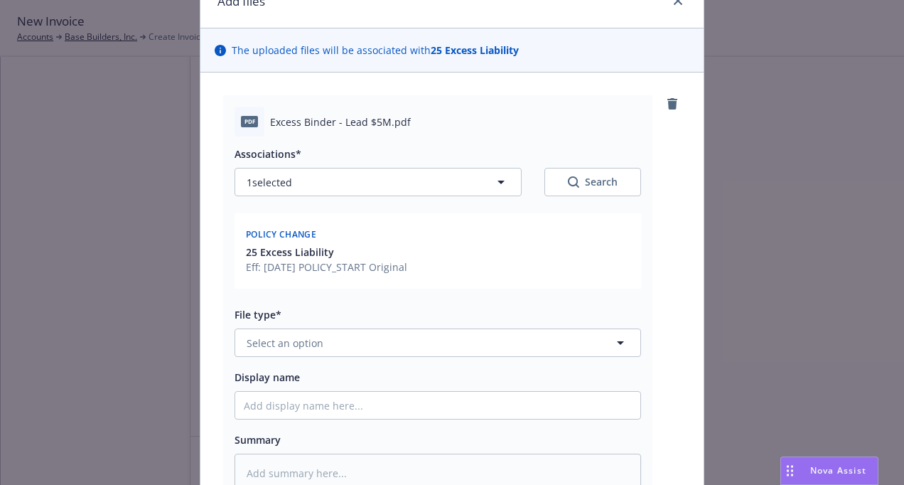
scroll to position [142, 0]
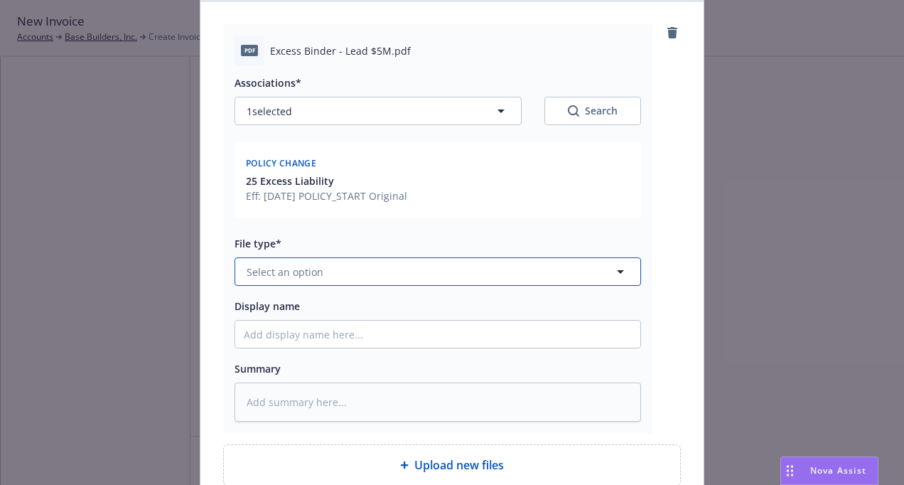
click at [433, 266] on button "Select an option" at bounding box center [437, 271] width 406 height 28
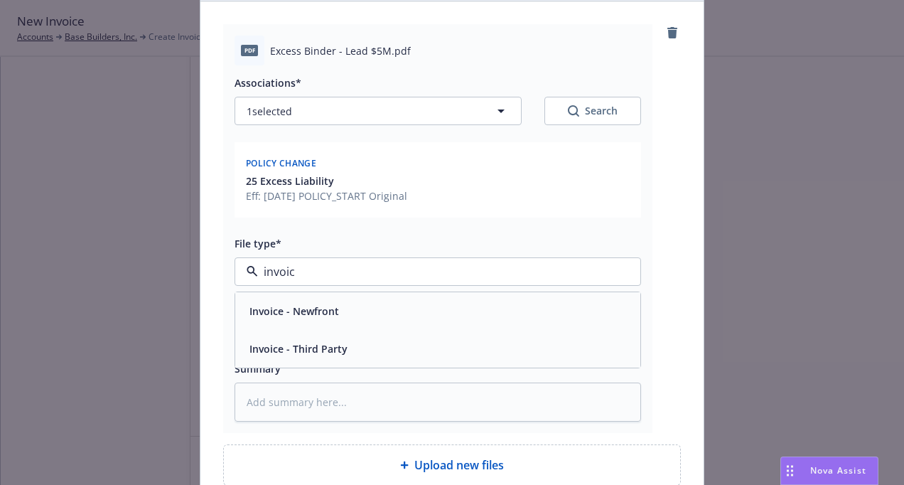
click at [450, 341] on div "Invoice - Third Party" at bounding box center [438, 348] width 388 height 21
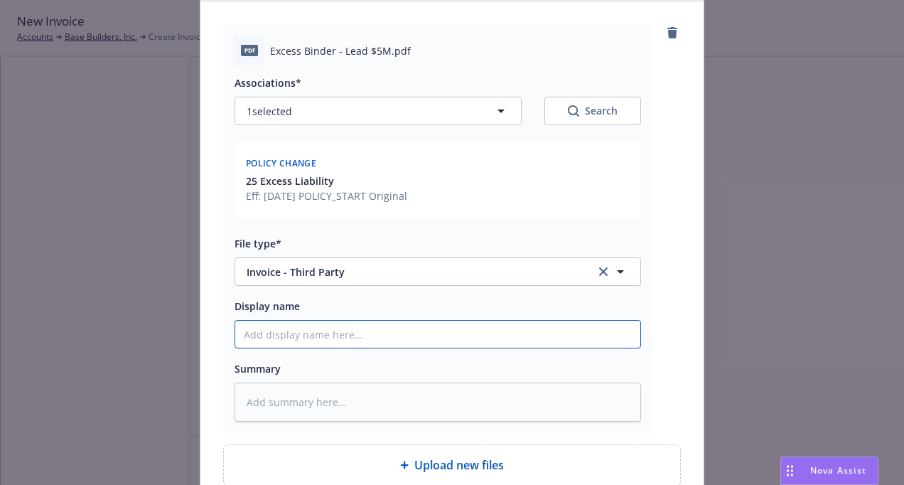
click at [342, 325] on input "Display name" at bounding box center [437, 333] width 405 height 27
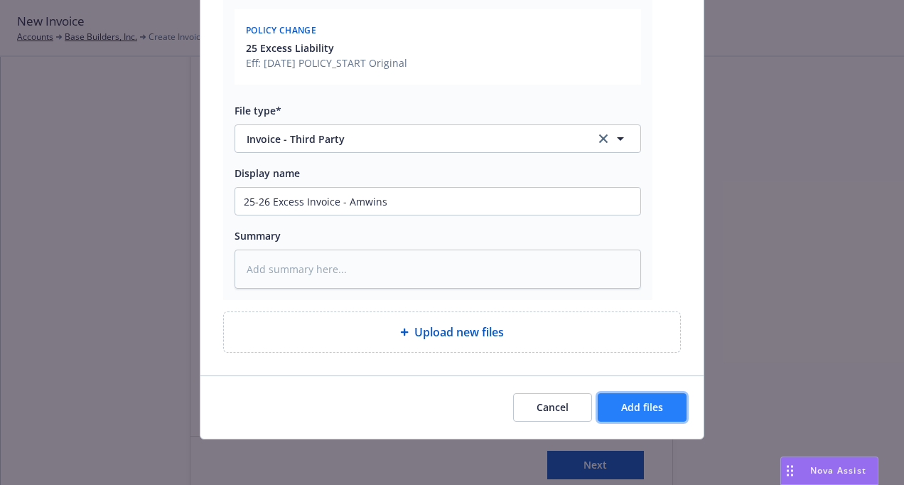
click at [634, 410] on span "Add files" at bounding box center [642, 406] width 42 height 13
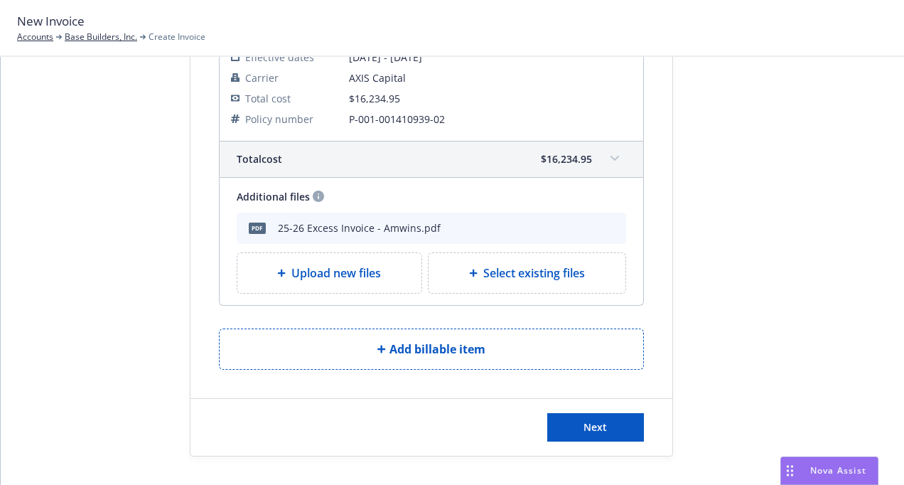
scroll to position [1509, 0]
click at [566, 418] on button "Next" at bounding box center [595, 427] width 97 height 28
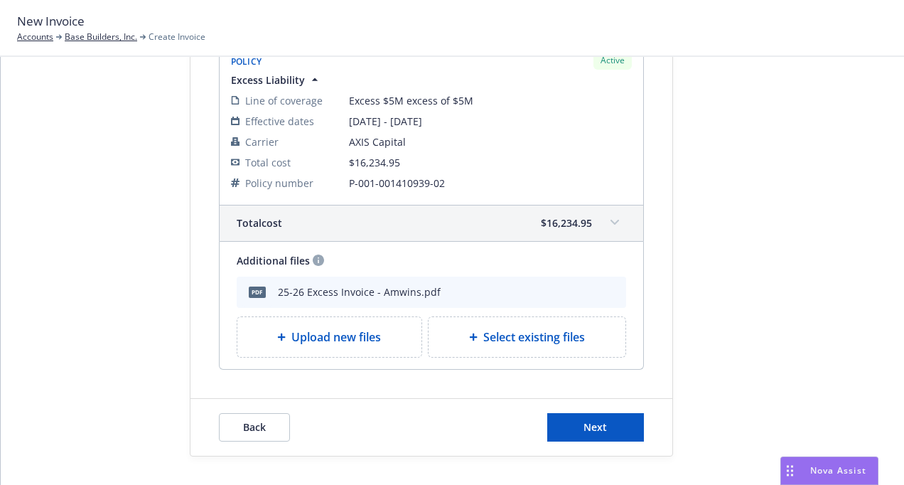
scroll to position [1428, 0]
click at [460, 219] on div "Total cost $16,234.95" at bounding box center [414, 222] width 355 height 15
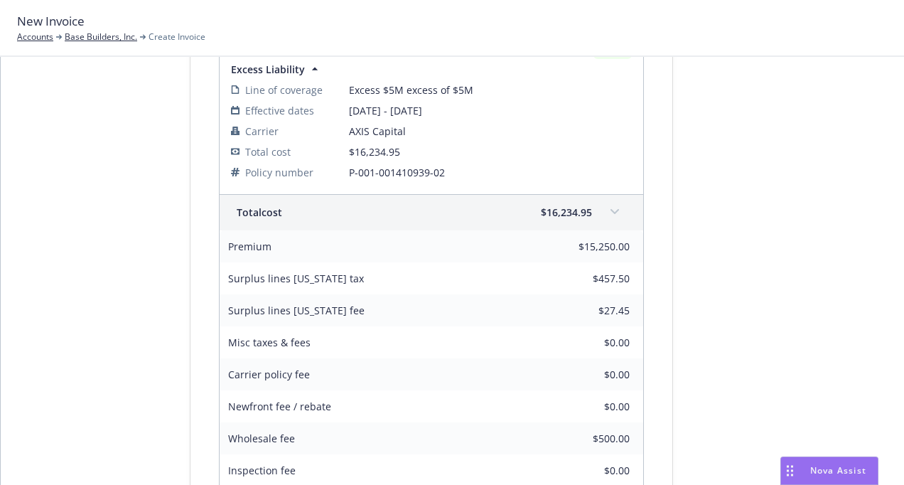
click at [461, 168] on span "P-001-001410939-02" at bounding box center [490, 172] width 283 height 15
click at [605, 202] on span at bounding box center [614, 211] width 23 height 23
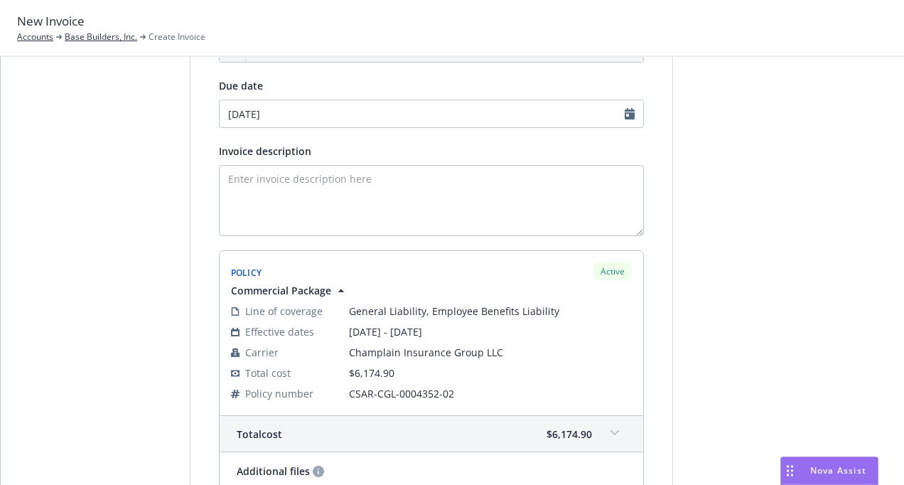
scroll to position [7, 0]
